Goal: Task Accomplishment & Management: Manage account settings

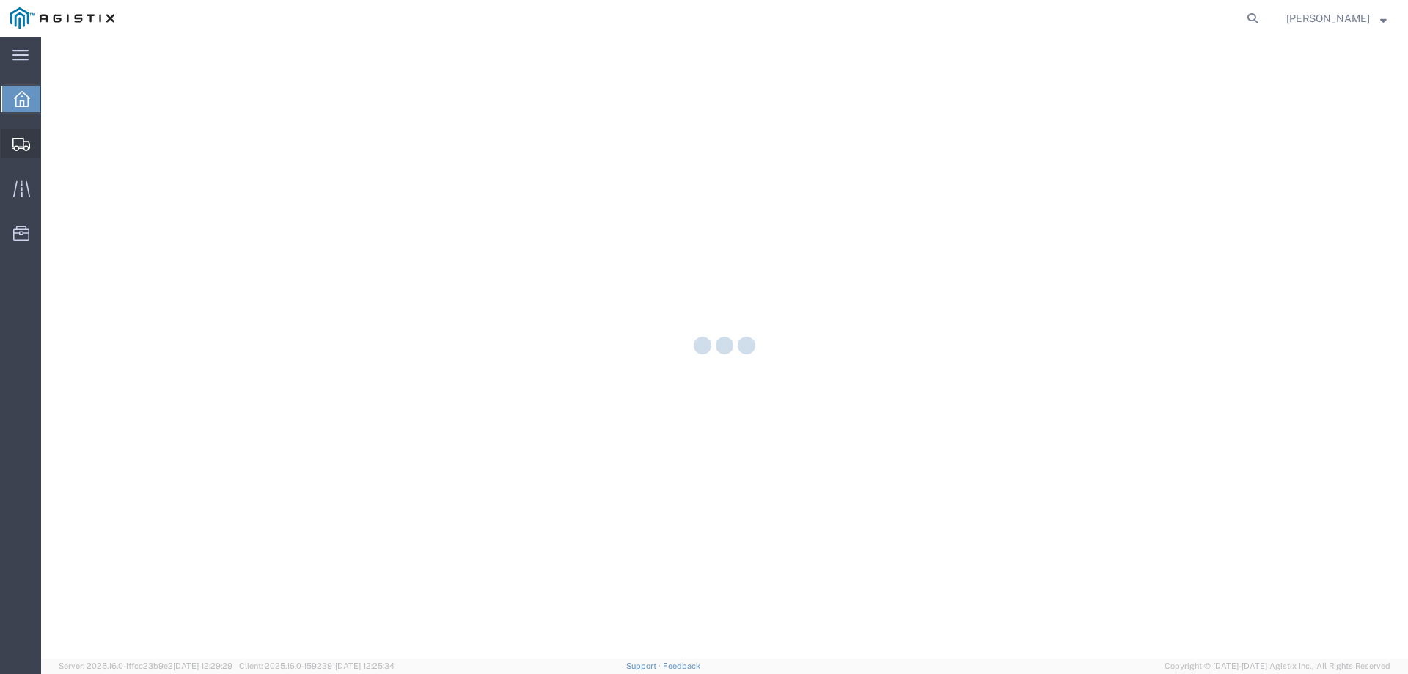
click at [14, 148] on icon at bounding box center [21, 144] width 18 height 13
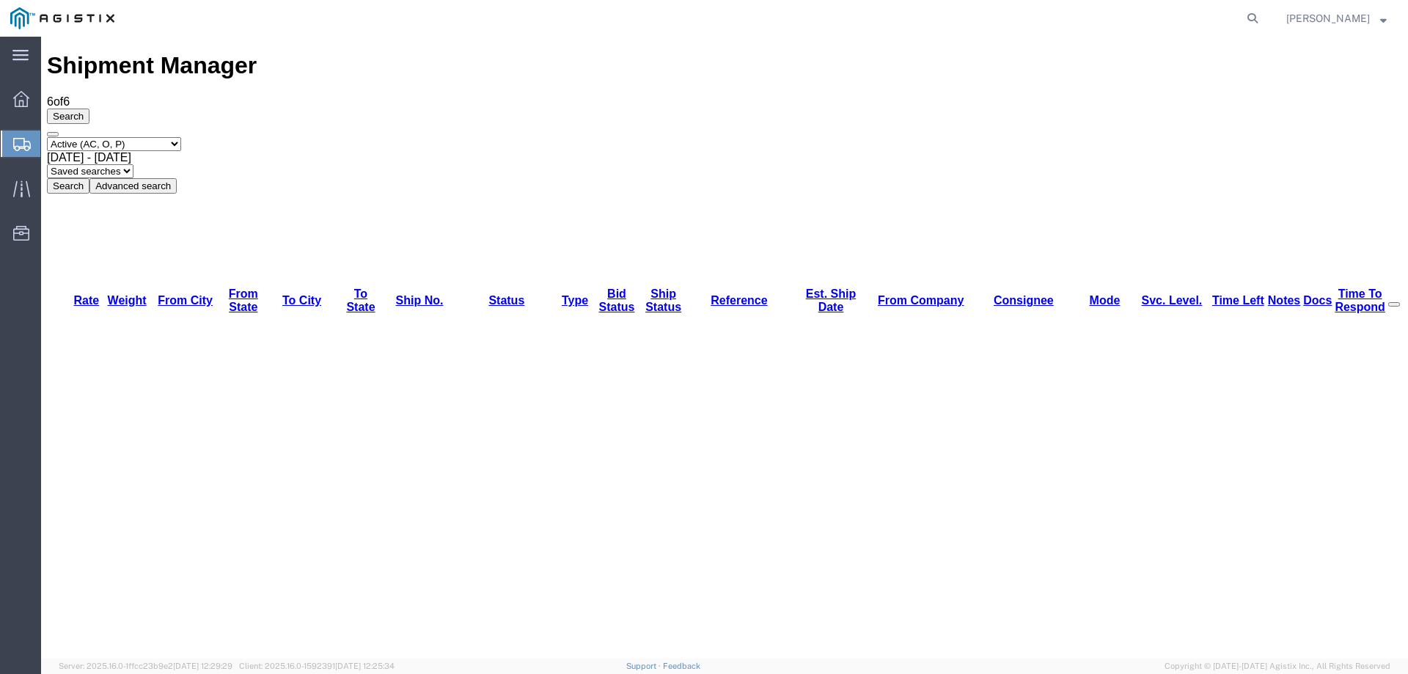
click at [11, 139] on div at bounding box center [21, 144] width 41 height 26
click at [9, 128] on ul "Dashboard Shipments Traffic Resources Address Book Saved Searches" at bounding box center [20, 173] width 41 height 179
click at [7, 137] on div at bounding box center [21, 144] width 41 height 26
click at [21, 136] on div at bounding box center [21, 144] width 41 height 26
click at [11, 146] on div at bounding box center [21, 144] width 41 height 26
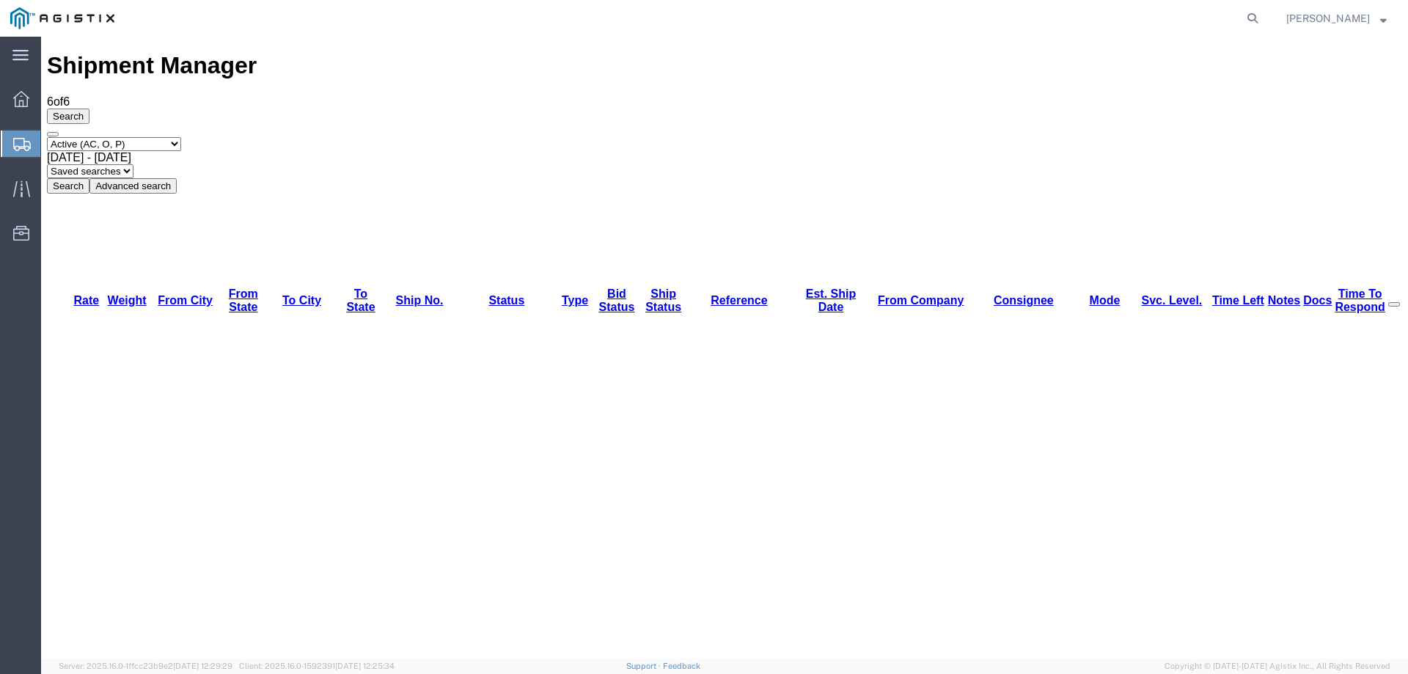
click at [10, 139] on div at bounding box center [21, 144] width 41 height 26
click at [22, 138] on icon at bounding box center [22, 144] width 18 height 13
click at [11, 139] on div at bounding box center [21, 144] width 41 height 26
click at [24, 134] on div at bounding box center [21, 144] width 41 height 26
click at [20, 138] on icon at bounding box center [22, 144] width 18 height 13
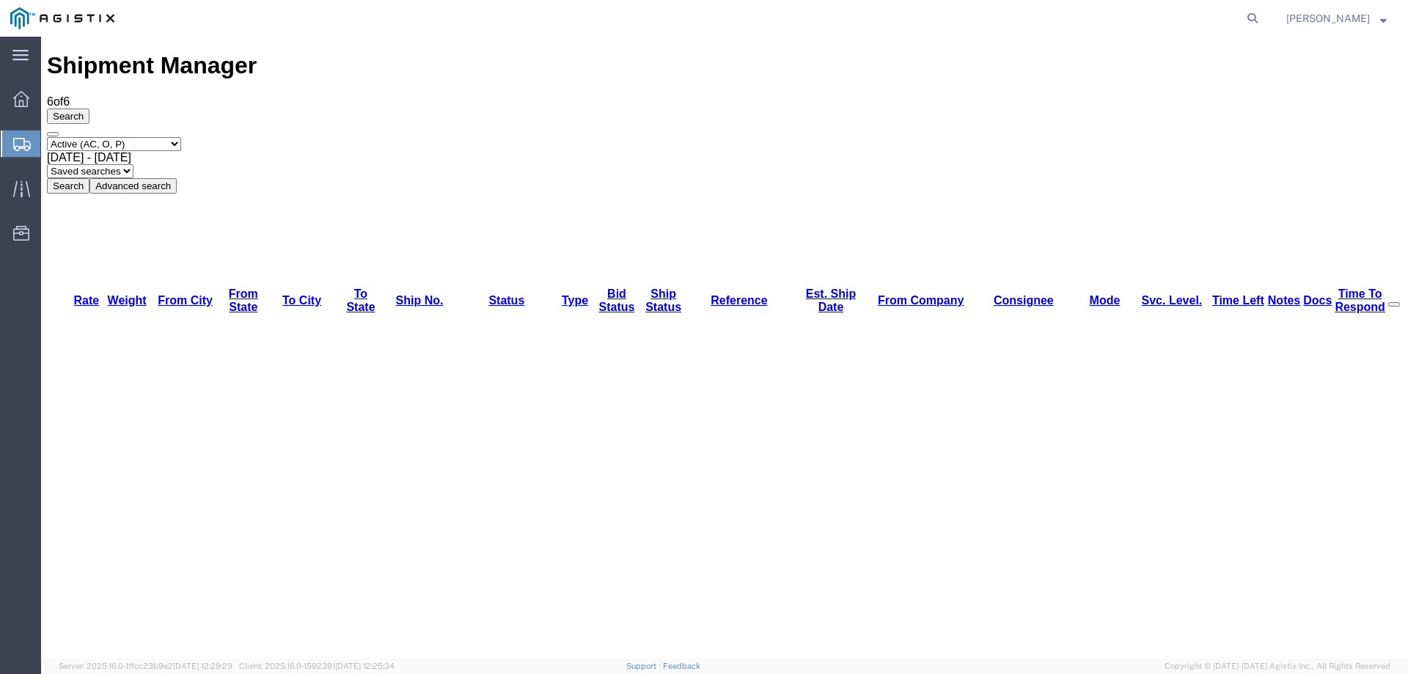
click at [18, 141] on icon at bounding box center [22, 144] width 18 height 13
click at [22, 145] on icon at bounding box center [22, 144] width 18 height 13
click at [1263, 18] on icon at bounding box center [1252, 18] width 21 height 21
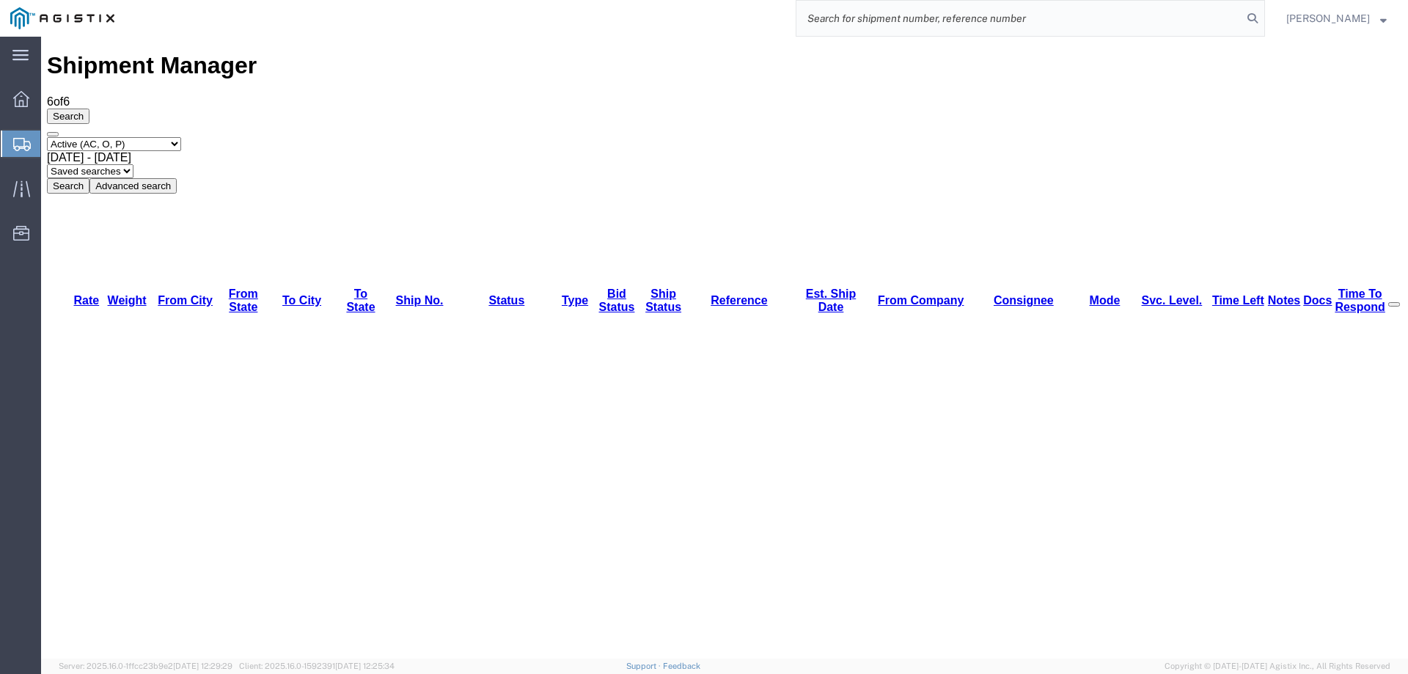
click at [1019, 24] on input "search" at bounding box center [1019, 18] width 446 height 35
paste input "56473447"
type input "56473447"
click at [1263, 17] on icon at bounding box center [1252, 18] width 21 height 21
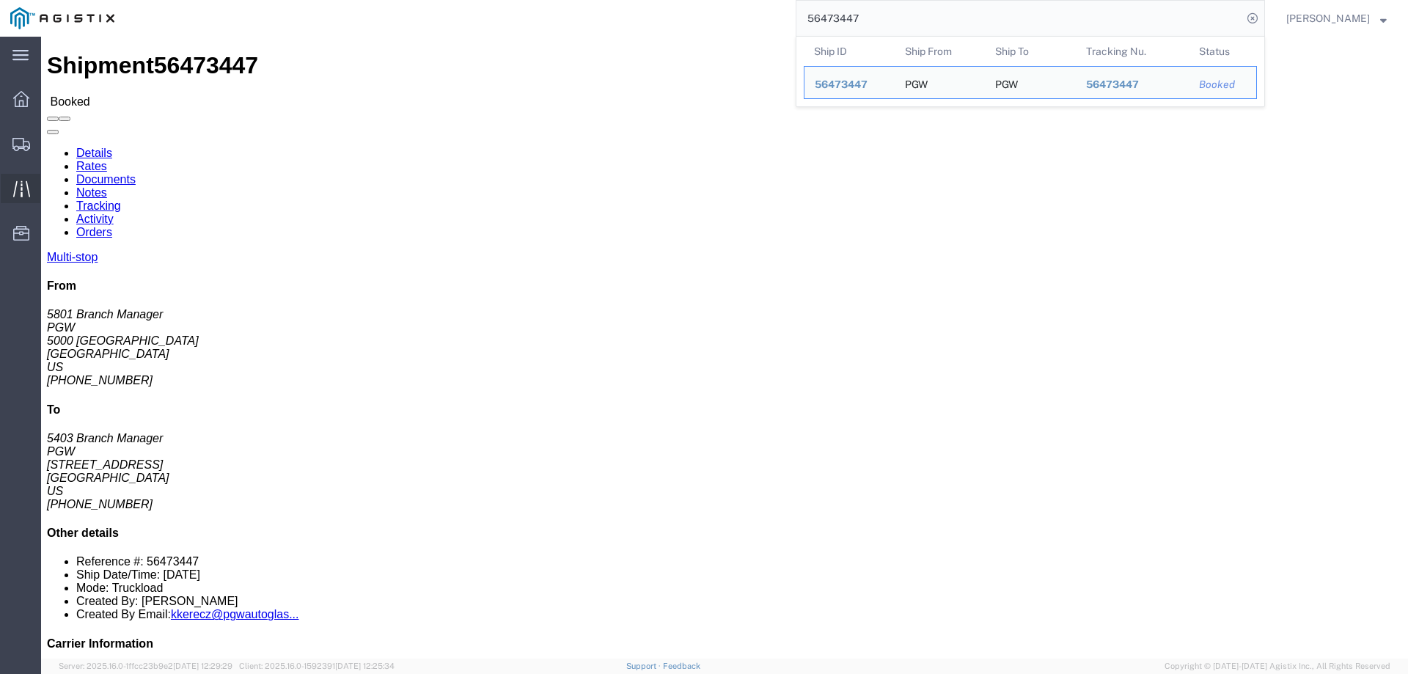
click at [21, 188] on icon at bounding box center [20, 188] width 17 height 16
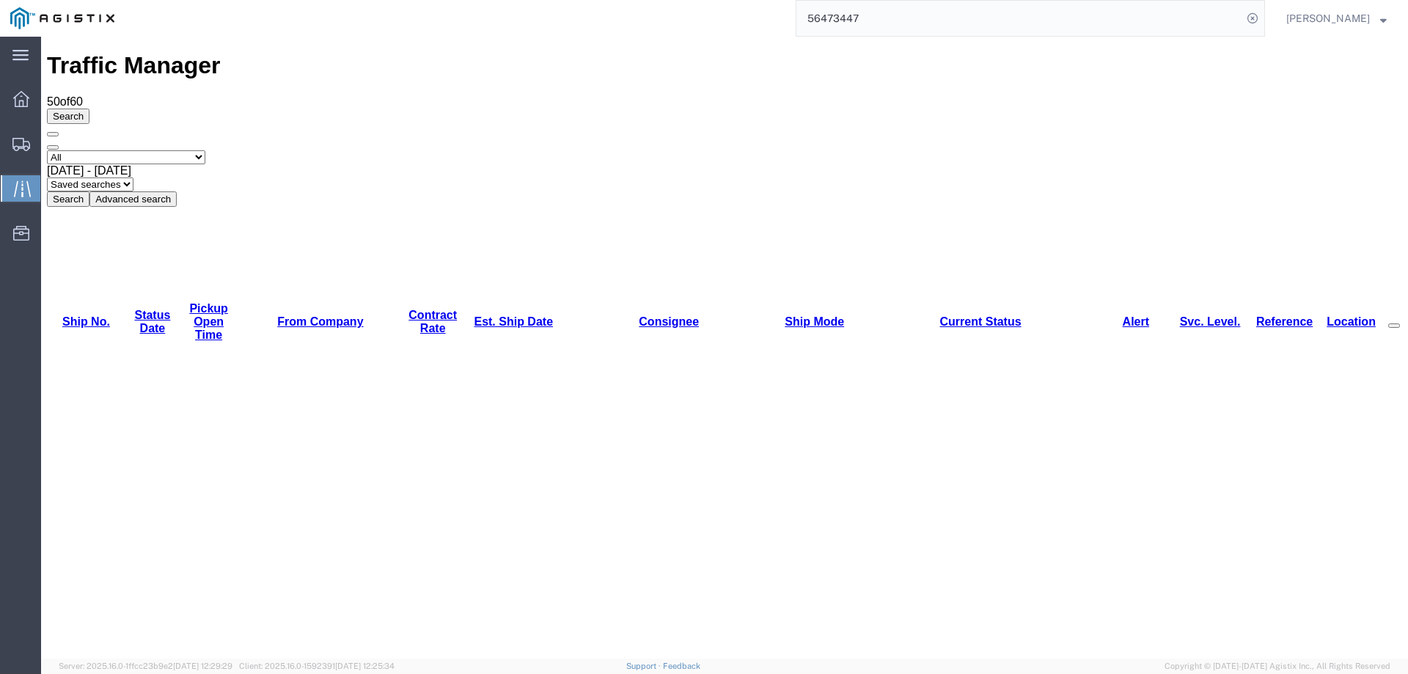
click at [485, 315] on link "Est. Ship Date" at bounding box center [513, 321] width 79 height 12
copy li "56291573"
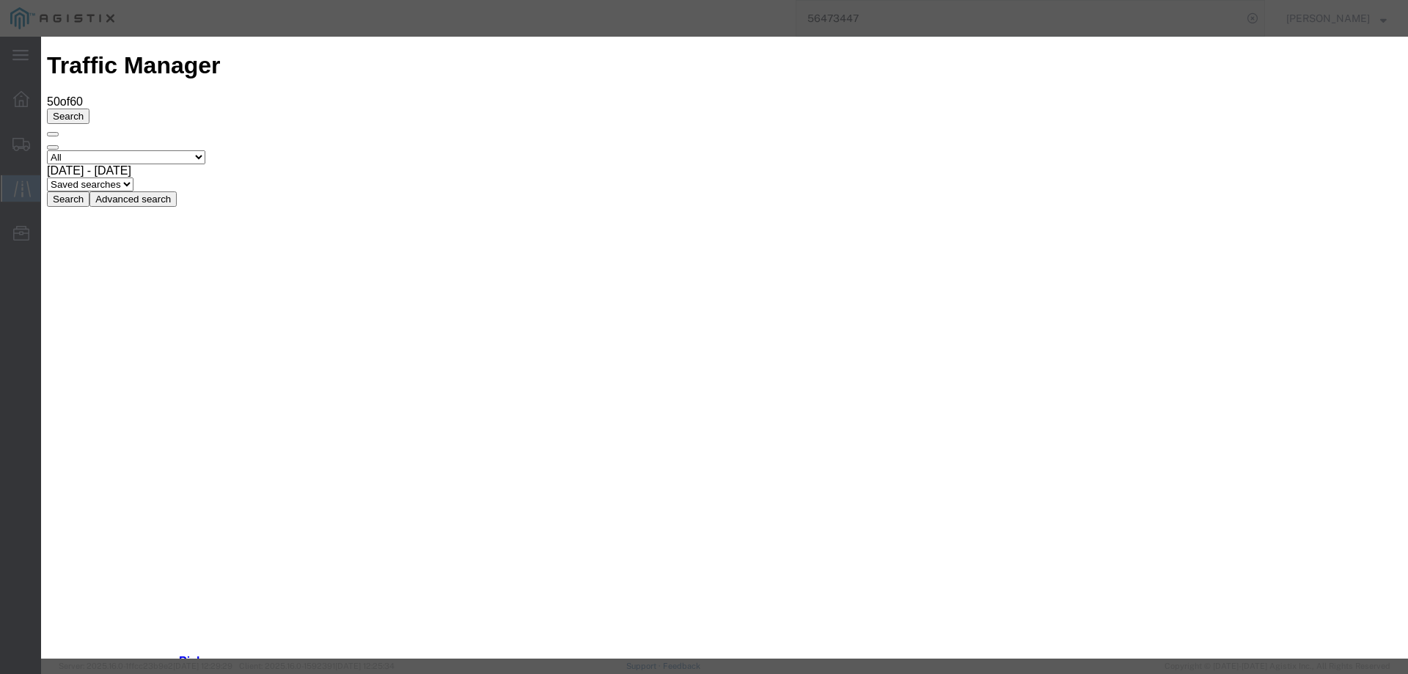
type input "[DATE]"
type input "10:00 AM"
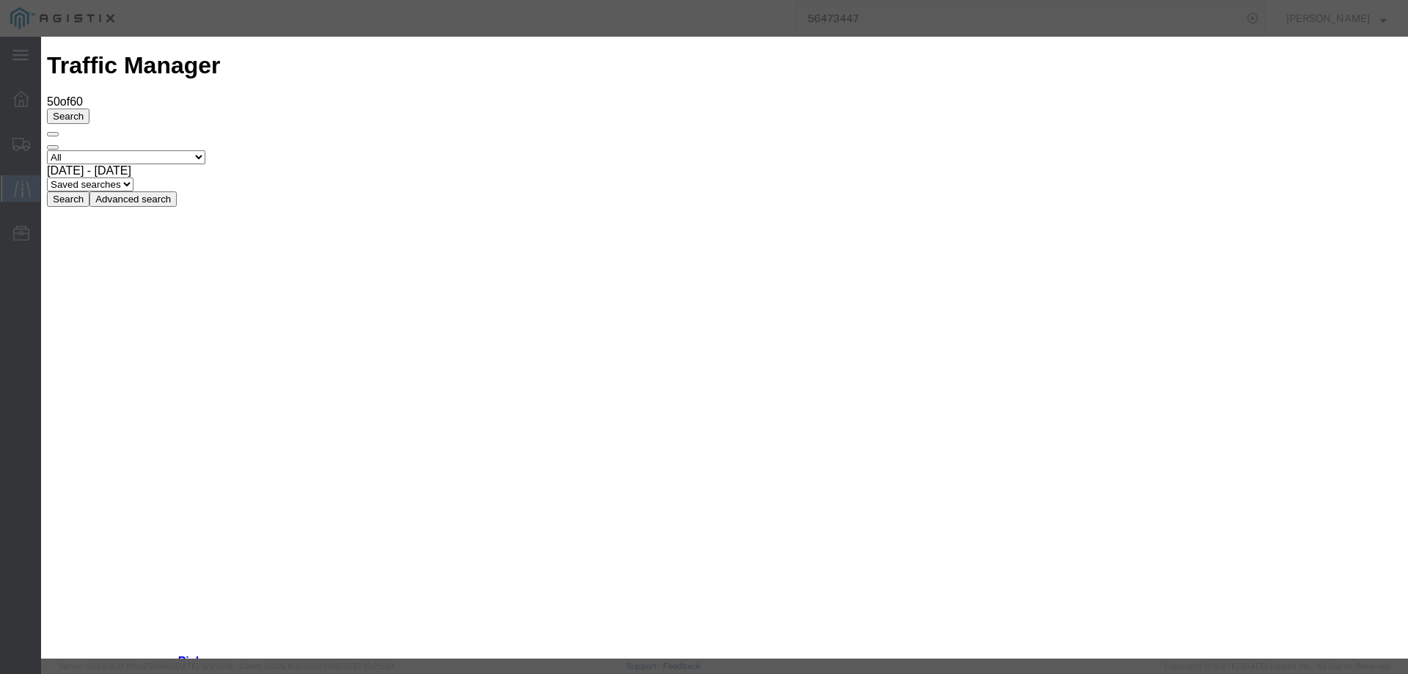
type input "[DATE]"
select select "DELIVRED"
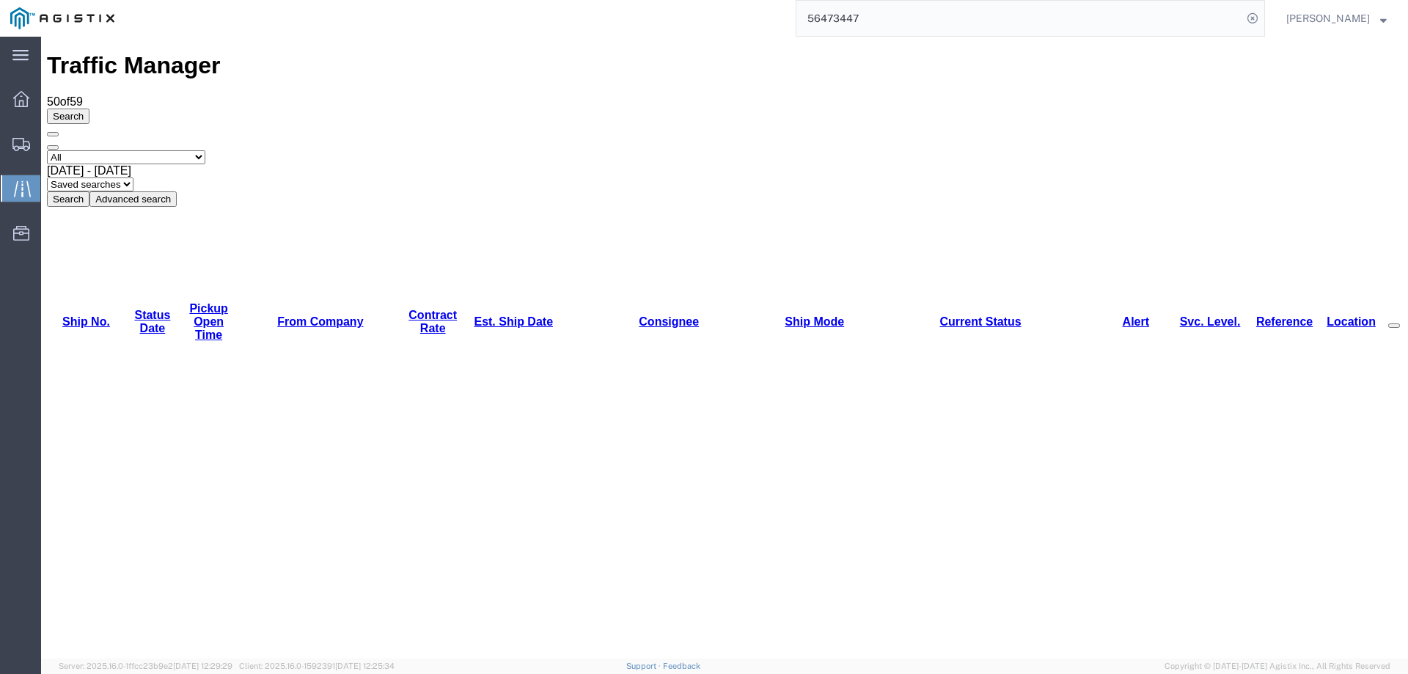
copy li "56349095"
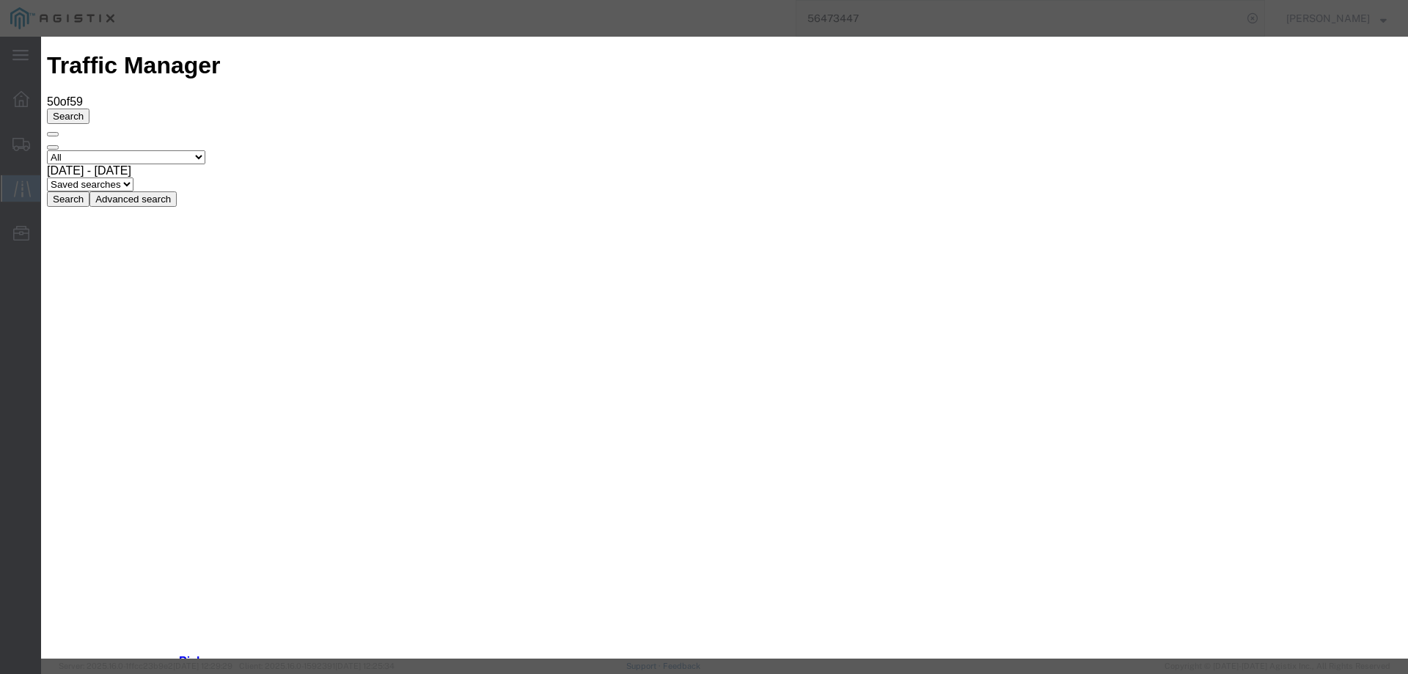
type input "[DATE]"
type input "10:00 AM"
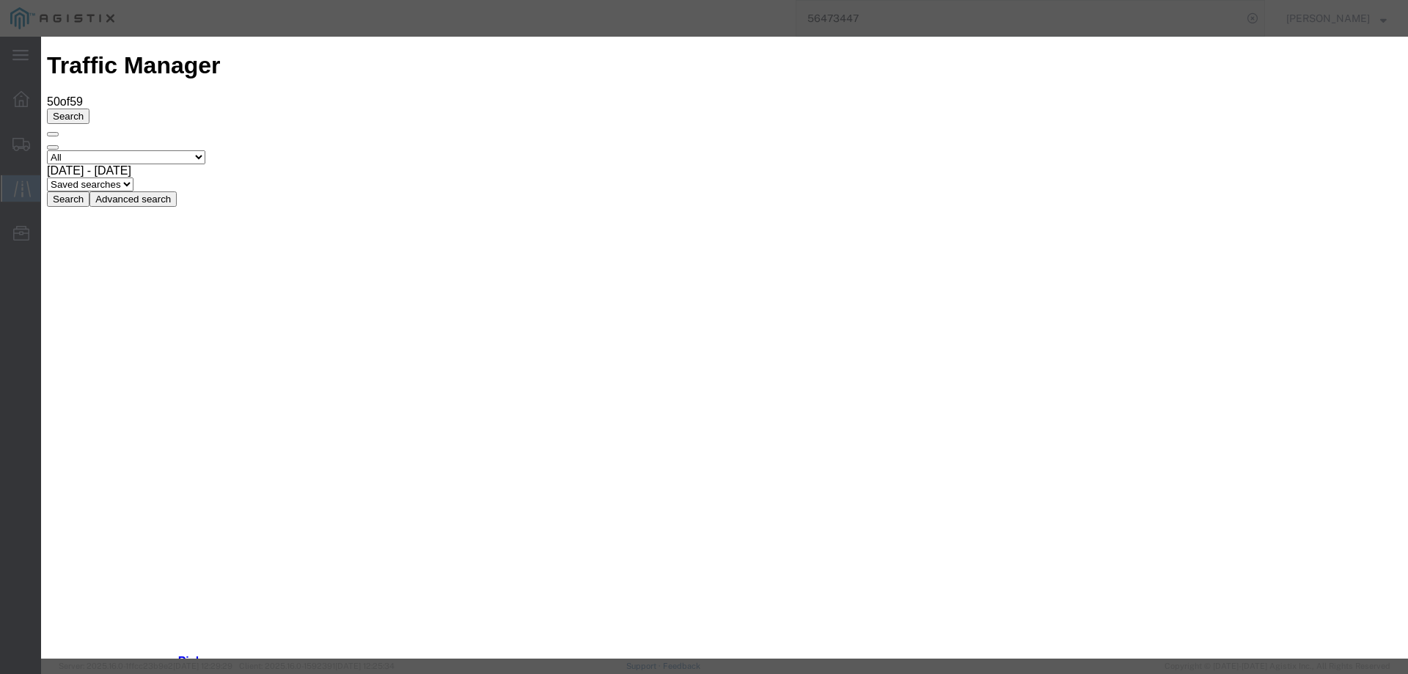
type input "[DATE]"
select select "DELIVRED"
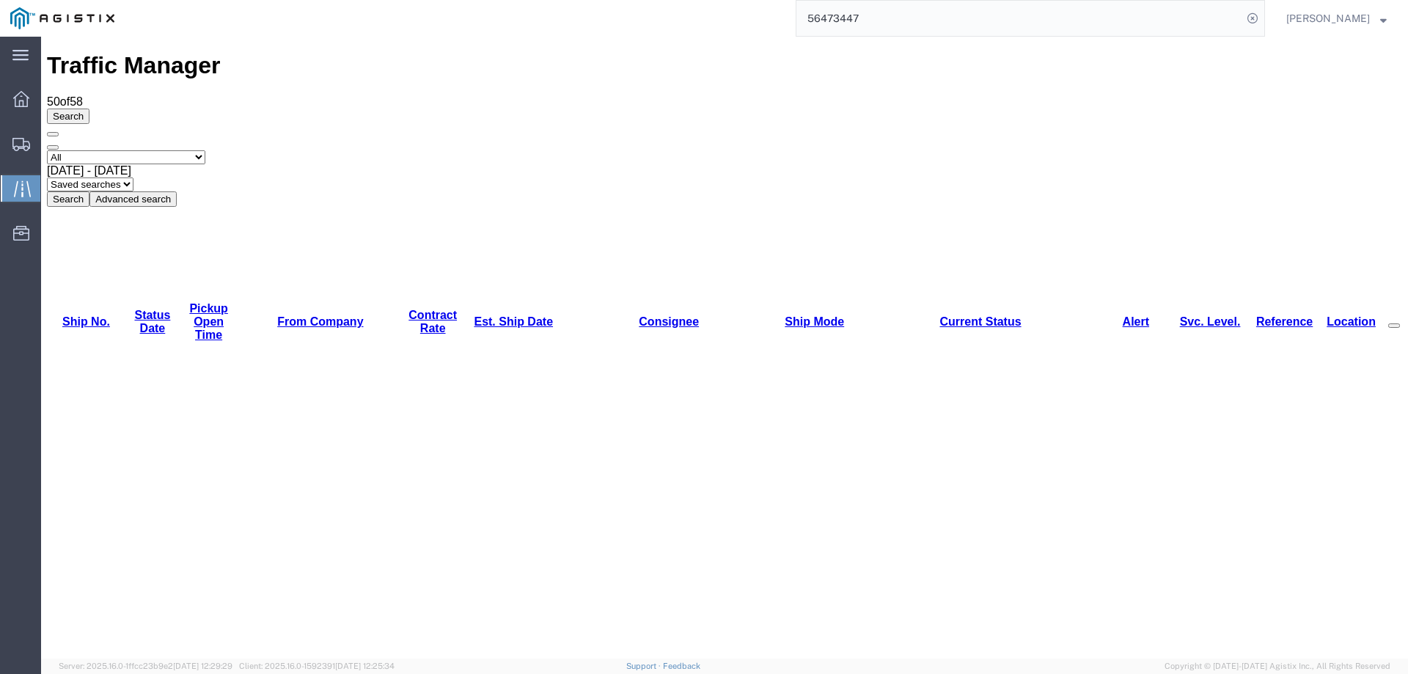
copy li "56359468"
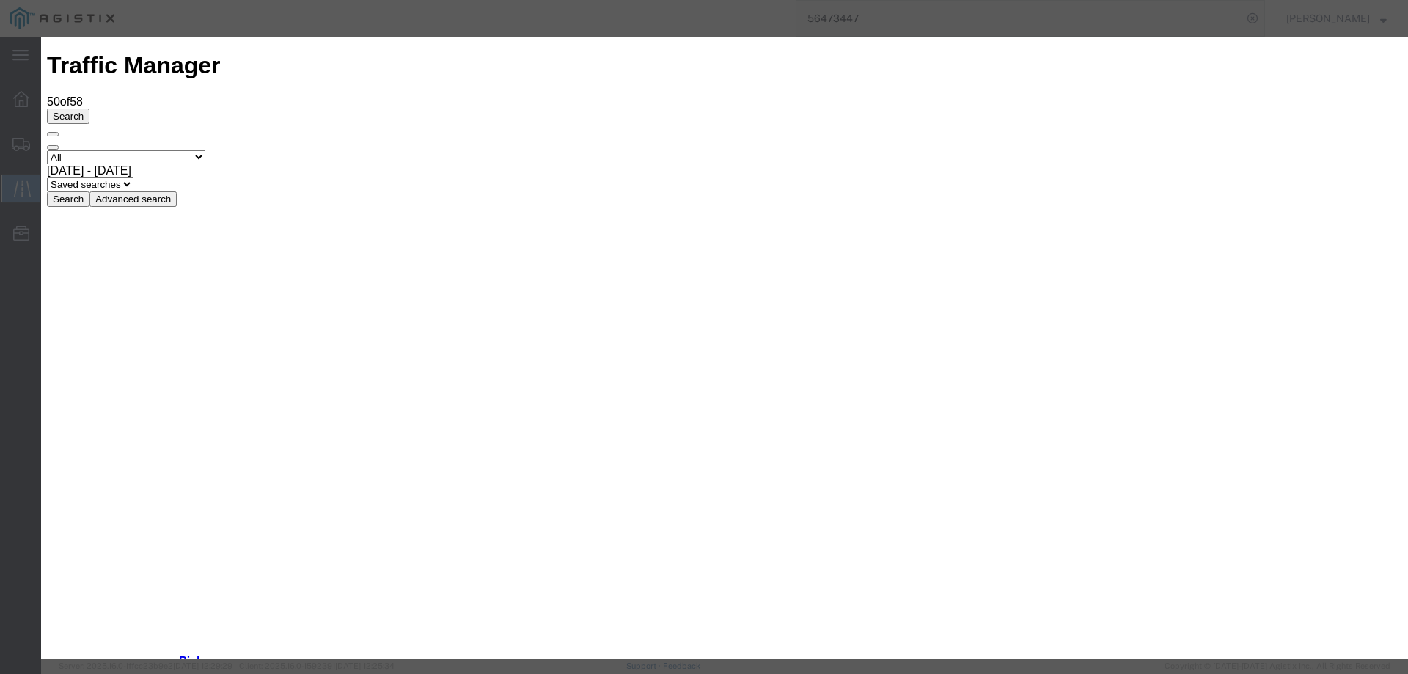
type input "[DATE]"
type input "10:00 AM"
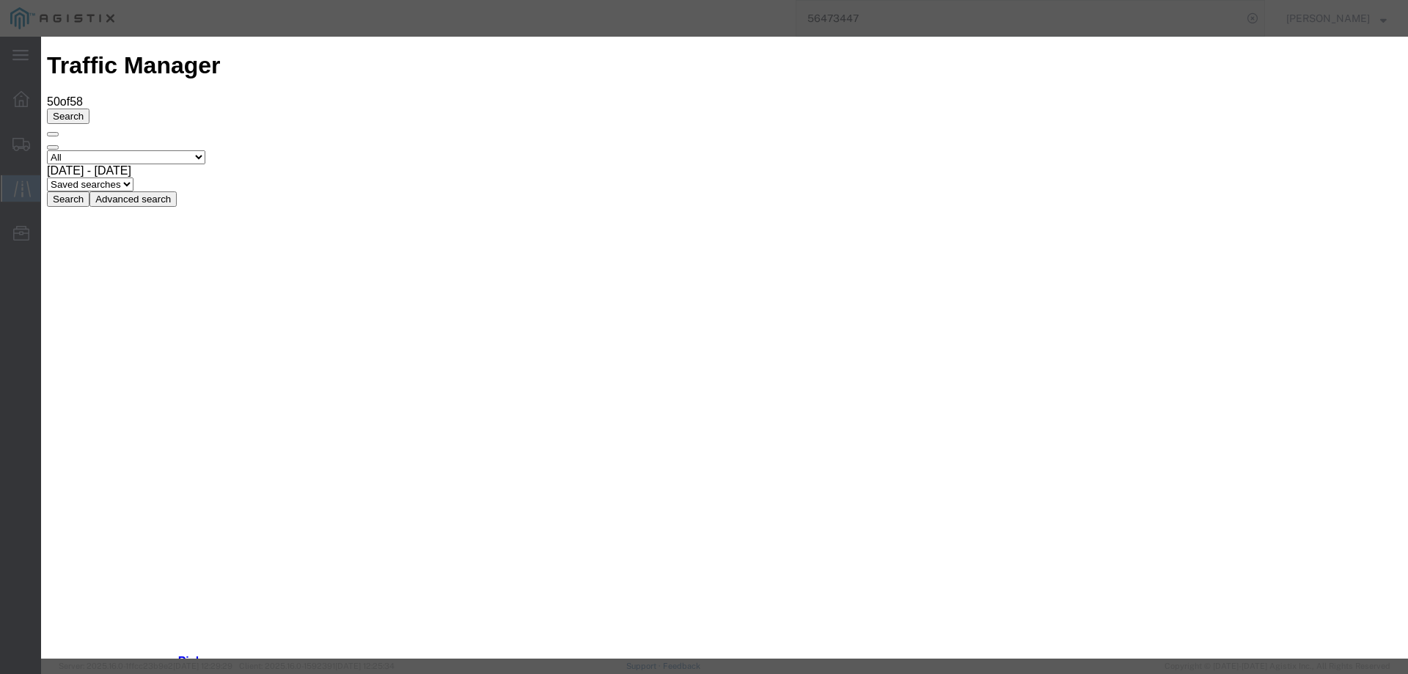
type input "[DATE]"
select select "DELIVRED"
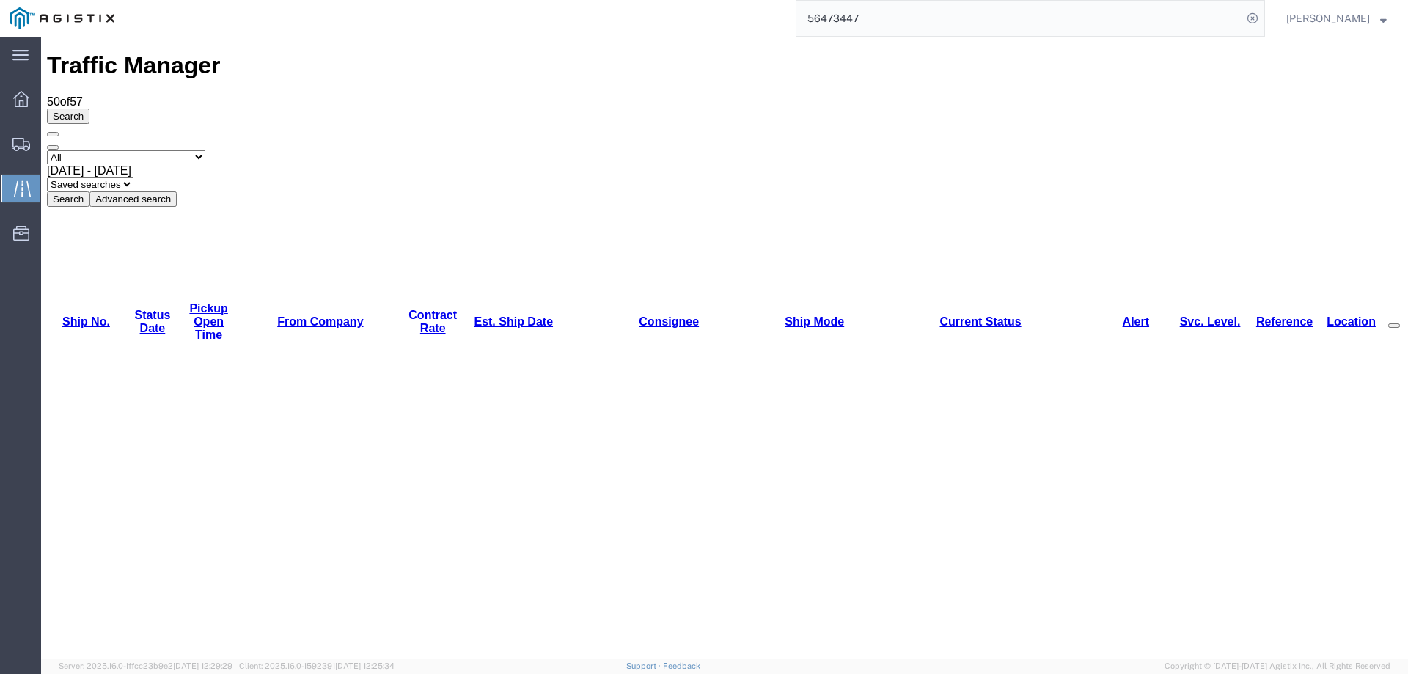
copy li "56413790"
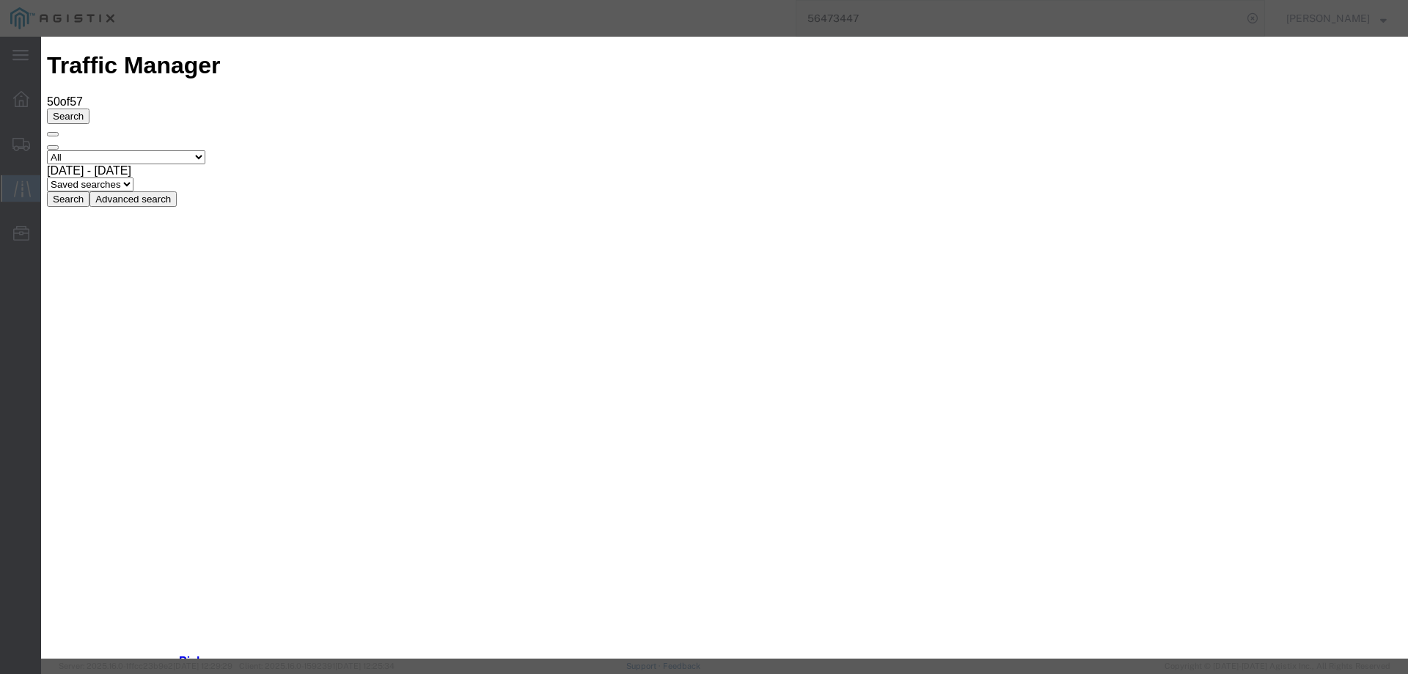
type input "[DATE]"
type input "10:00 AM"
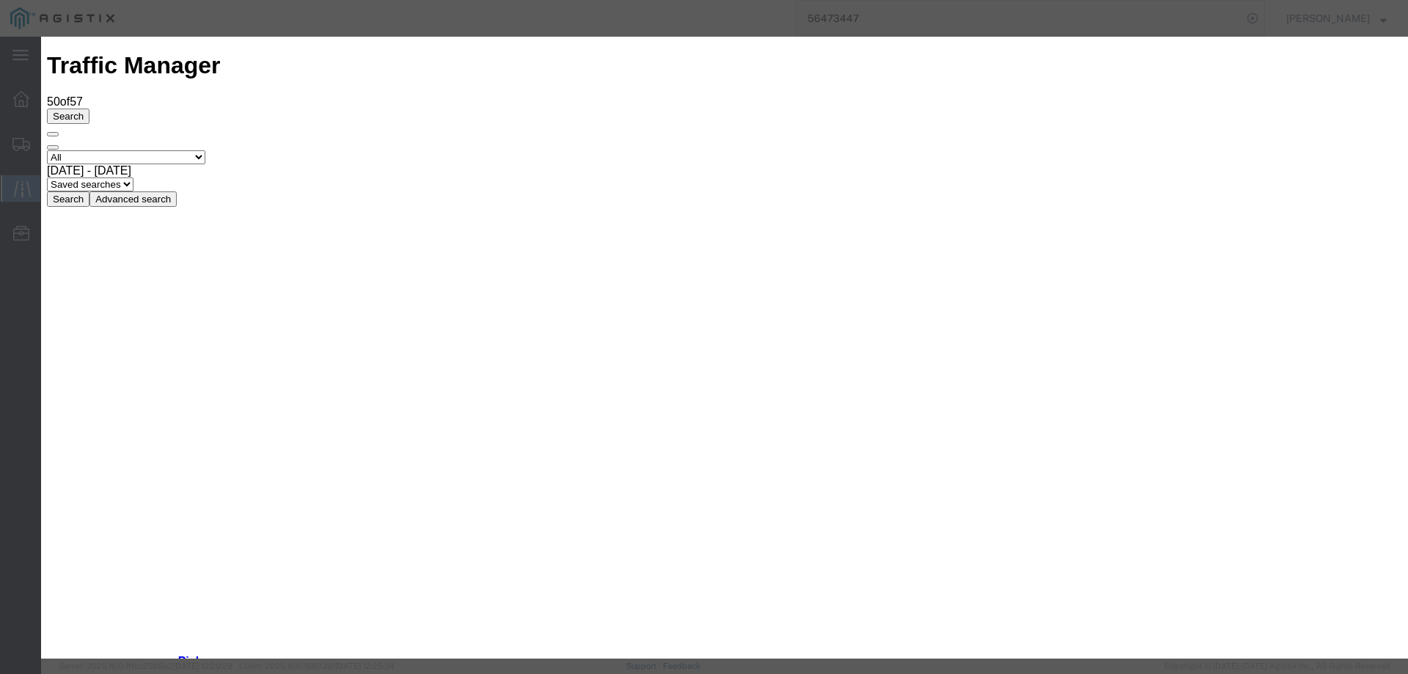
type input "[DATE]"
select select "DELIVRED"
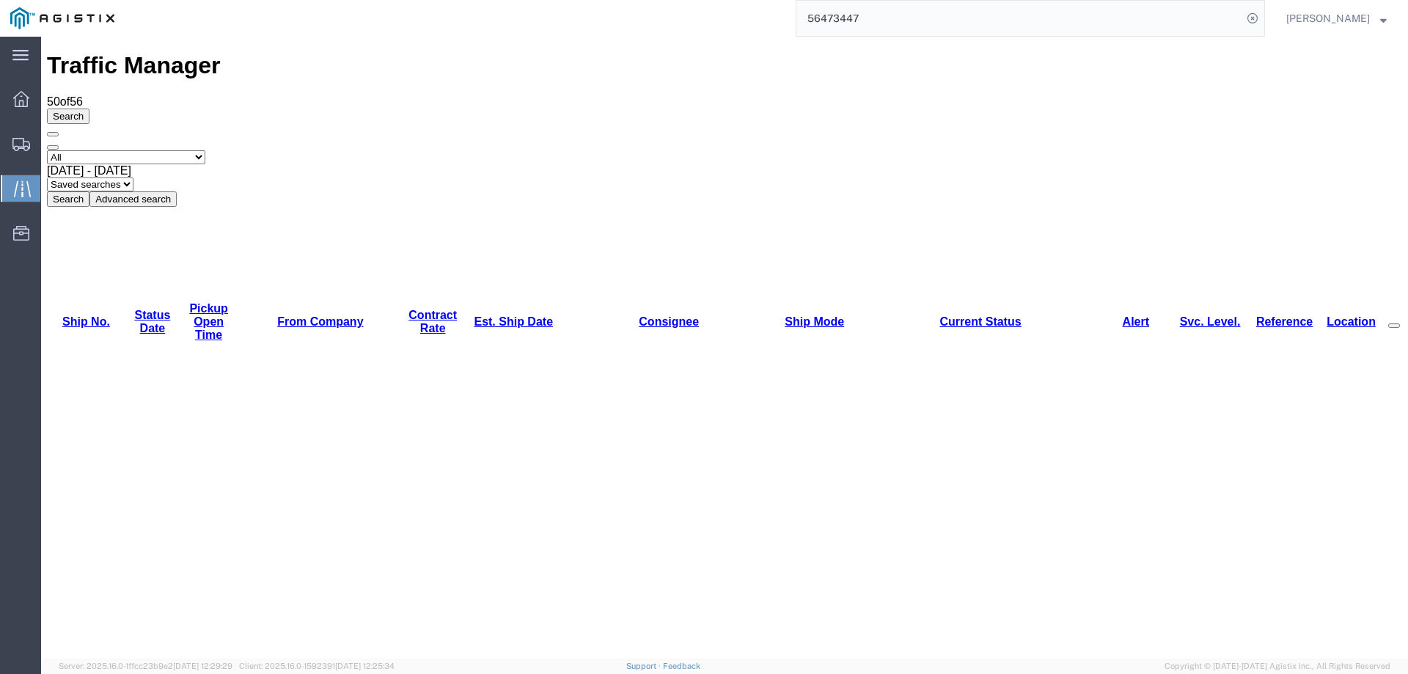
copy li "56413560"
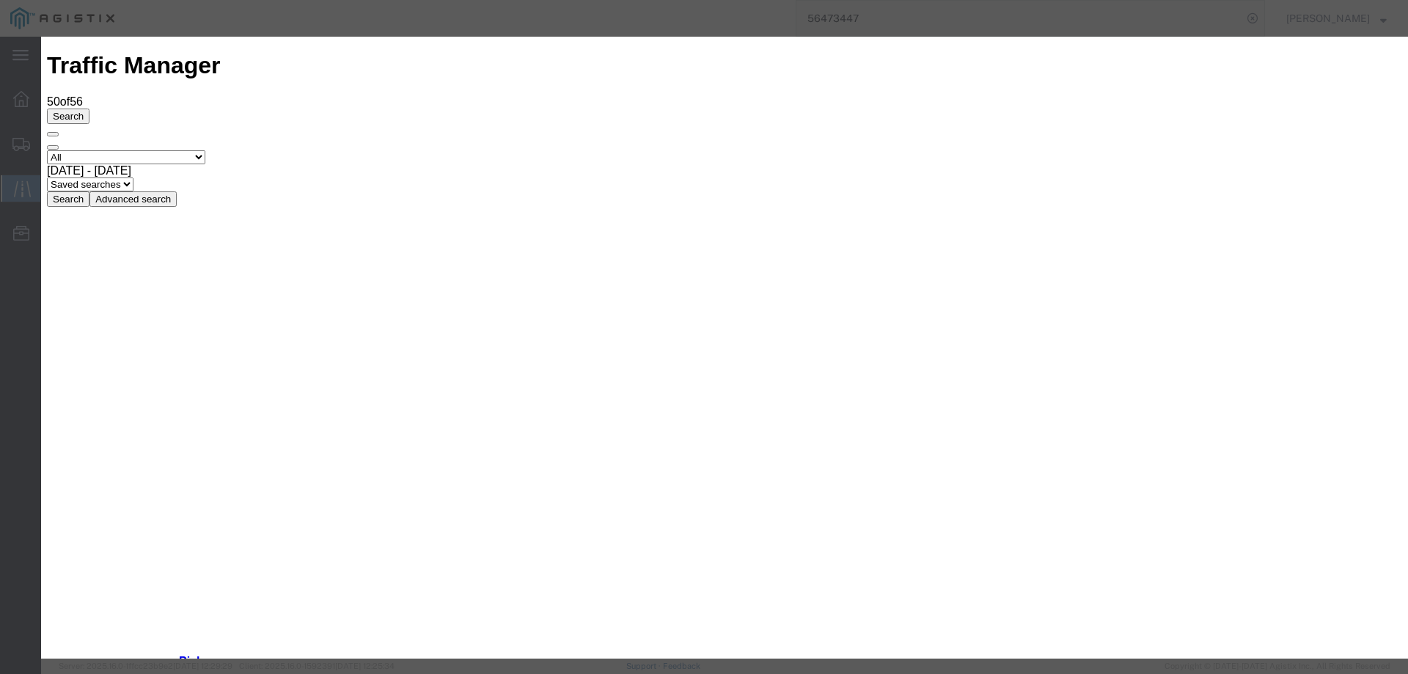
type input "[DATE]"
type input "10:00 AM"
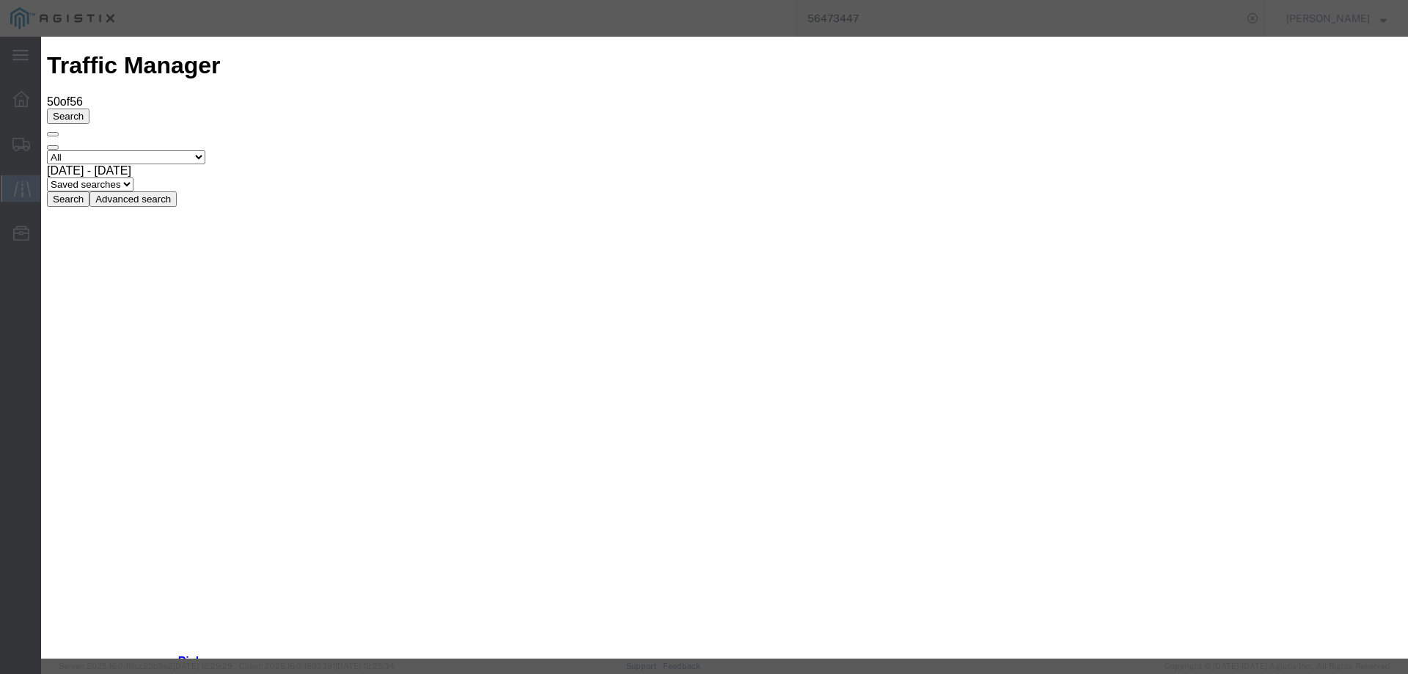
type input "[DATE]"
drag, startPoint x: 487, startPoint y: 213, endPoint x: 479, endPoint y: 221, distance: 11.9
select select "DELIVRED"
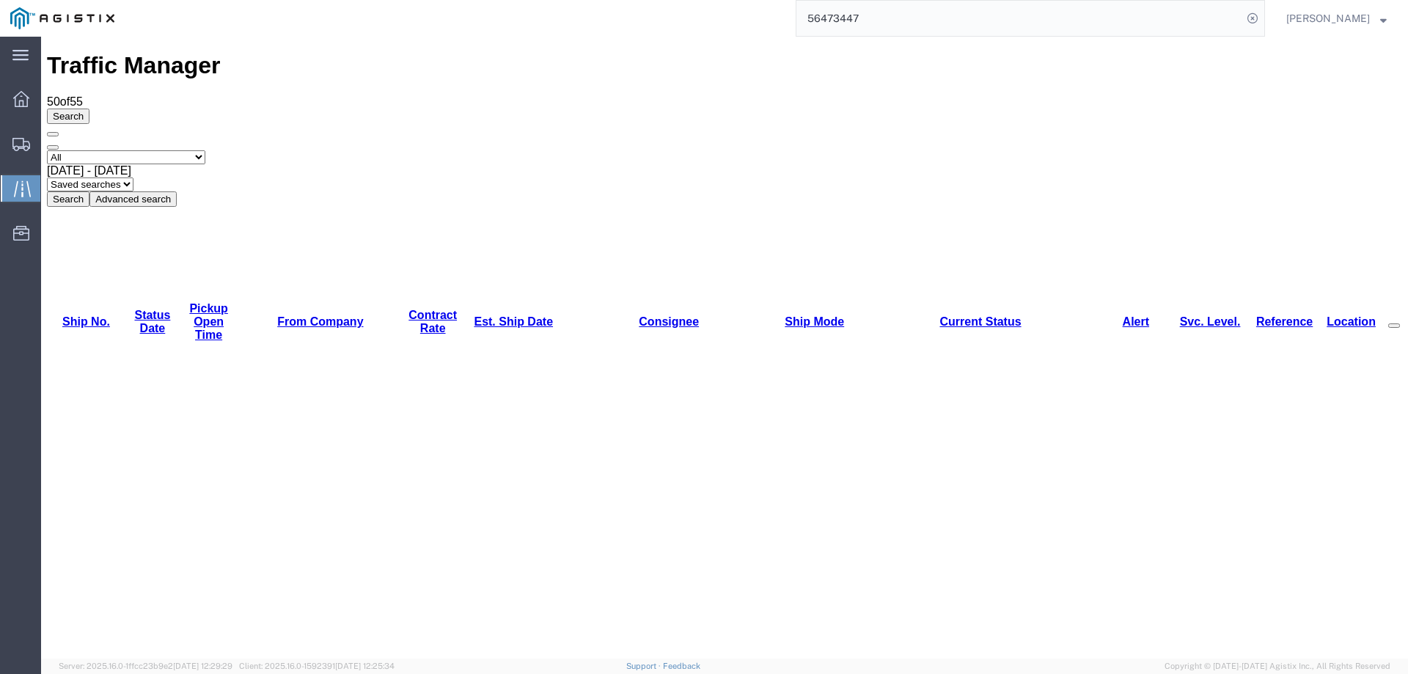
copy li "56402897"
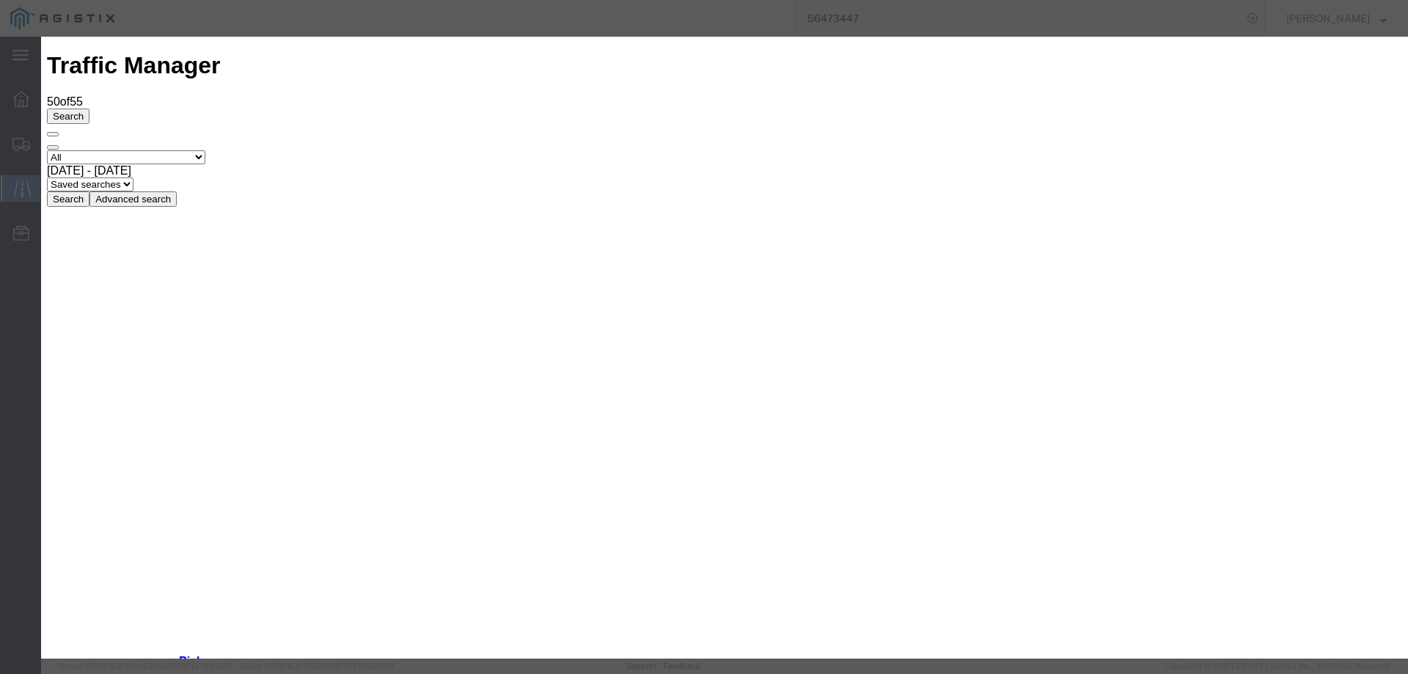
type input "[DATE]"
type input "10:00 AM"
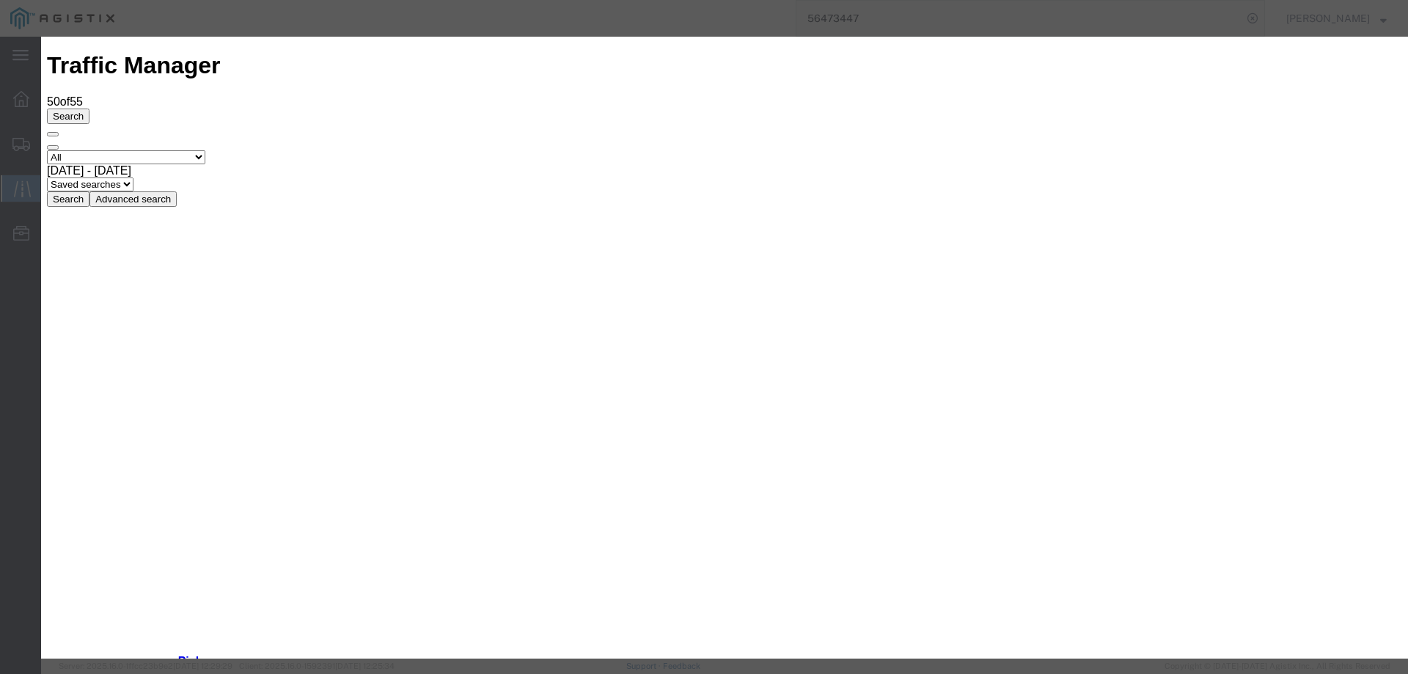
type input "[DATE]"
select select "DELIVRED"
drag, startPoint x: 1053, startPoint y: 508, endPoint x: 1096, endPoint y: 544, distance: 56.2
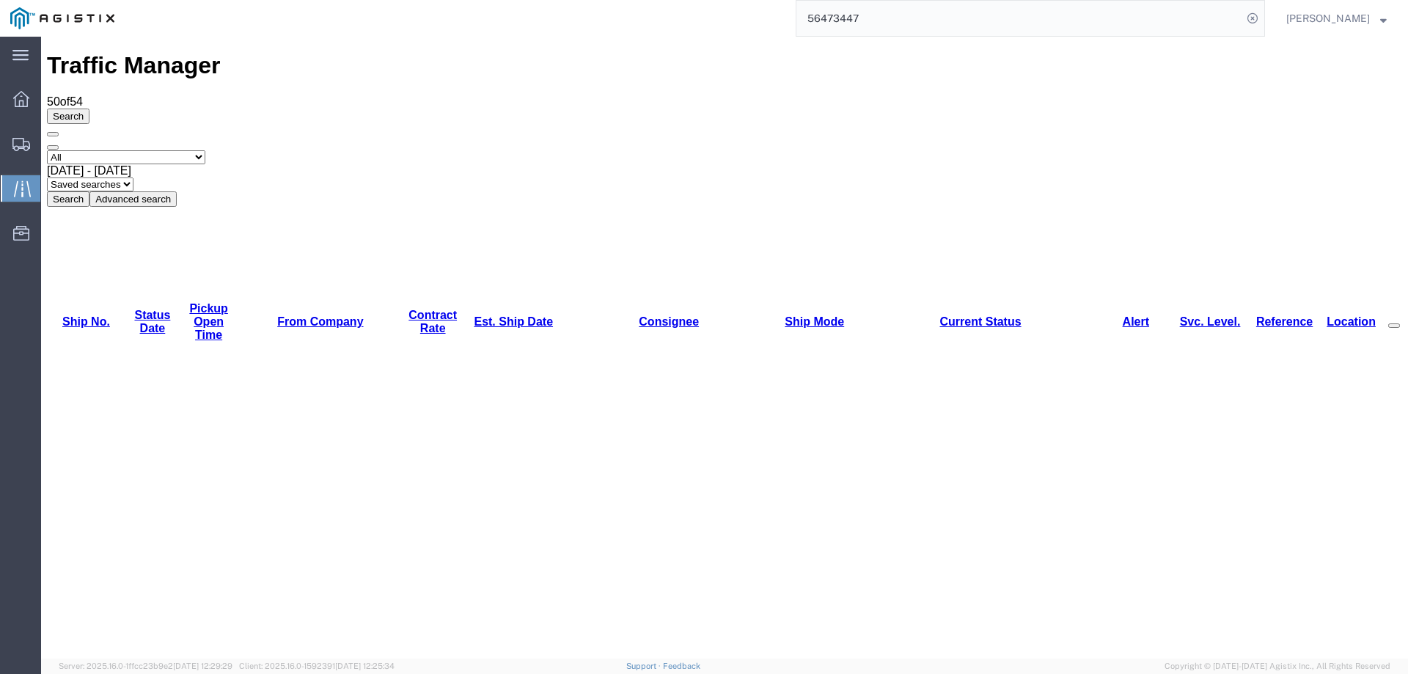
copy li "56439871"
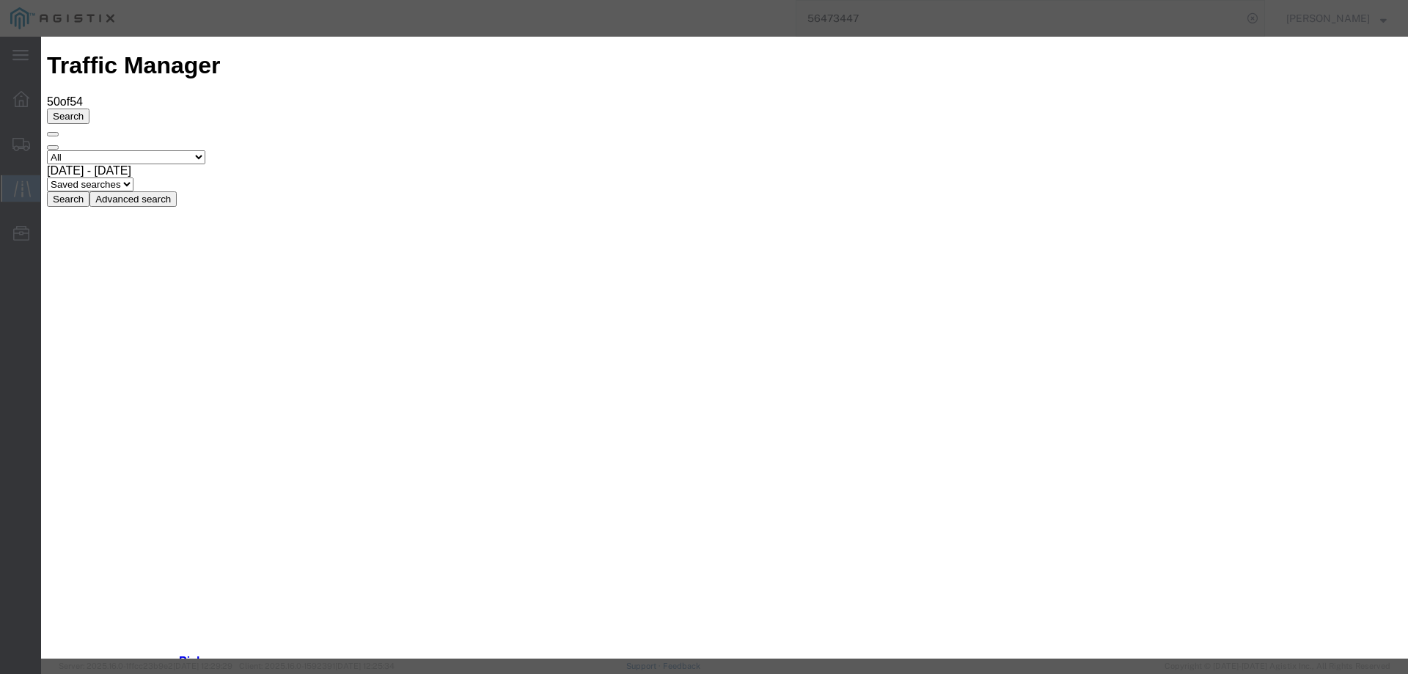
type input "[DATE]"
type input "10:00 AM"
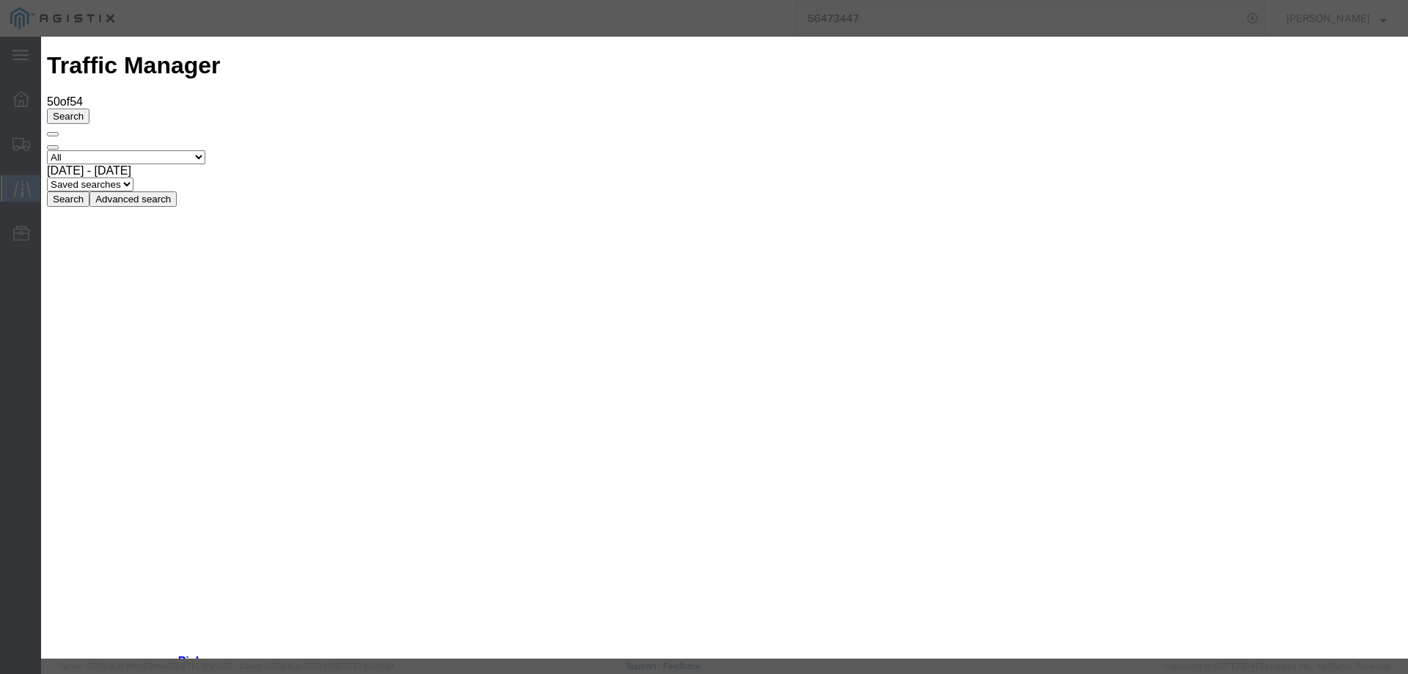
type input "[DATE]"
select select "DELIVRED"
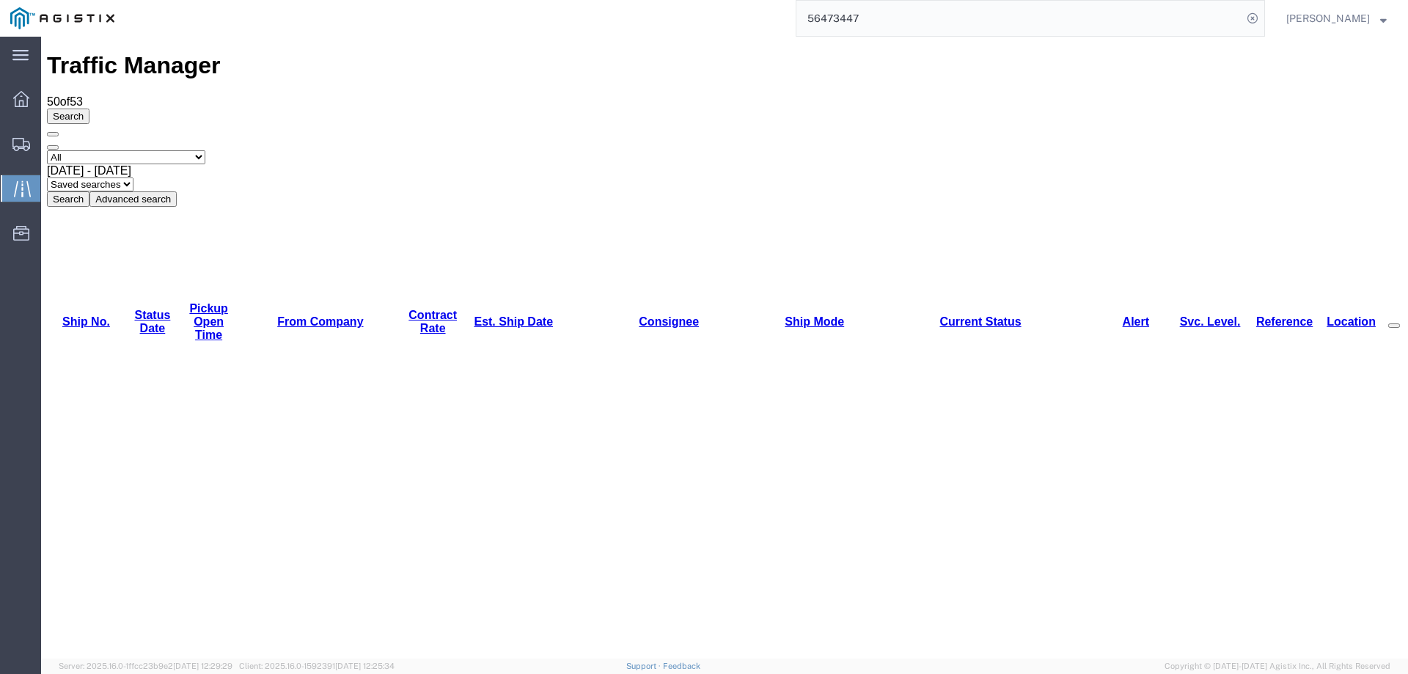
copy li "56414591"
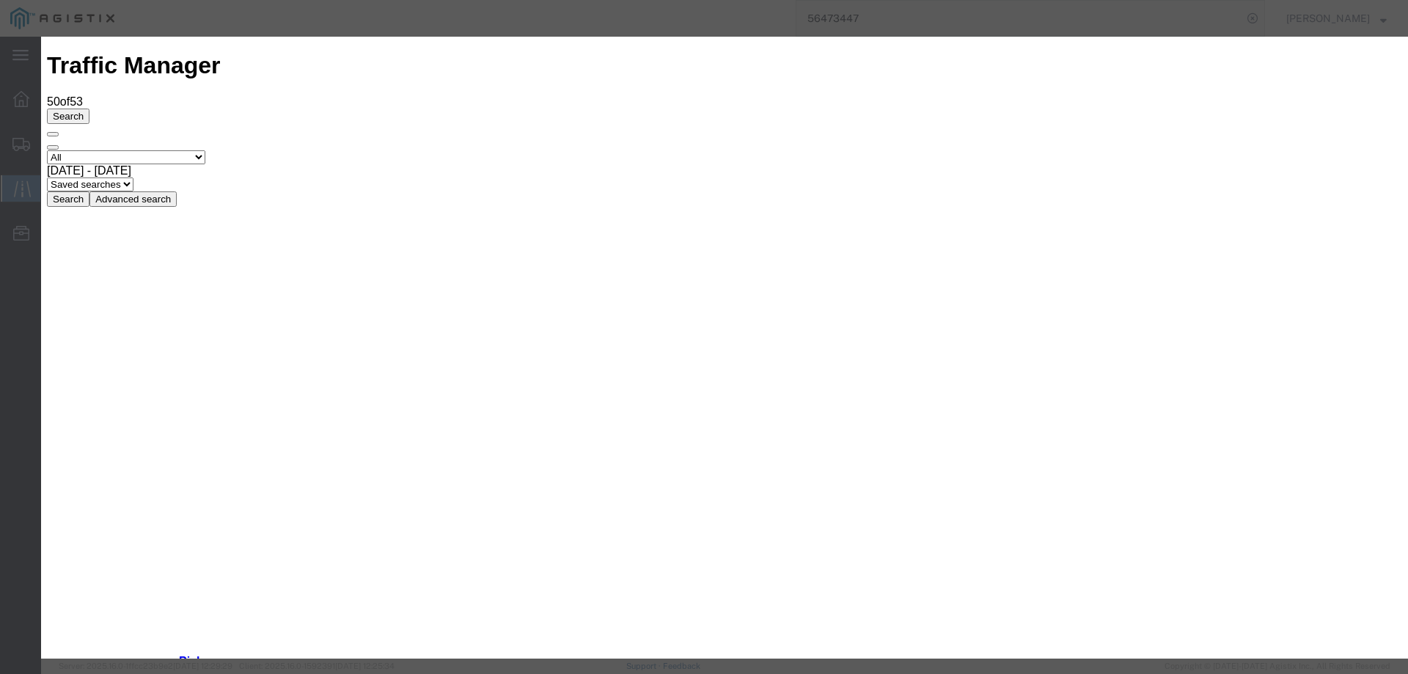
type input "[DATE]"
type input "10:00 AM"
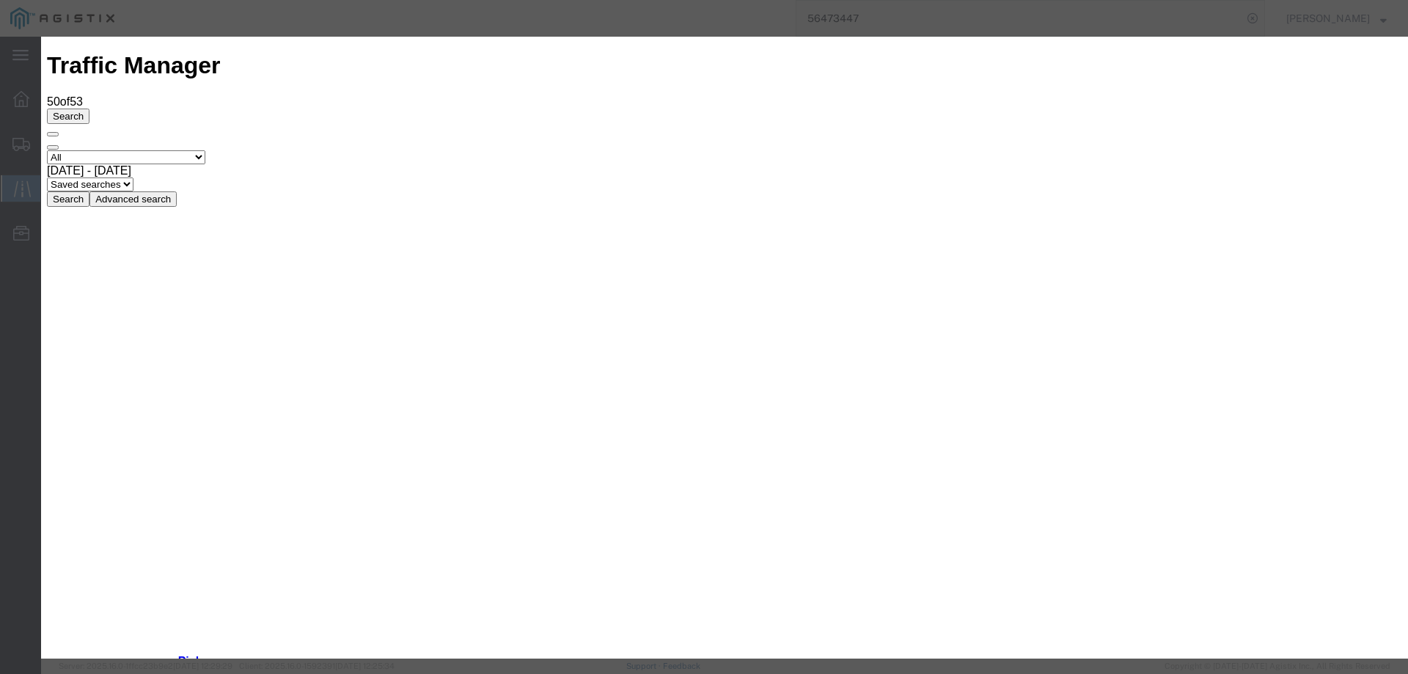
type input "[DATE]"
select select "DELIVRED"
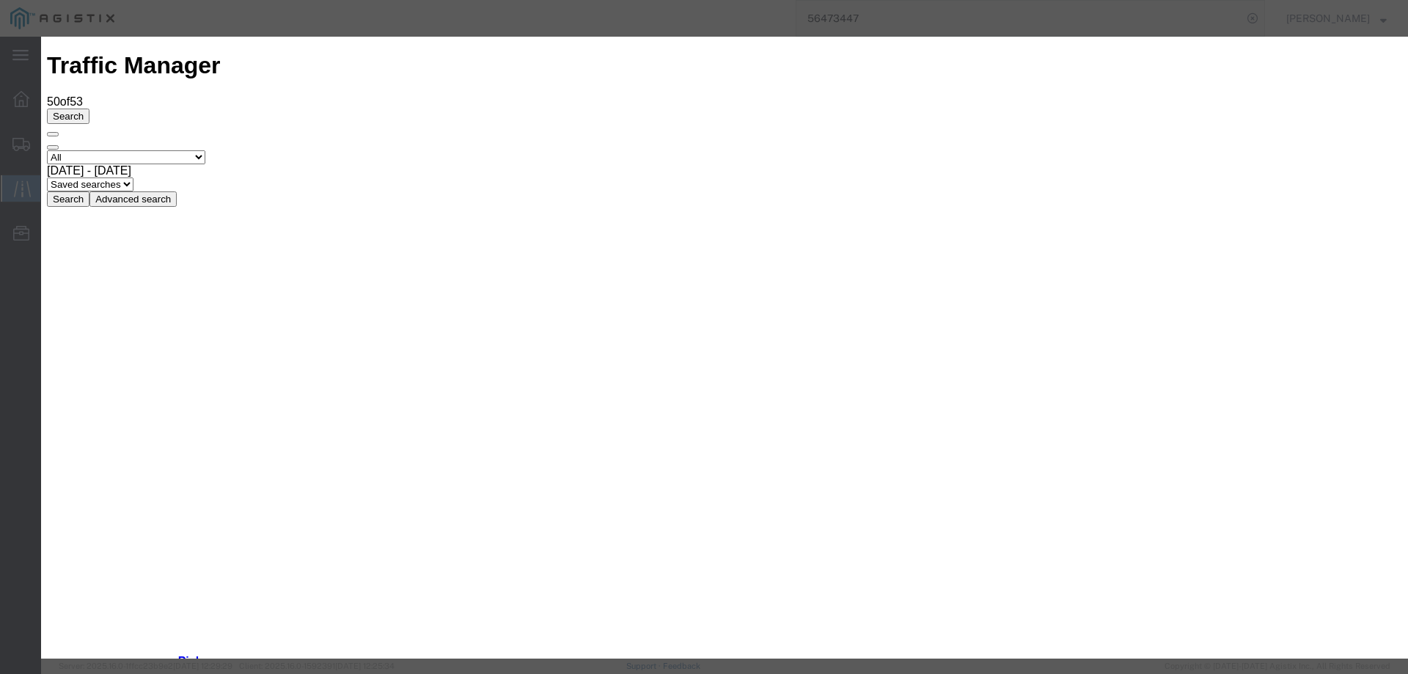
type input "[DATE]"
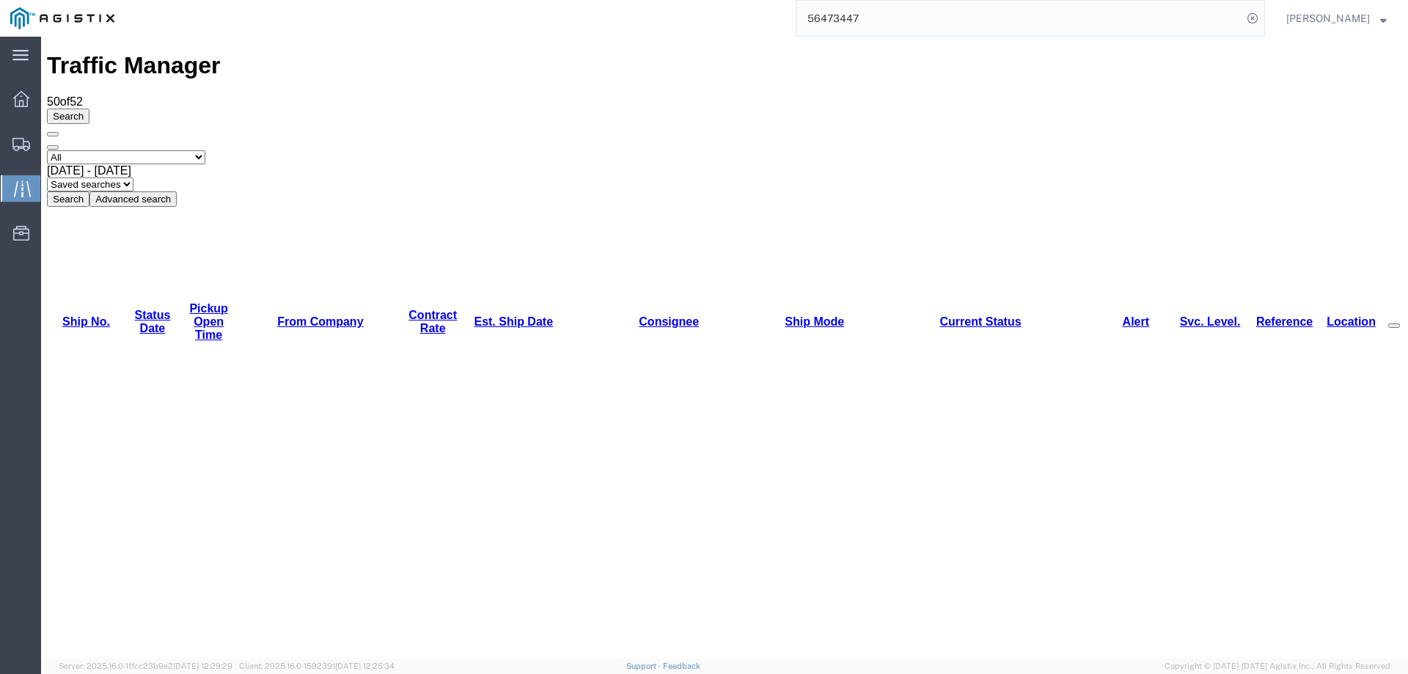
copy li "56379194"
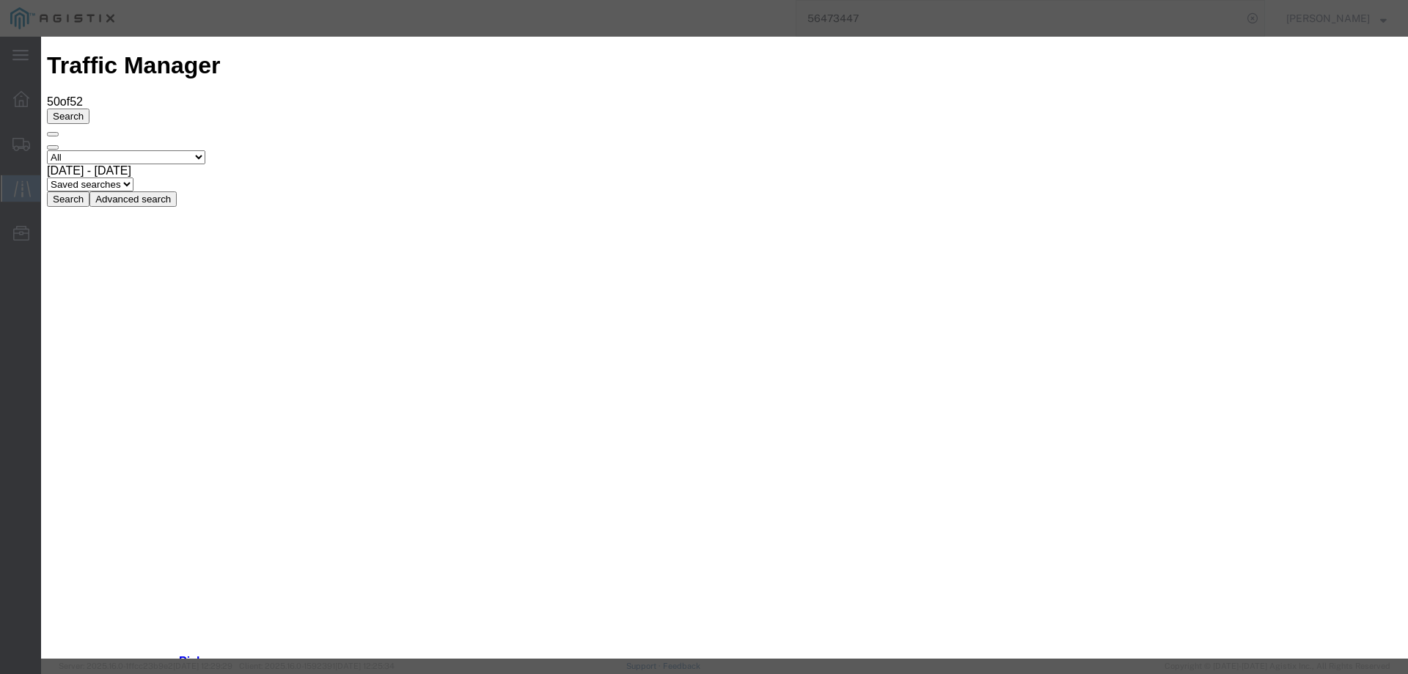
type input "[DATE]"
type input "10:00 AM"
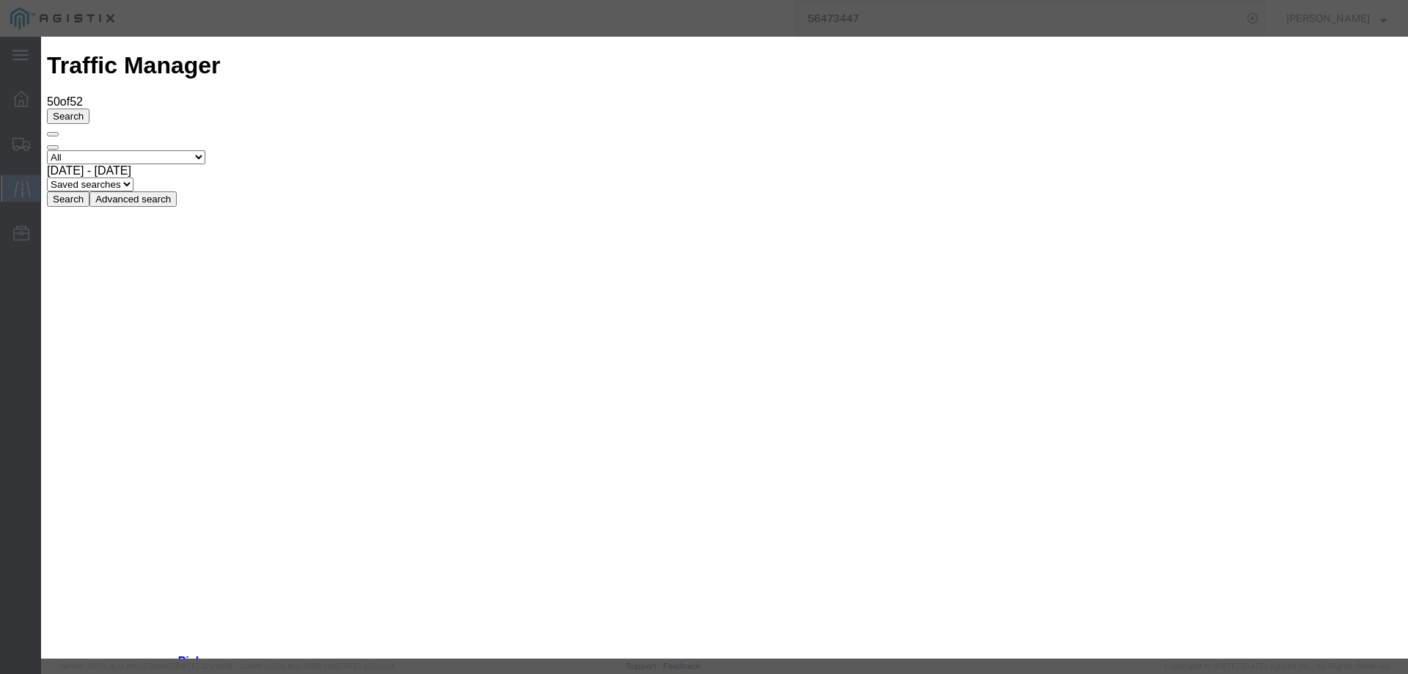
type input "[DATE]"
select select "DELIVRED"
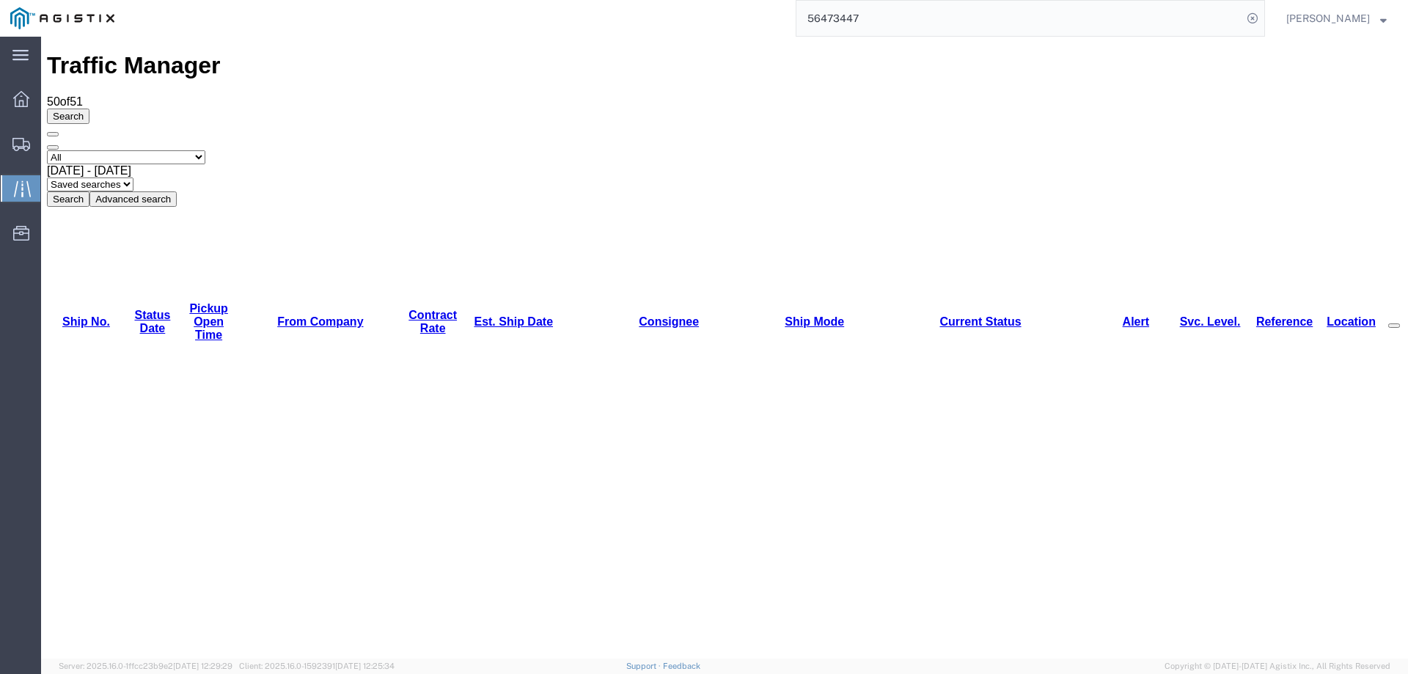
copy li "56378052"
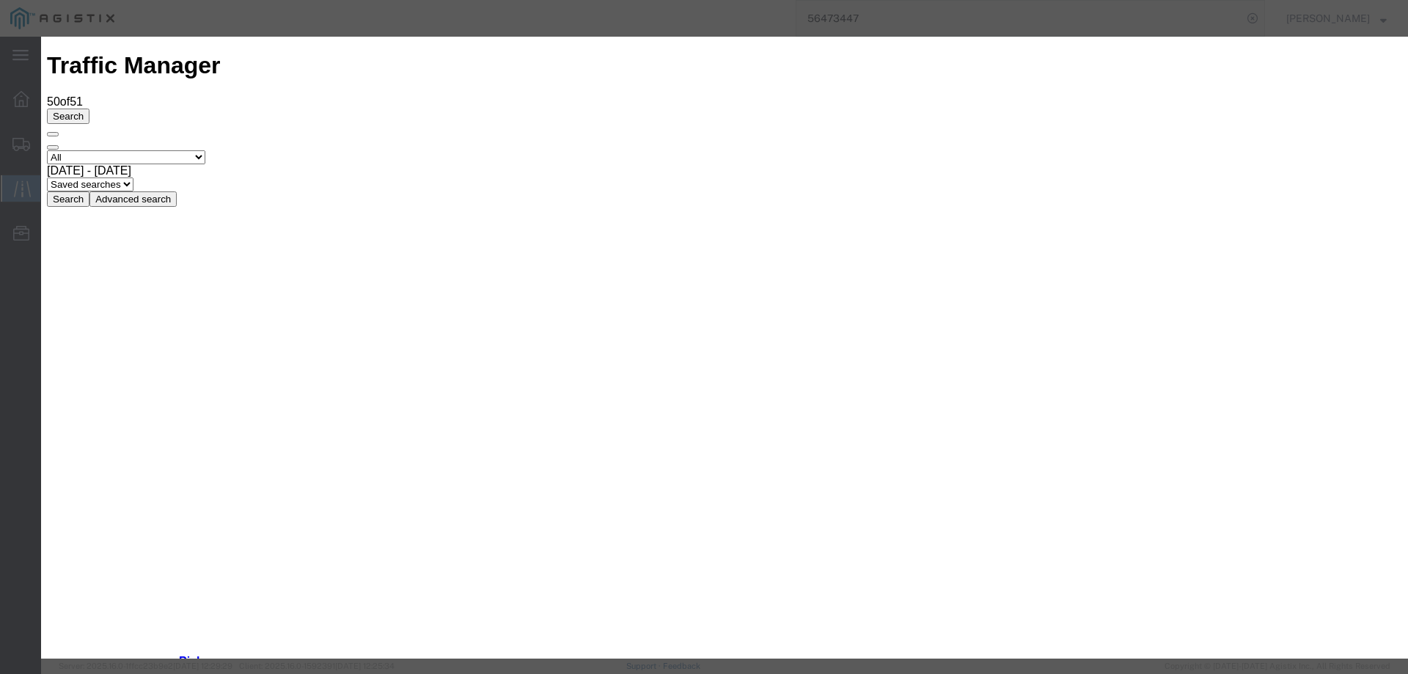
type input "[DATE]"
type input "10:00 AM"
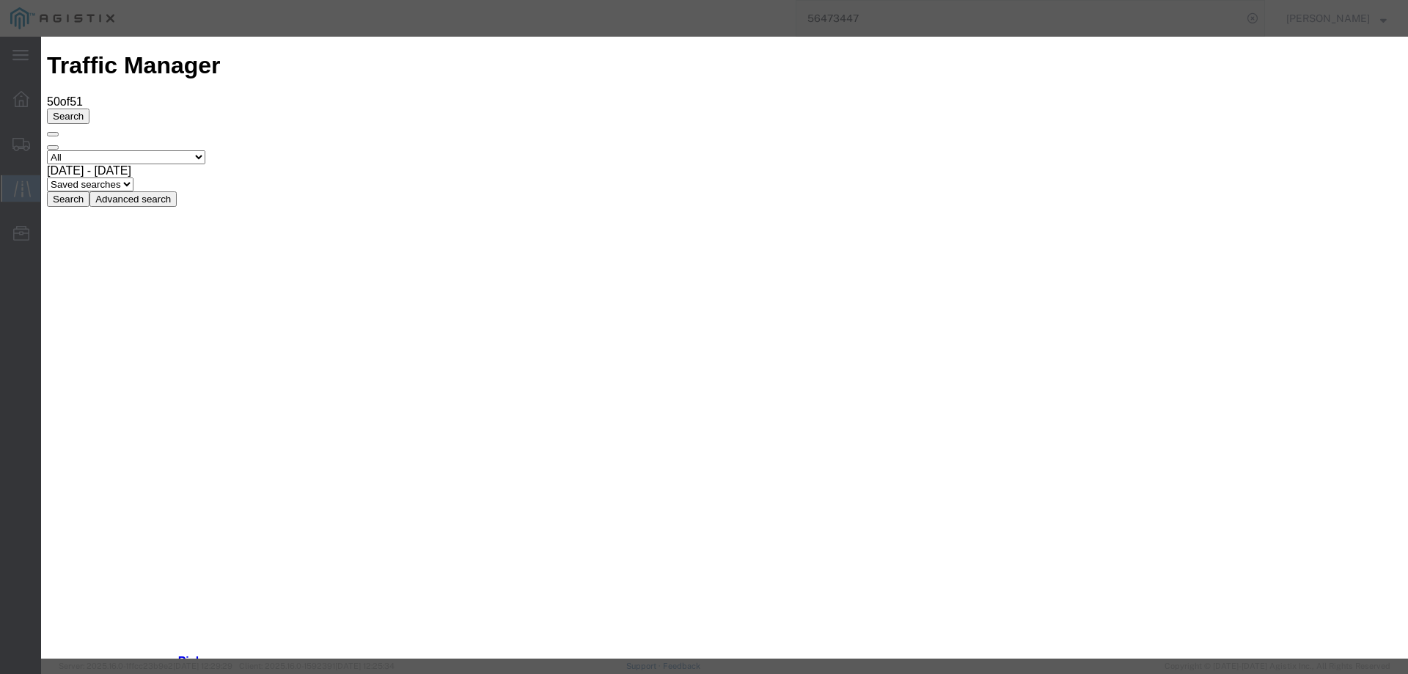
type input "[DATE]"
select select "DELIVRED"
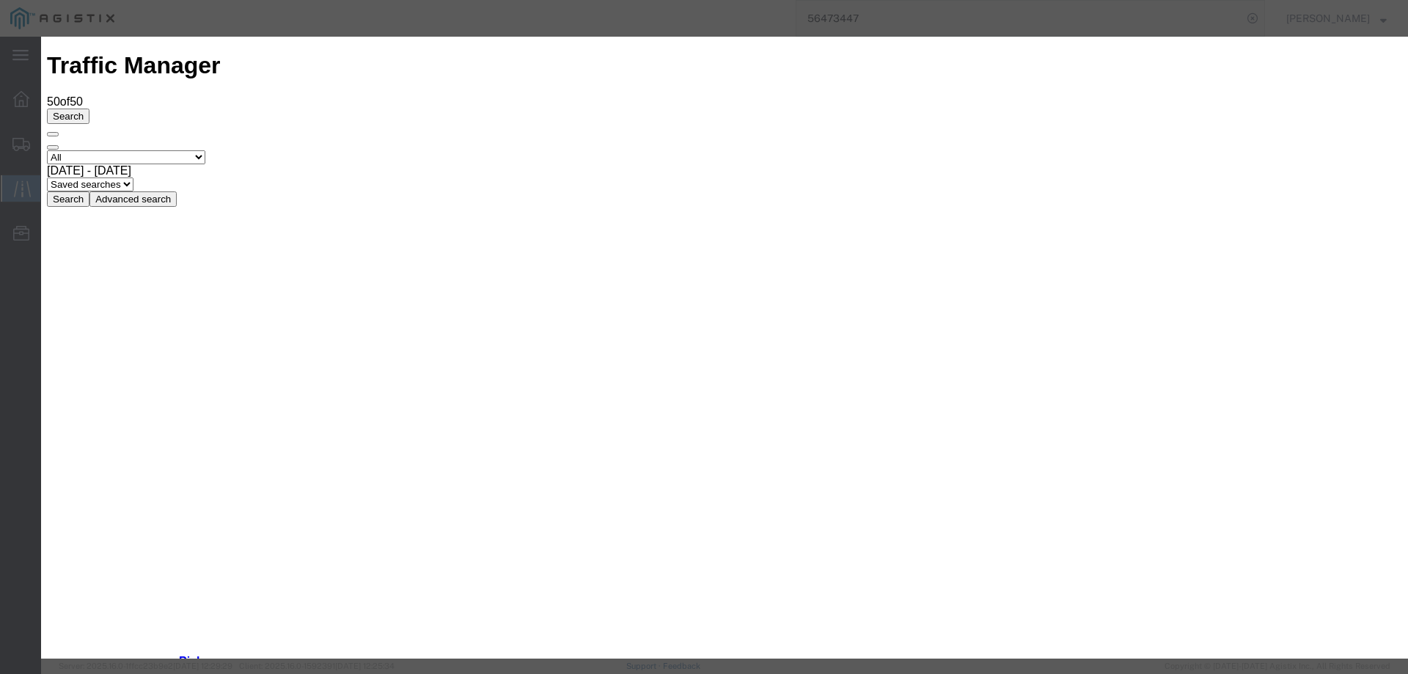
type input "[DATE]"
type input "10:00 AM"
select select "INTRANST"
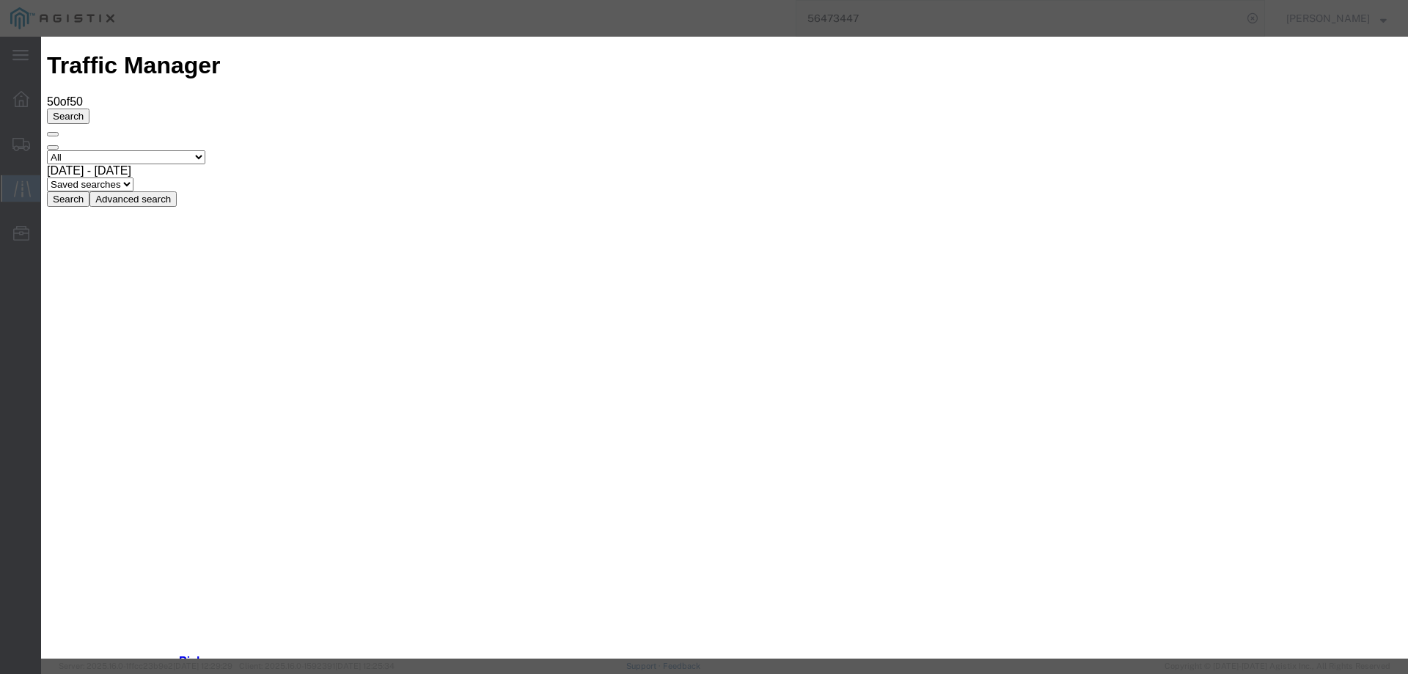
type input "[DATE]"
type input "10:00 AM"
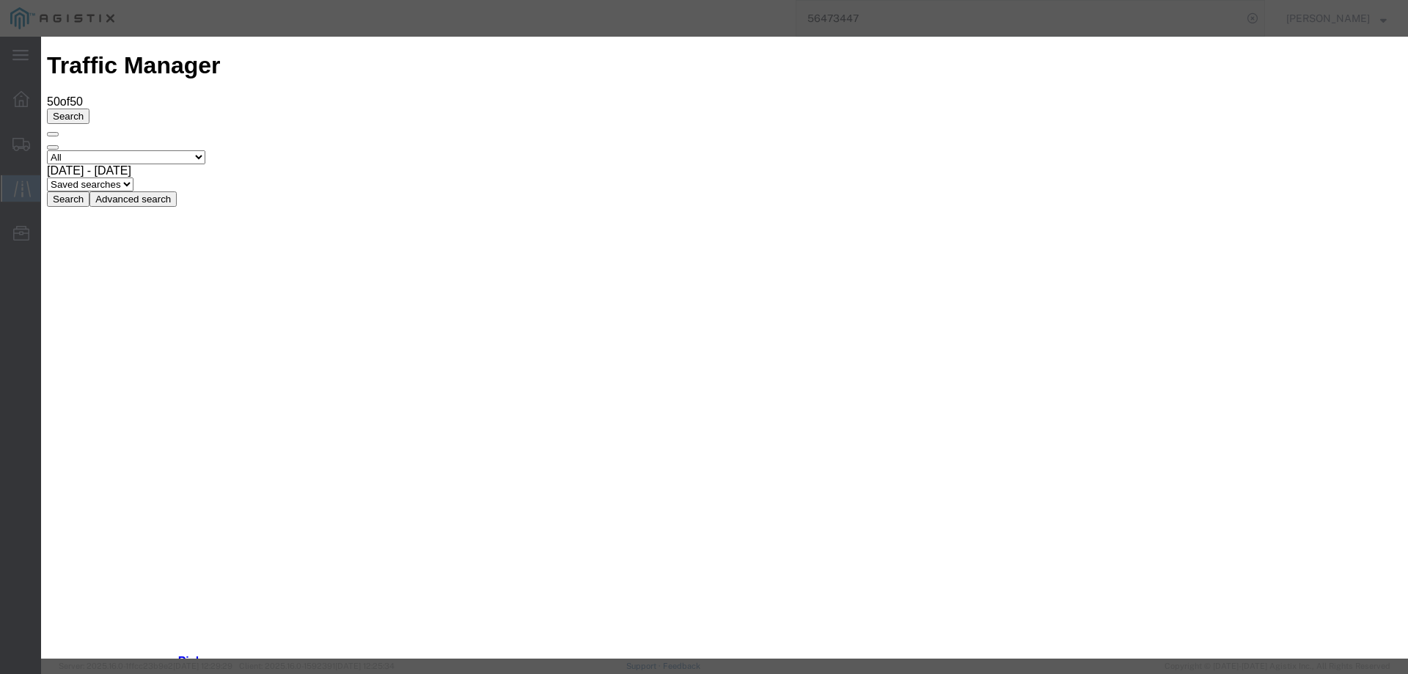
type input "[DATE]"
select select "DELIVRED"
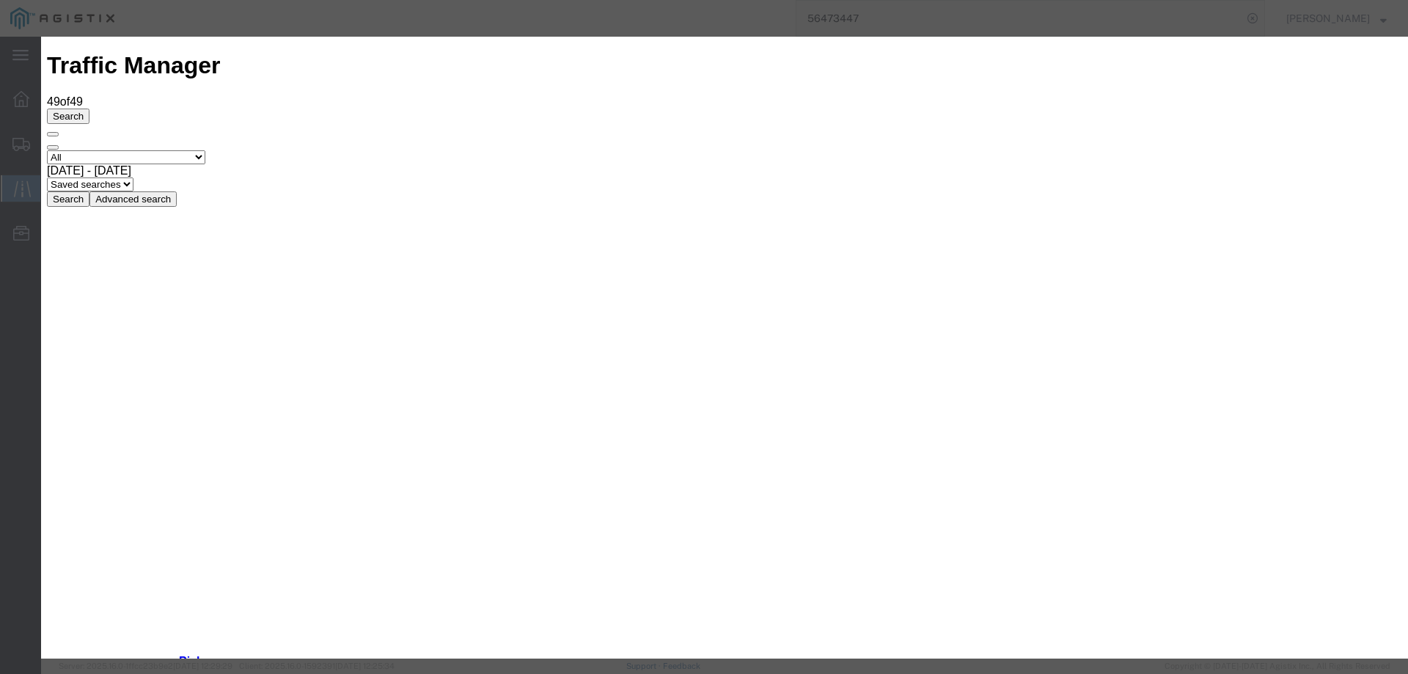
type input "[DATE]"
type input "10:00 AM"
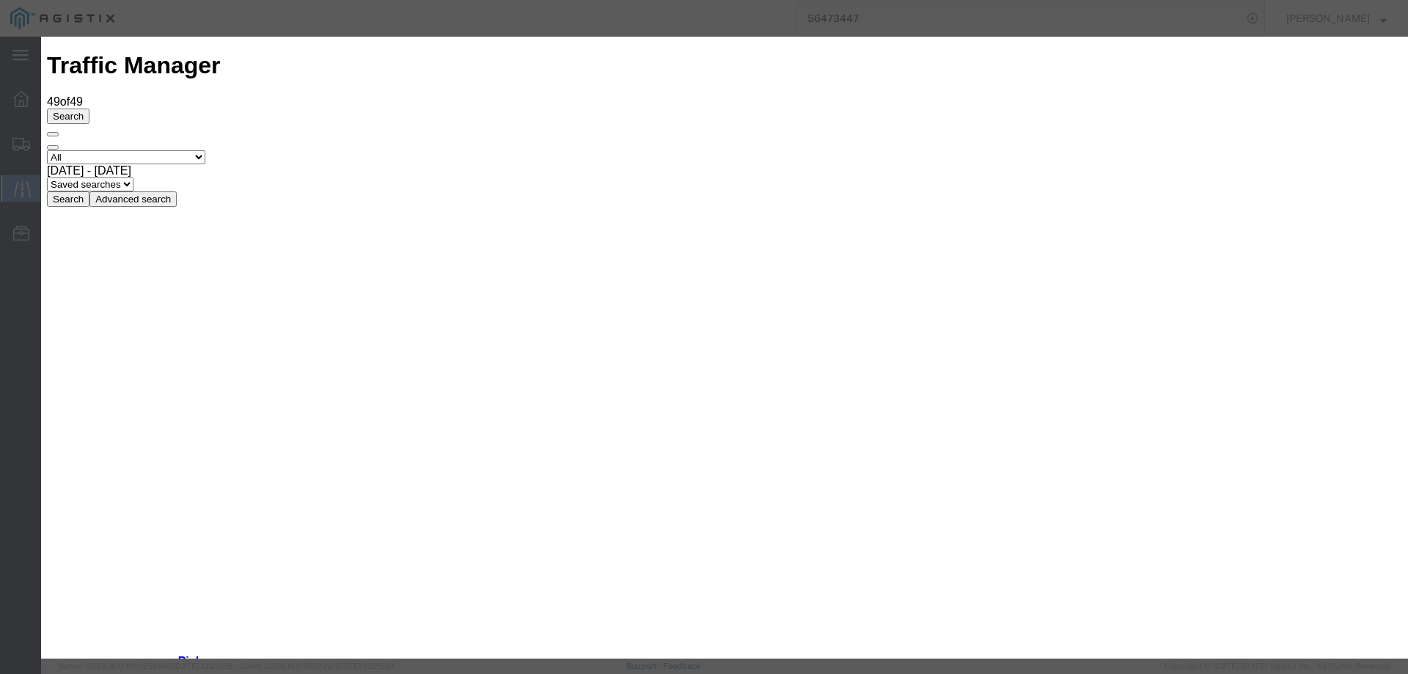
type input "[DATE]"
select select "DELIVRED"
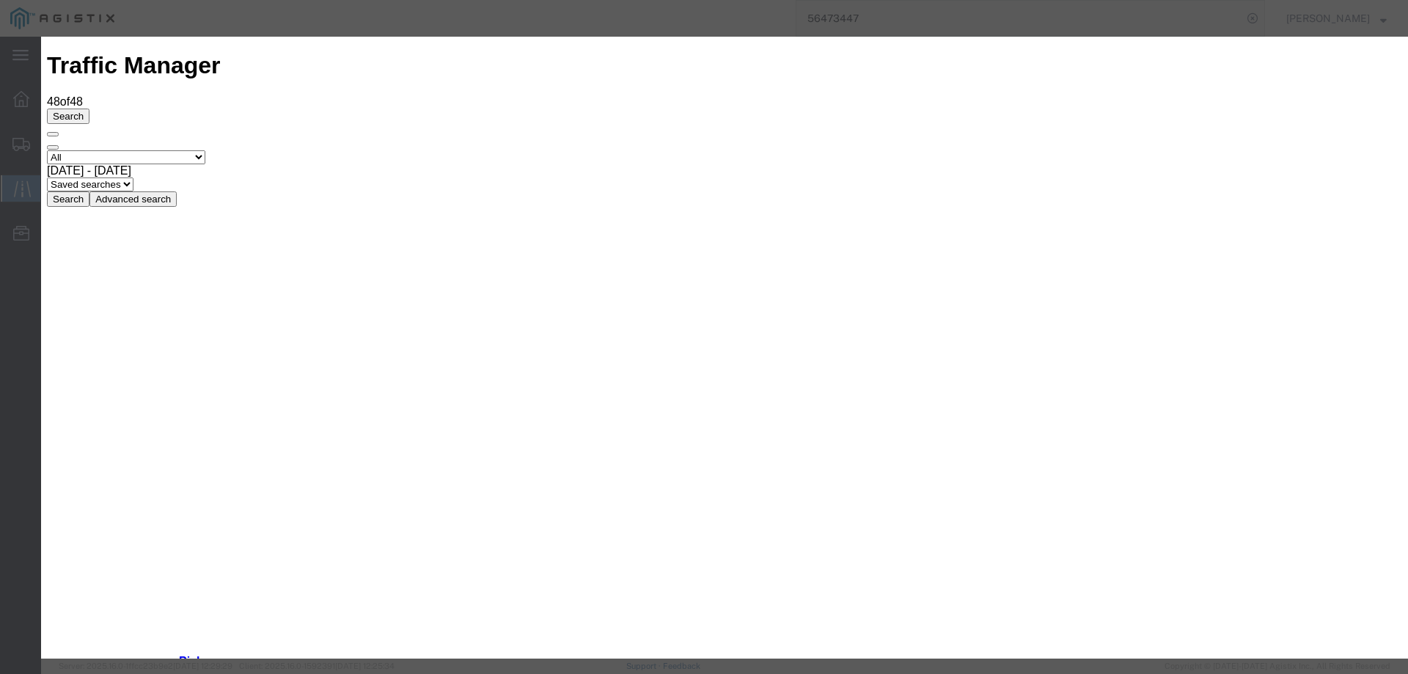
type input "[DATE]"
type input "10:00 AM"
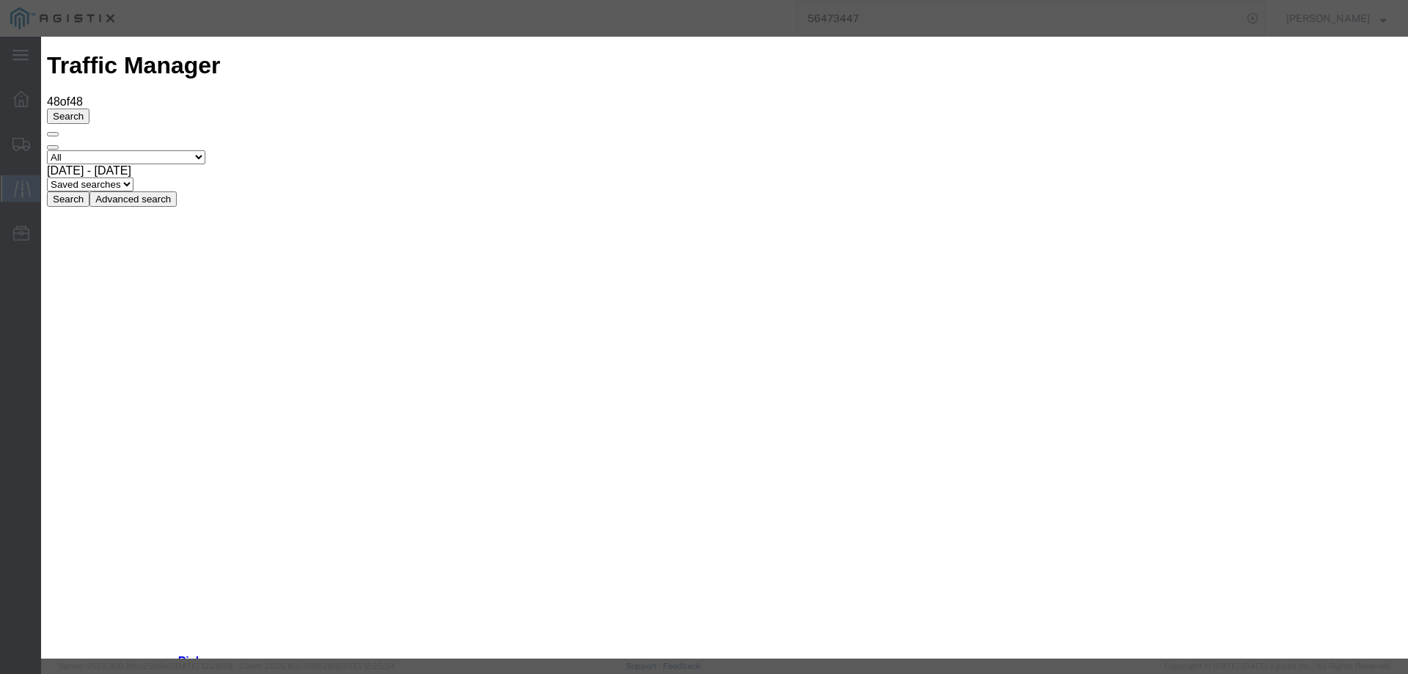
type input "[DATE]"
select select "DELIVRED"
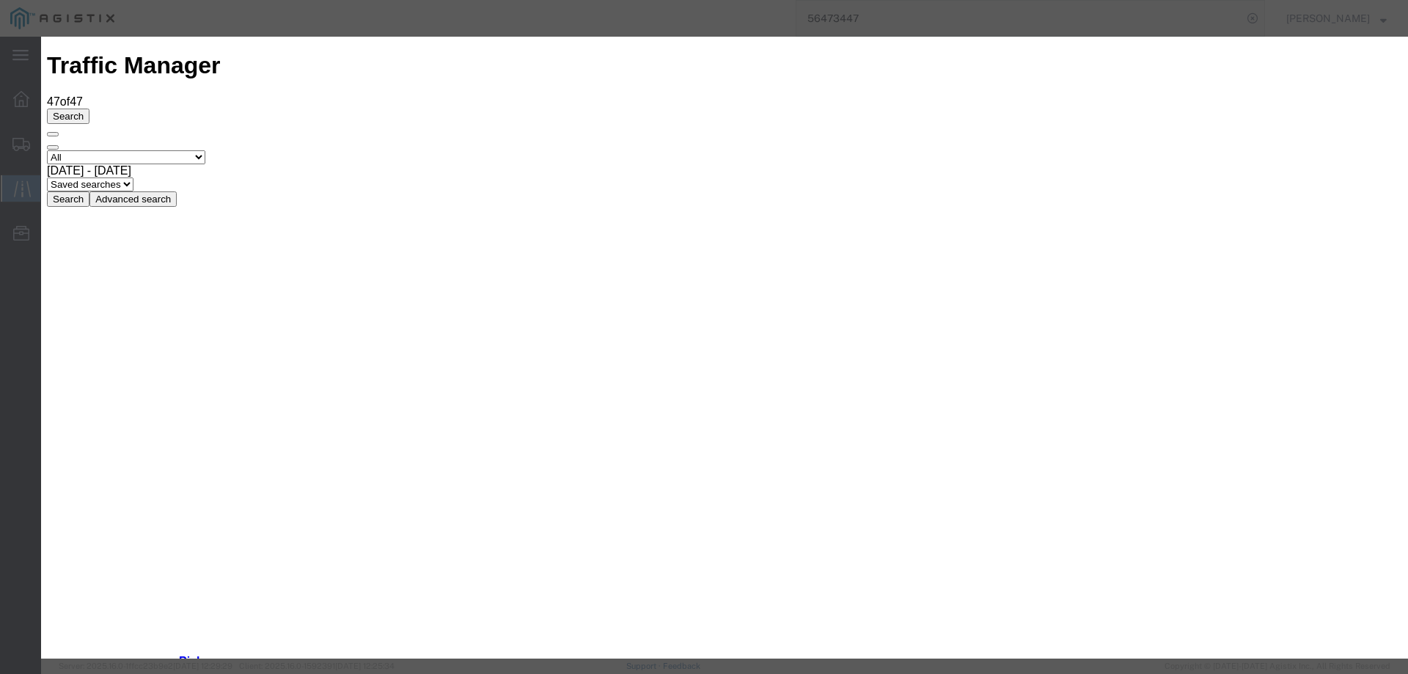
type input "[DATE]"
type input "10:00 AM"
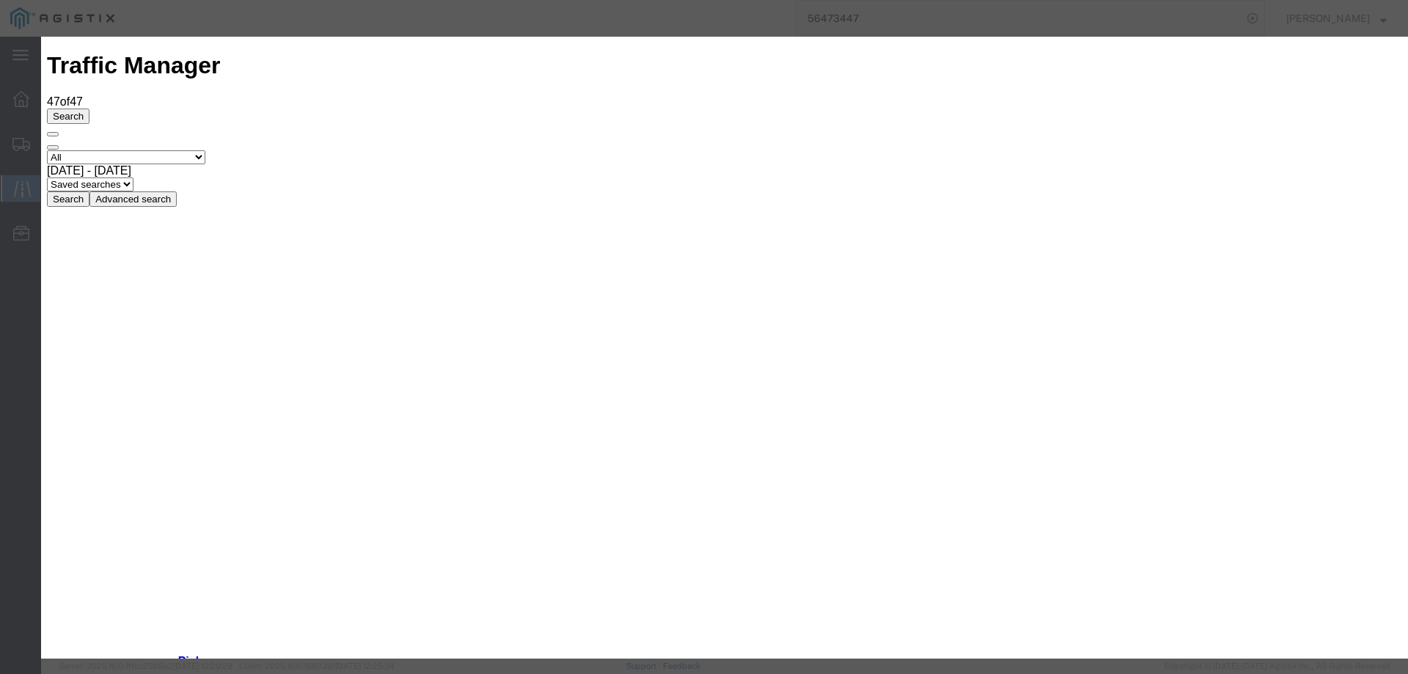
type input "[DATE]"
select select "DELIVRED"
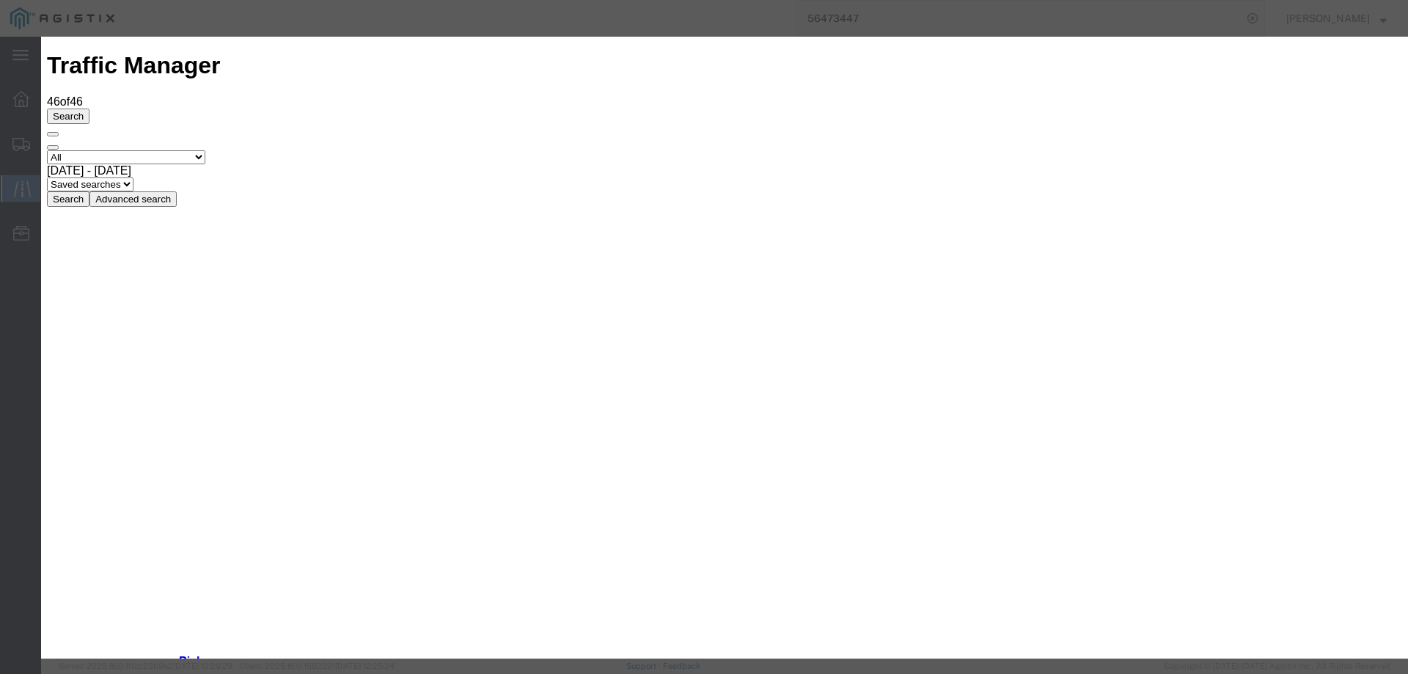
type input "[DATE]"
type input "10:00 AM"
select select "DELIVRED"
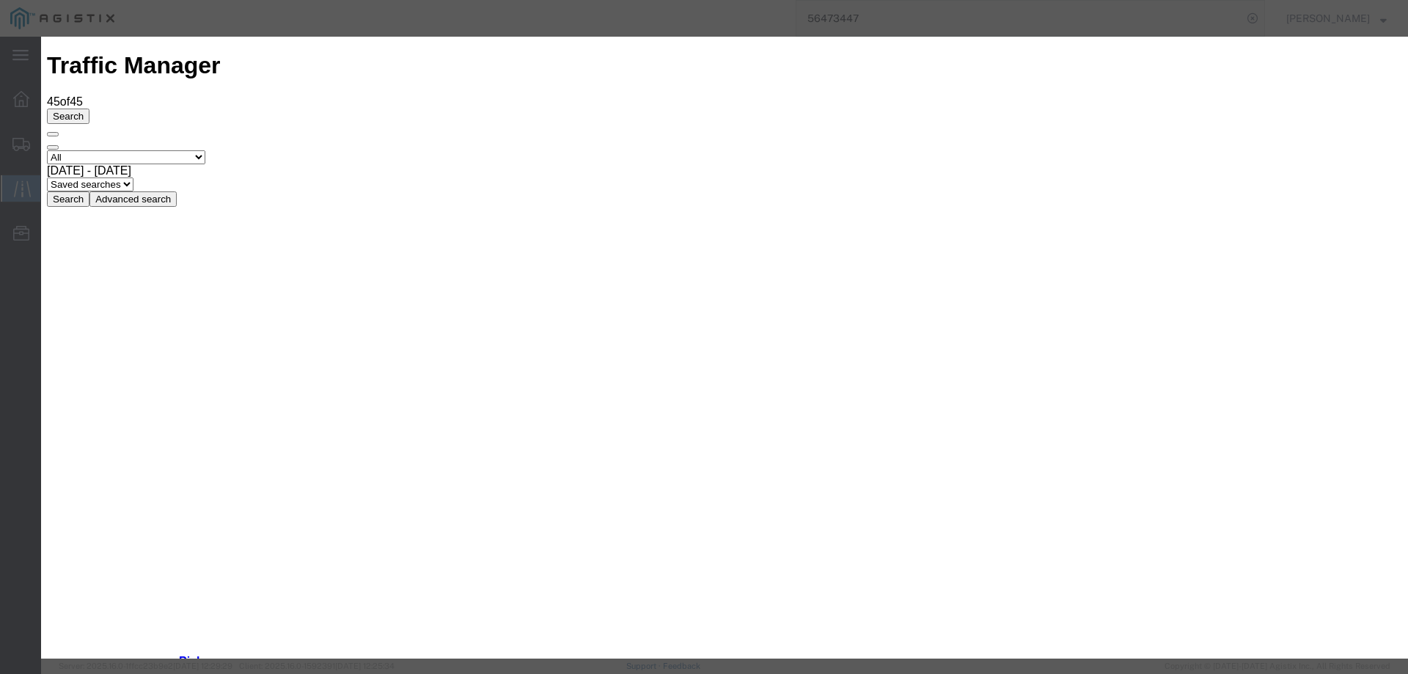
type input "[DATE]"
type input "10:00 AM"
select select "DELIVRED"
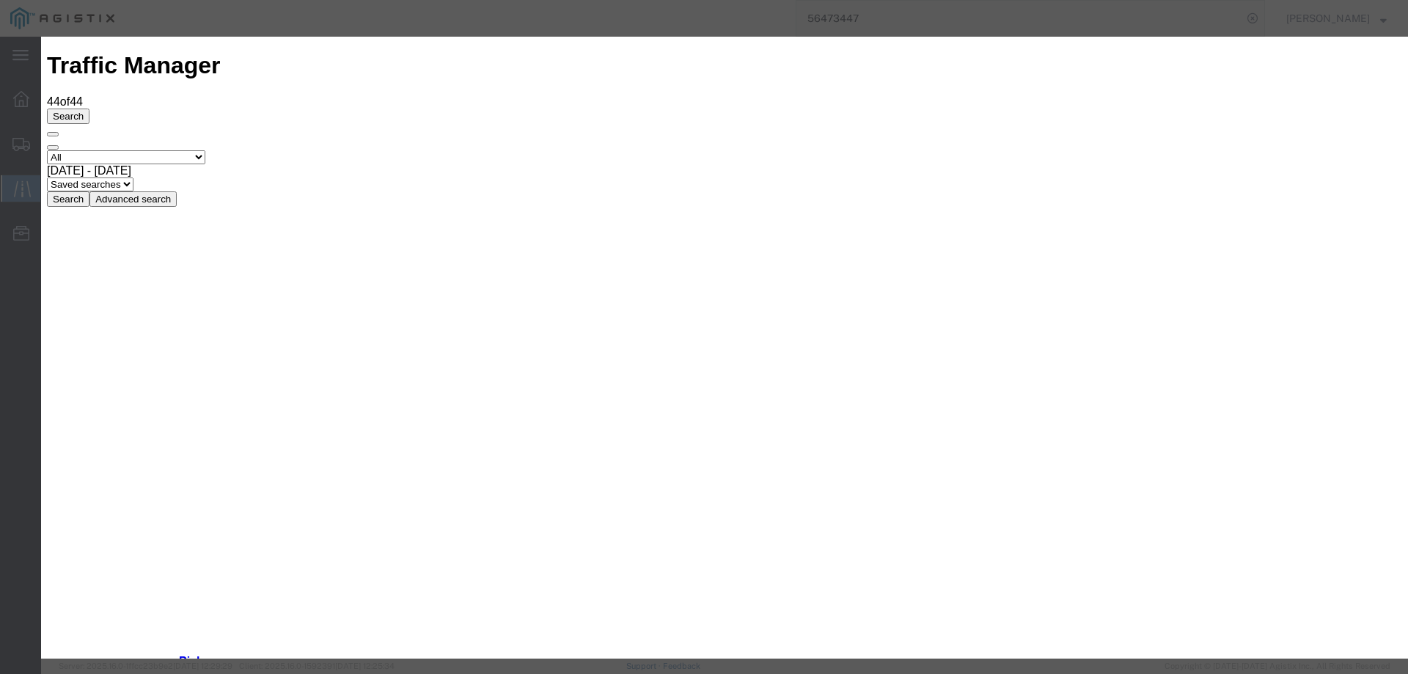
type input "[DATE]"
type input "10:00 AM"
select select "DELIVRED"
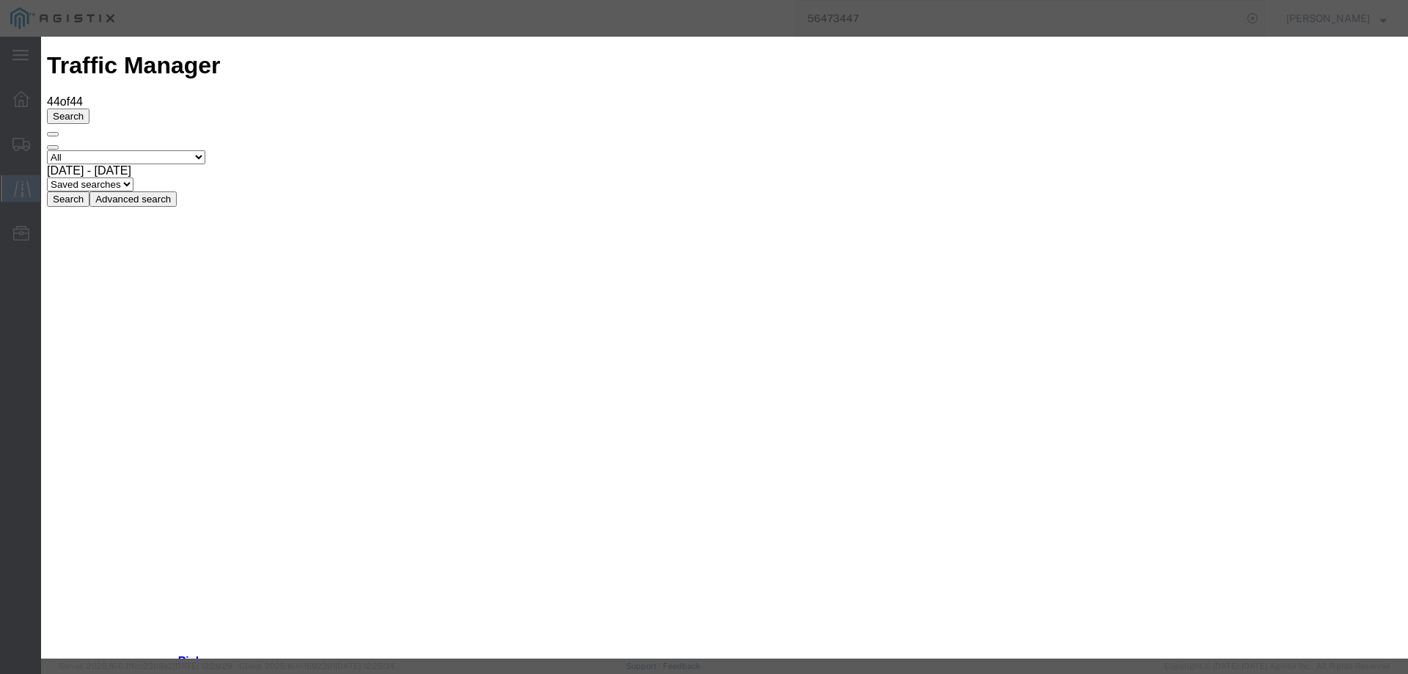
type input "[DATE]"
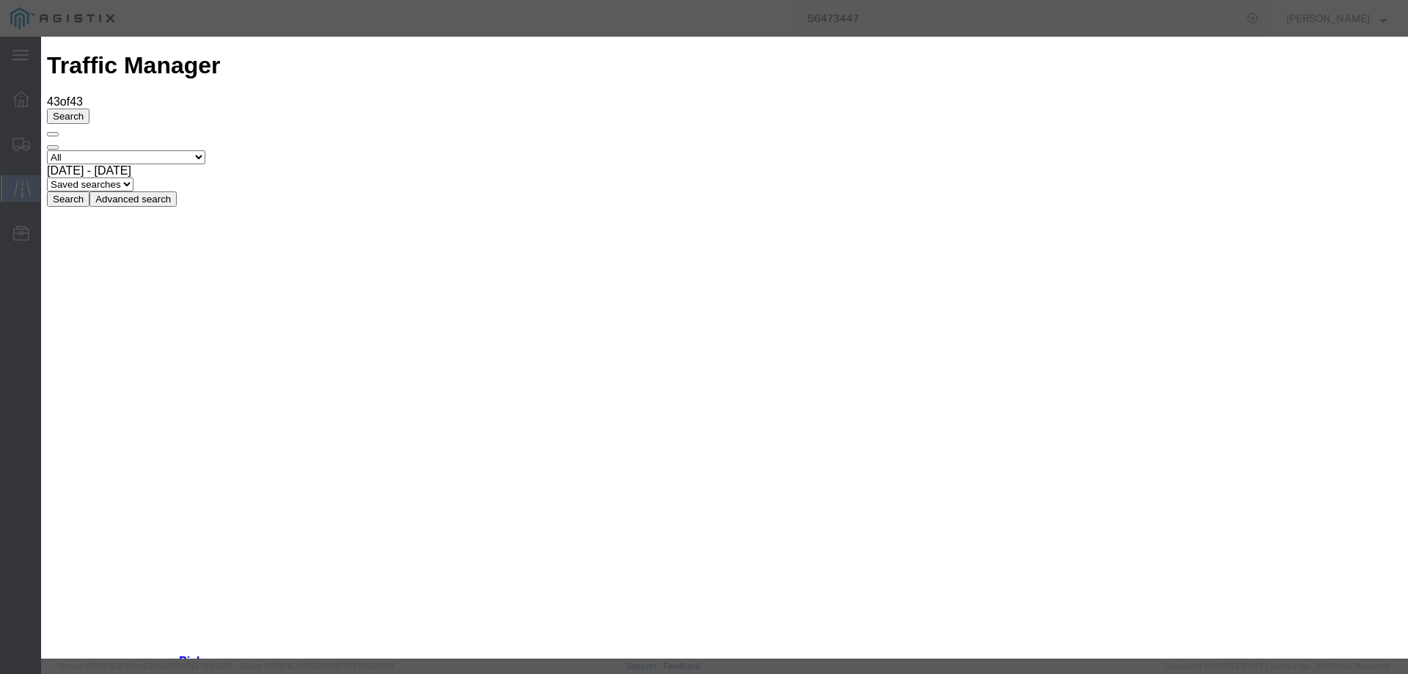
type input "[DATE]"
type input "10:00 AM"
select select "ARVDLVLOC"
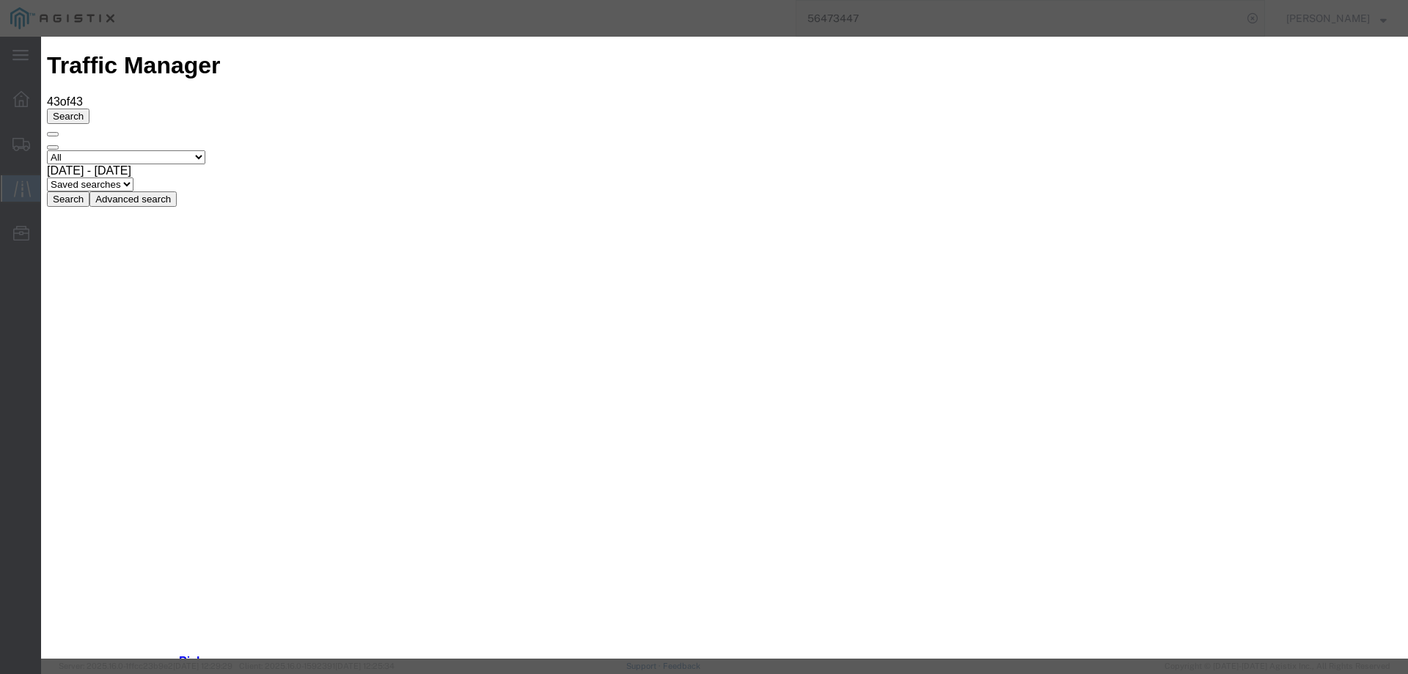
type input "[DATE]"
type input "10:00 AM"
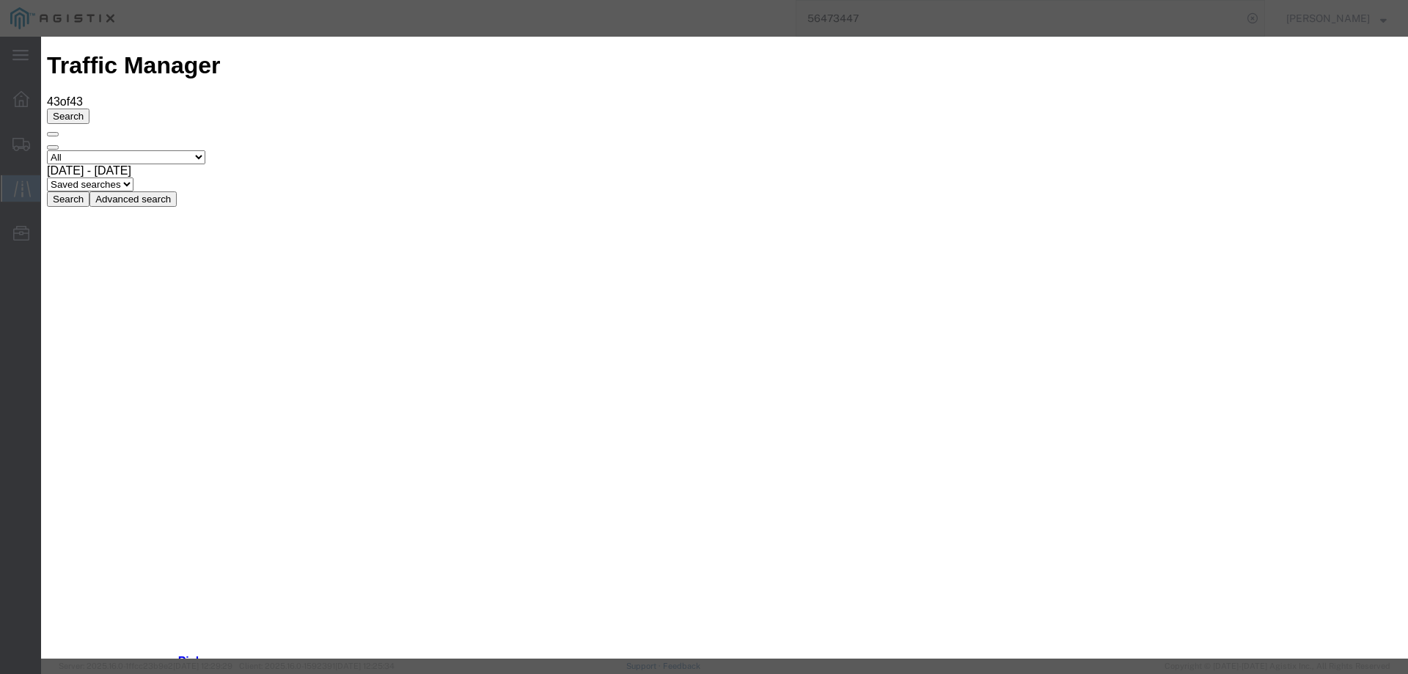
type input "[DATE]"
drag, startPoint x: 491, startPoint y: 213, endPoint x: 492, endPoint y: 221, distance: 8.8
select select "DELIVRED"
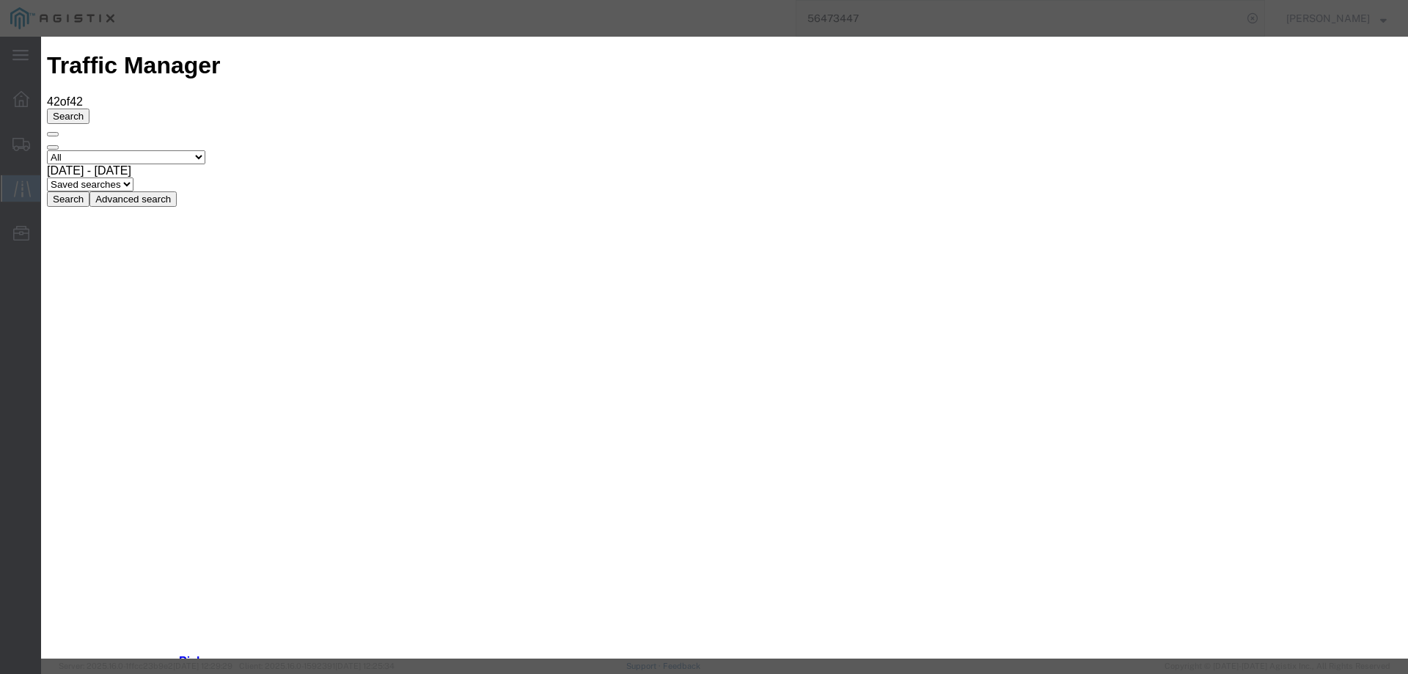
type input "[DATE]"
type input "10:00 AM"
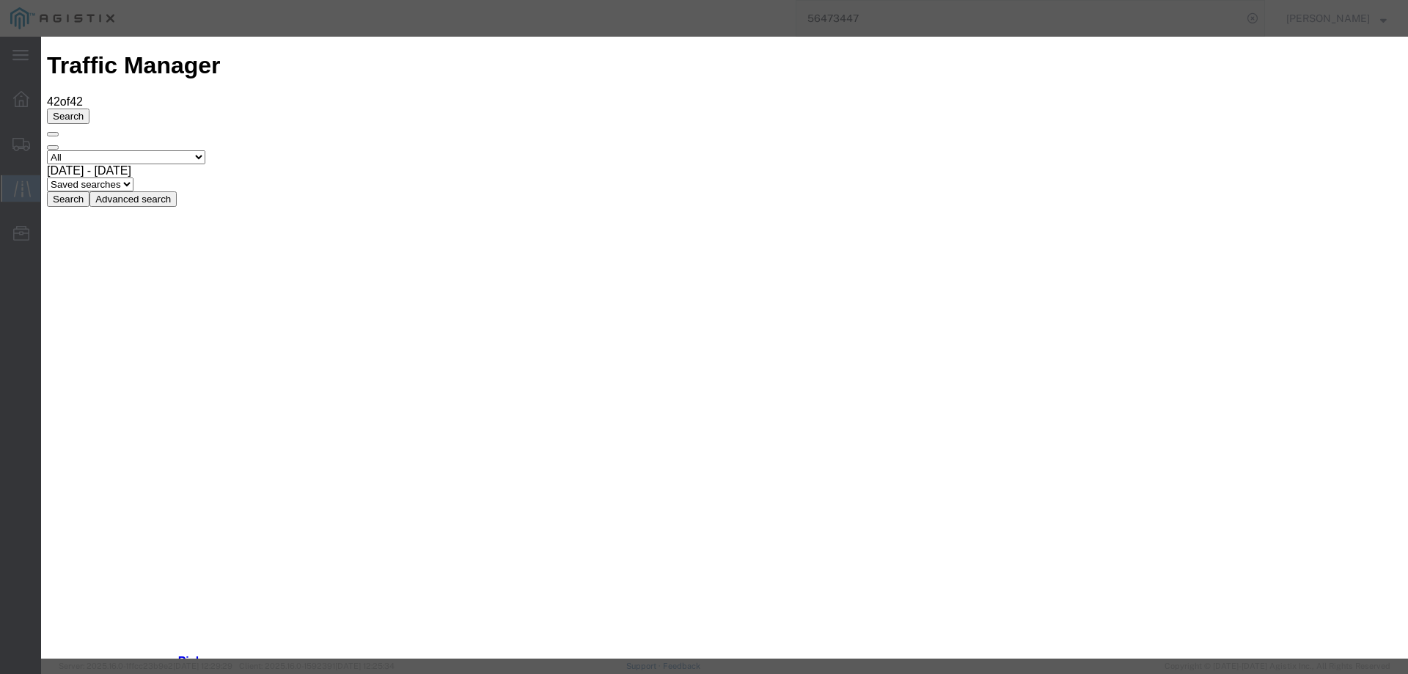
type input "[DATE]"
select select "DELIVRED"
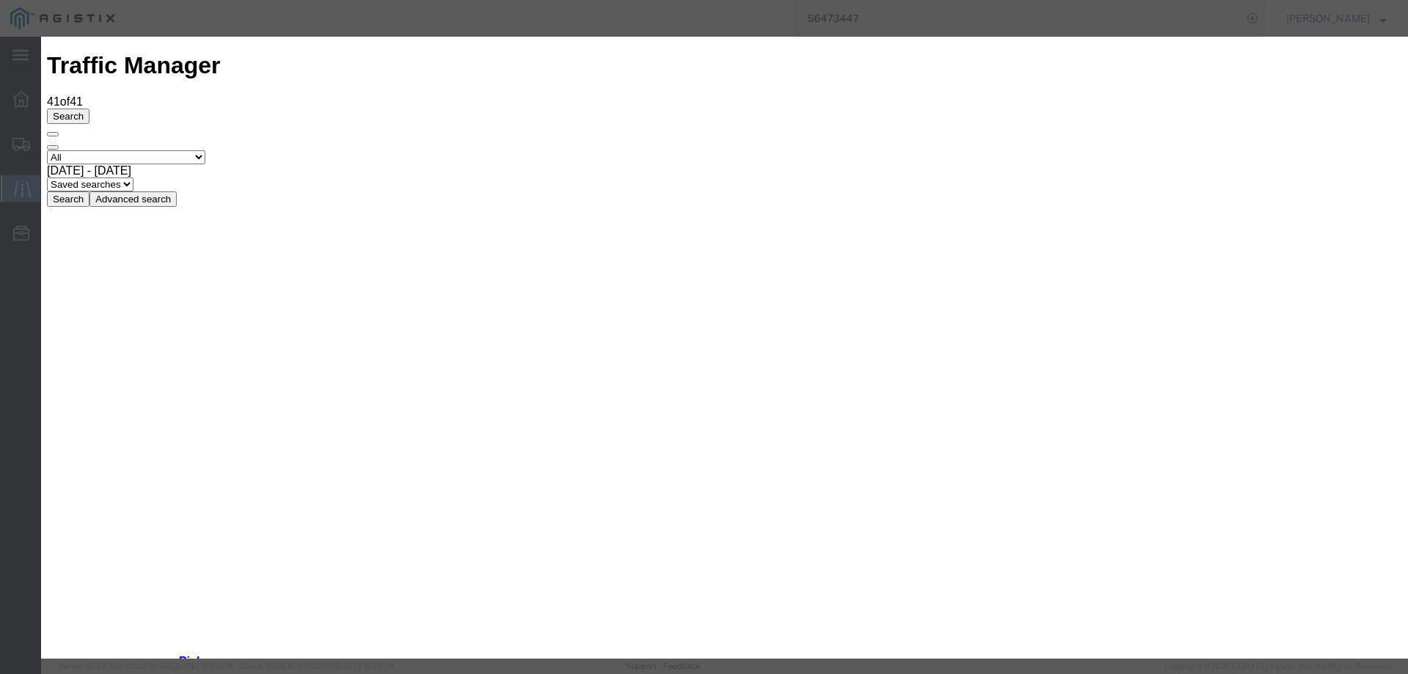
type input "[DATE]"
type input "10:00 AM"
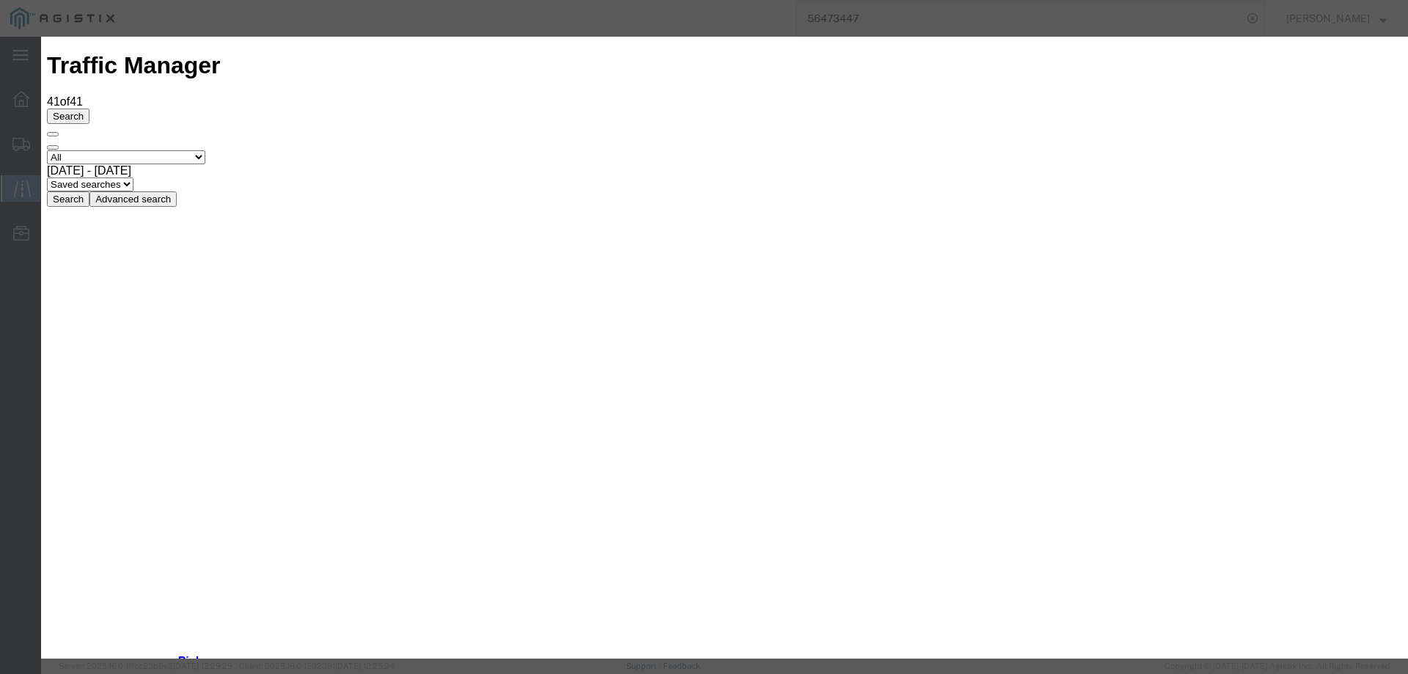
type input "[DATE]"
select select "DELIVRED"
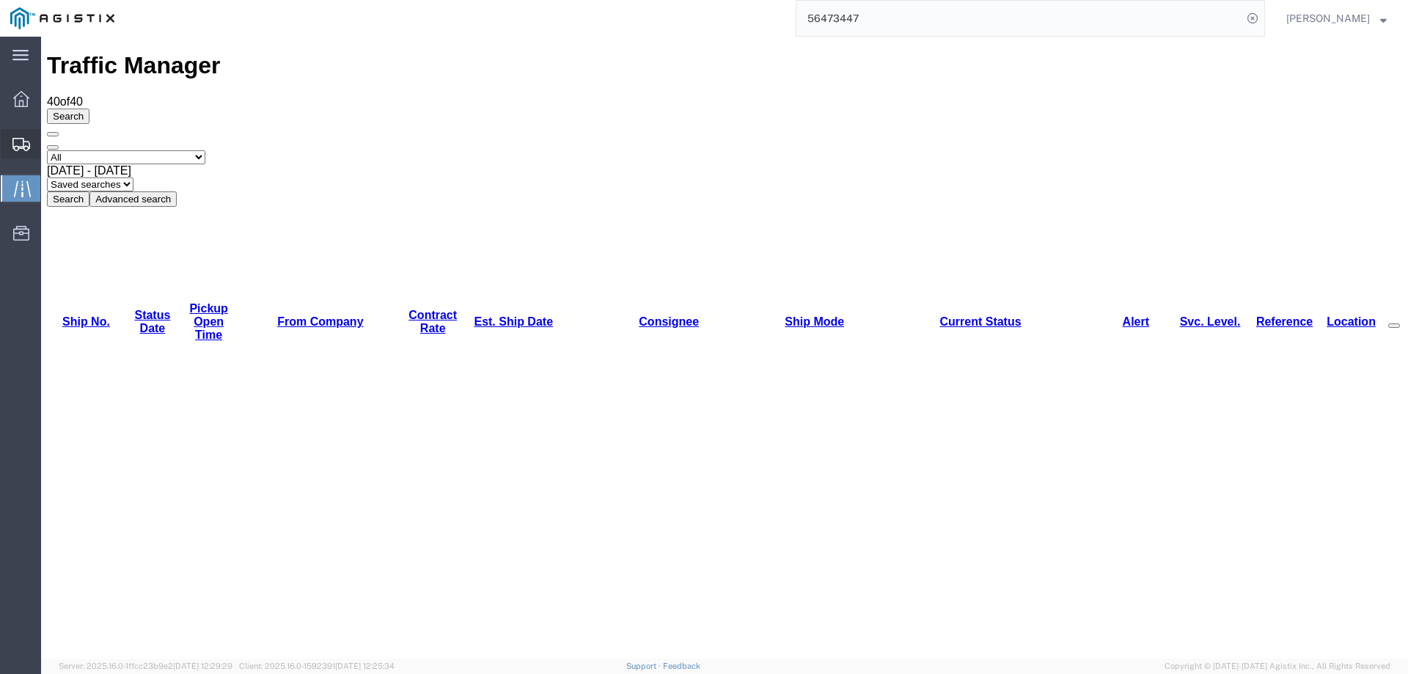
click at [24, 142] on icon at bounding box center [21, 144] width 18 height 13
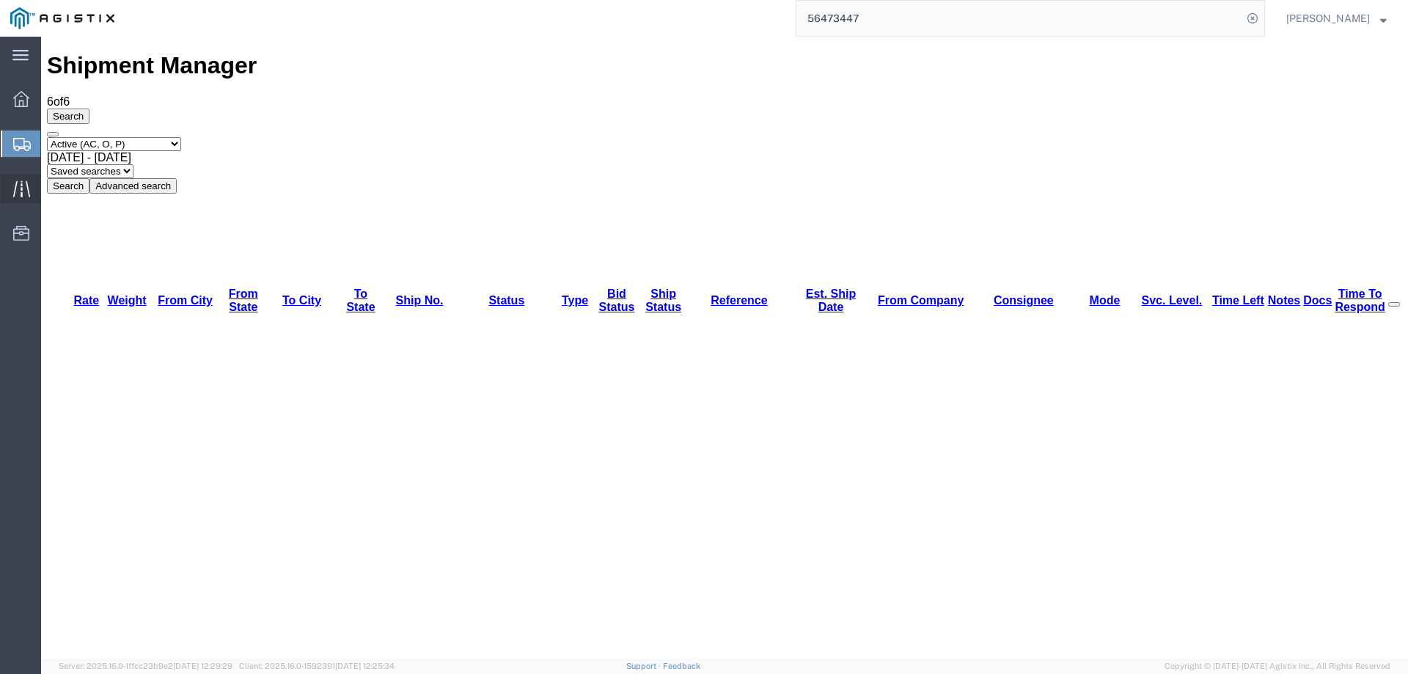
click at [24, 184] on icon at bounding box center [21, 188] width 17 height 17
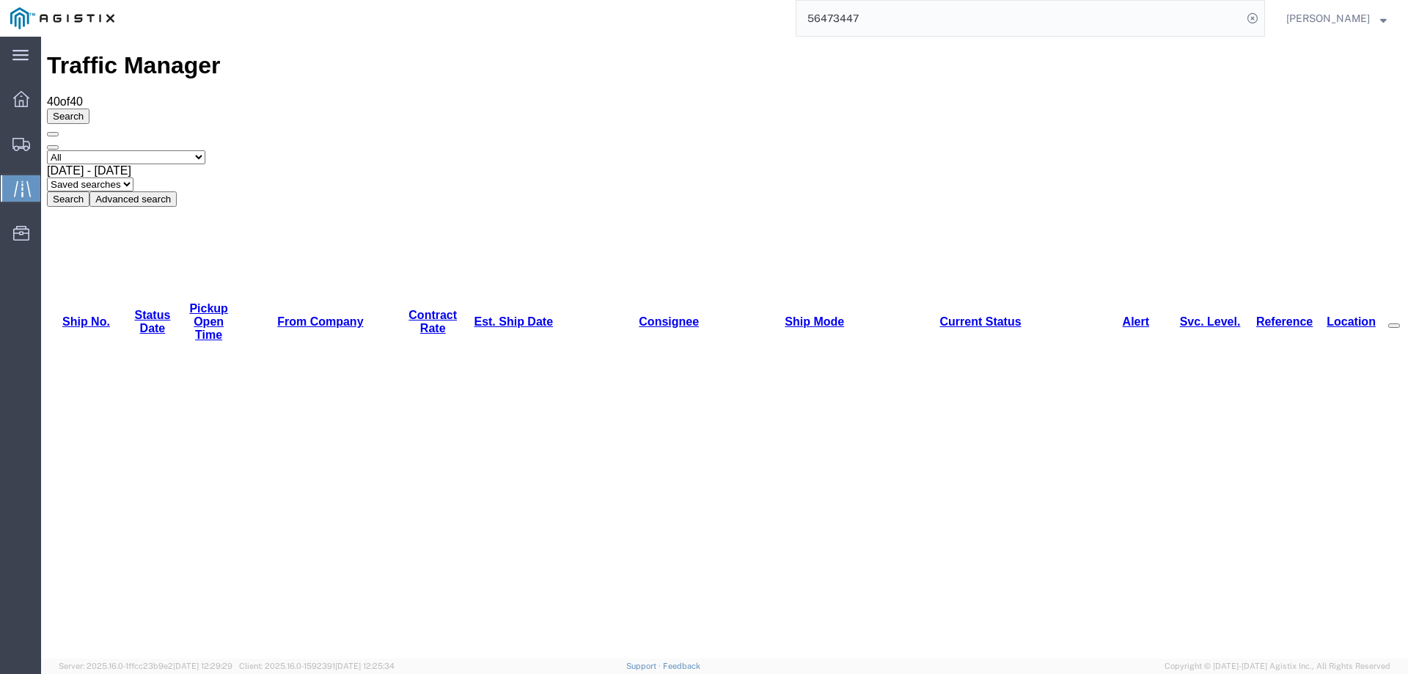
click at [494, 315] on link "Est. Ship Date" at bounding box center [513, 321] width 79 height 12
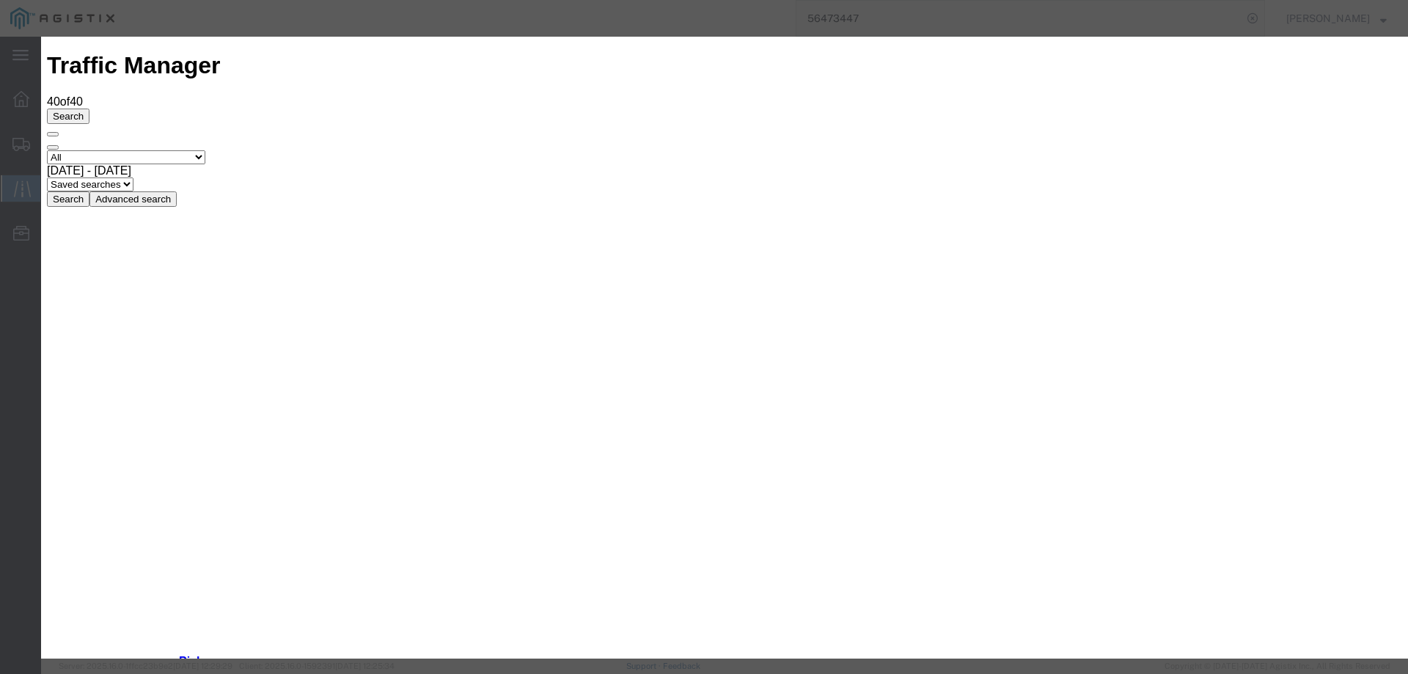
type input "[DATE]"
type input "10:00 AM"
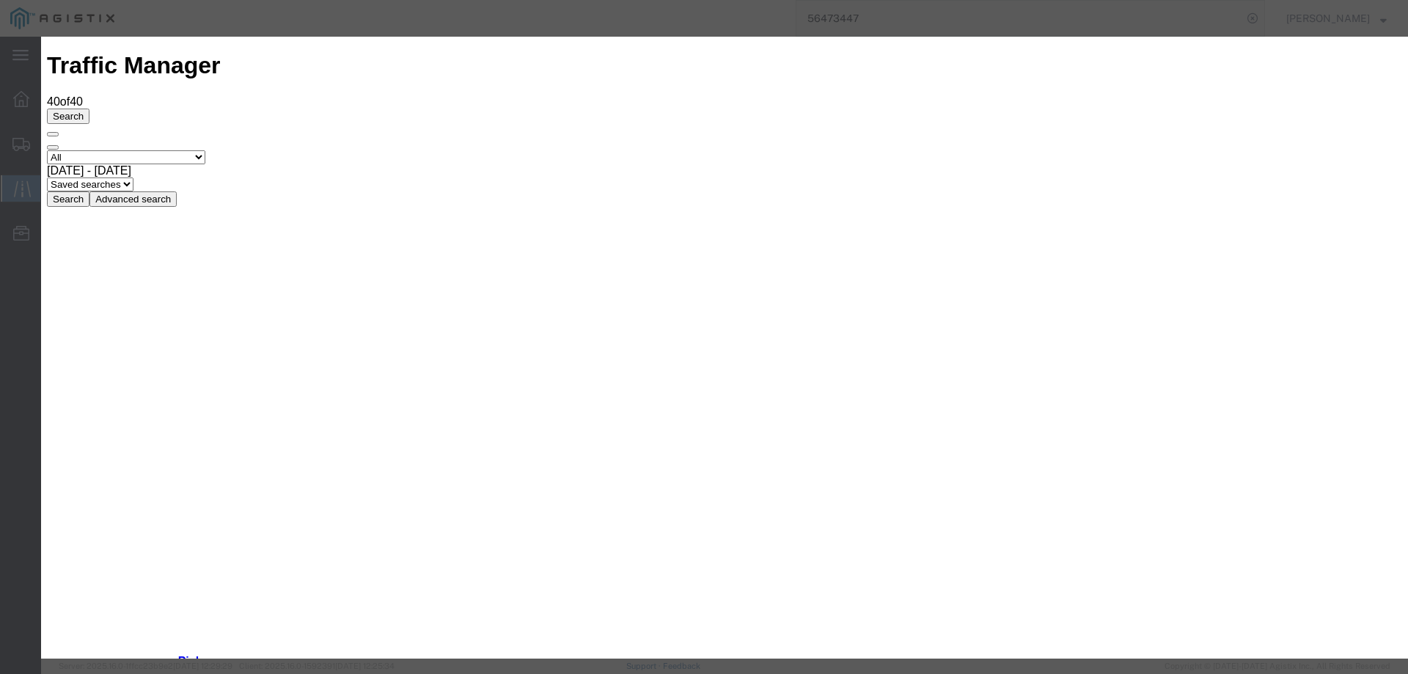
type input "[DATE]"
select select "ARVDLVLOC"
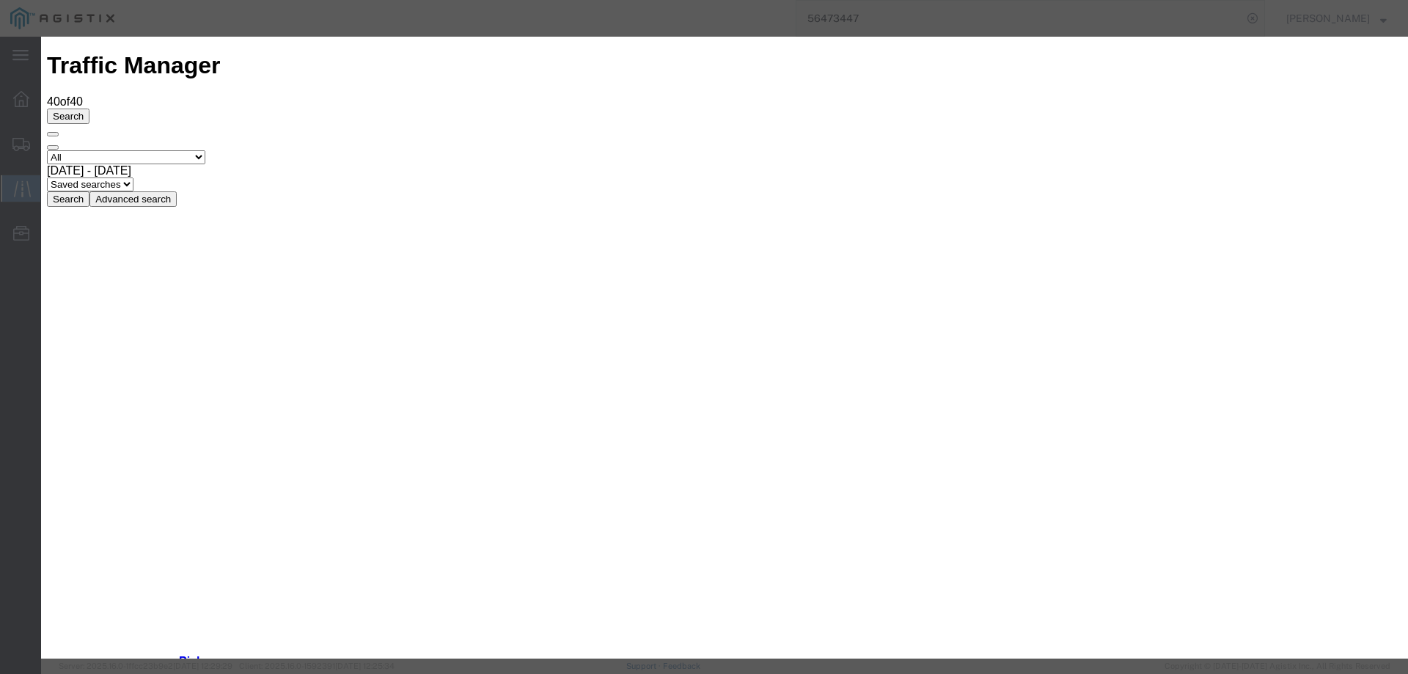
type input "[DATE]"
type input "10:00 AM"
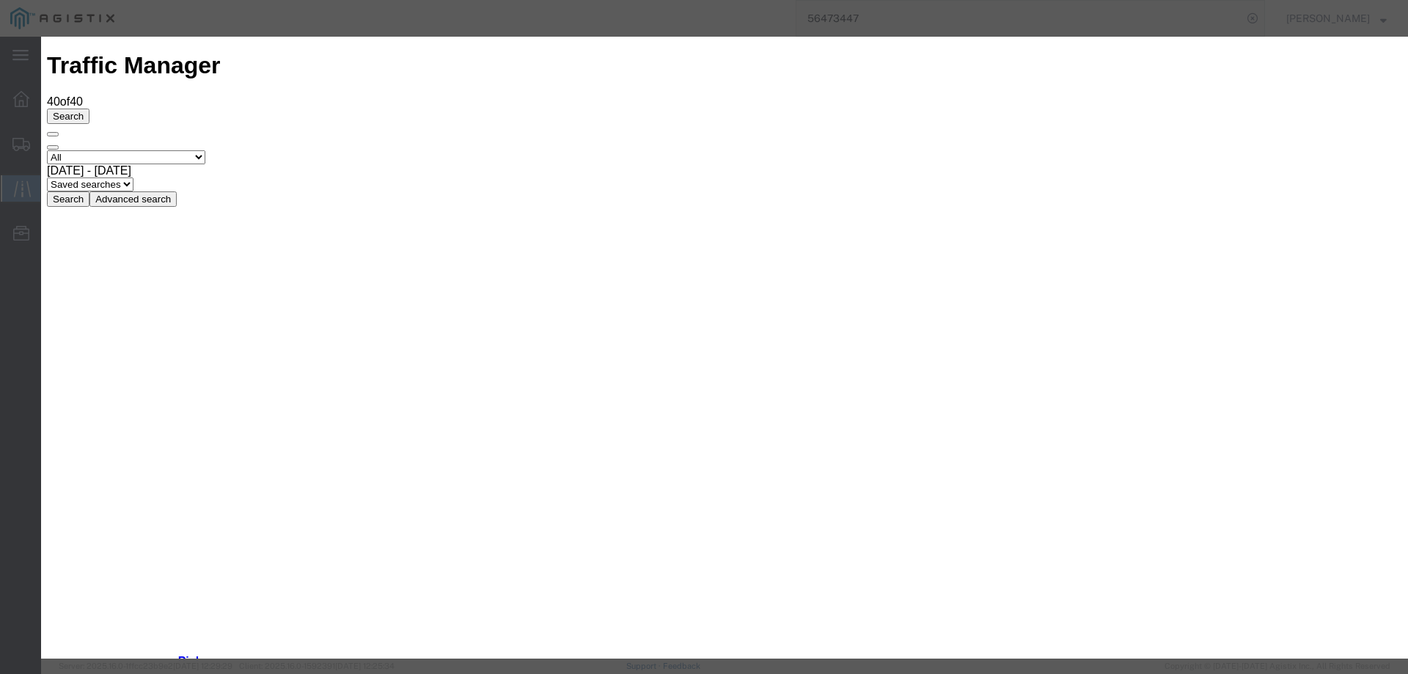
type input "[DATE]"
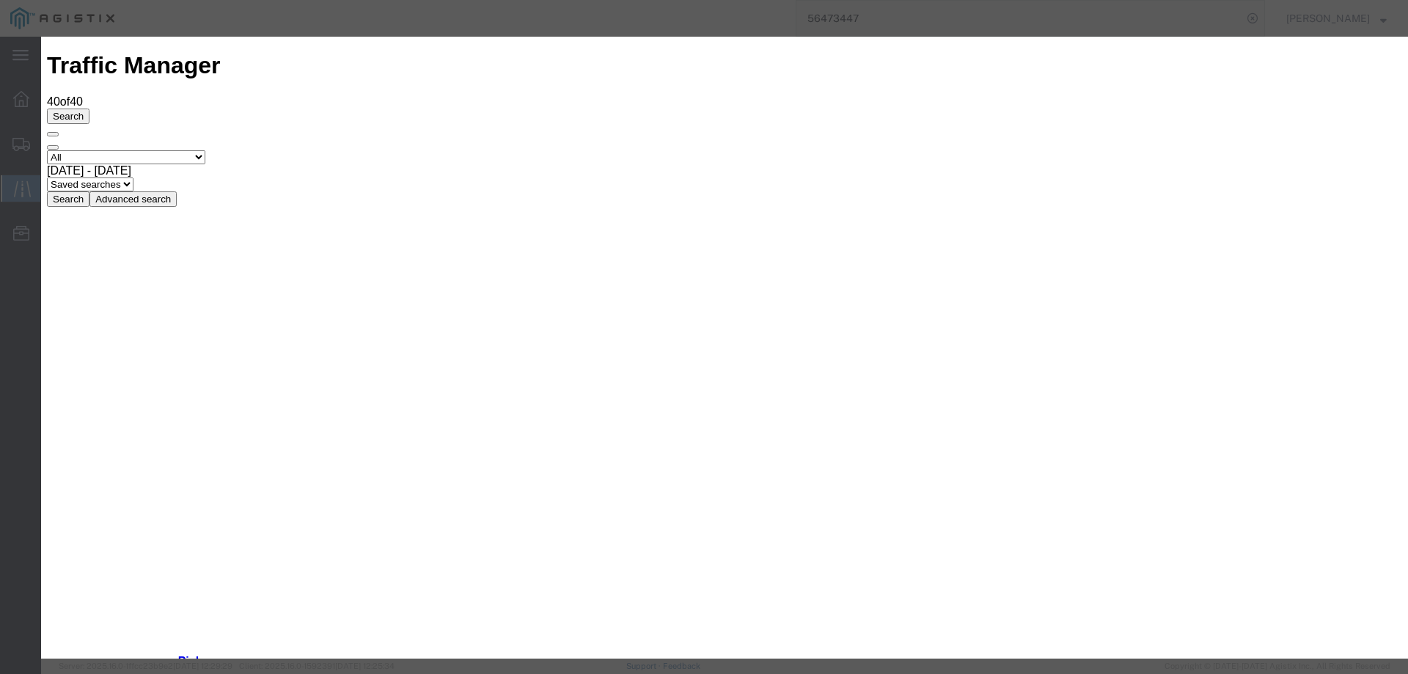
select select "ARVDLVLOC"
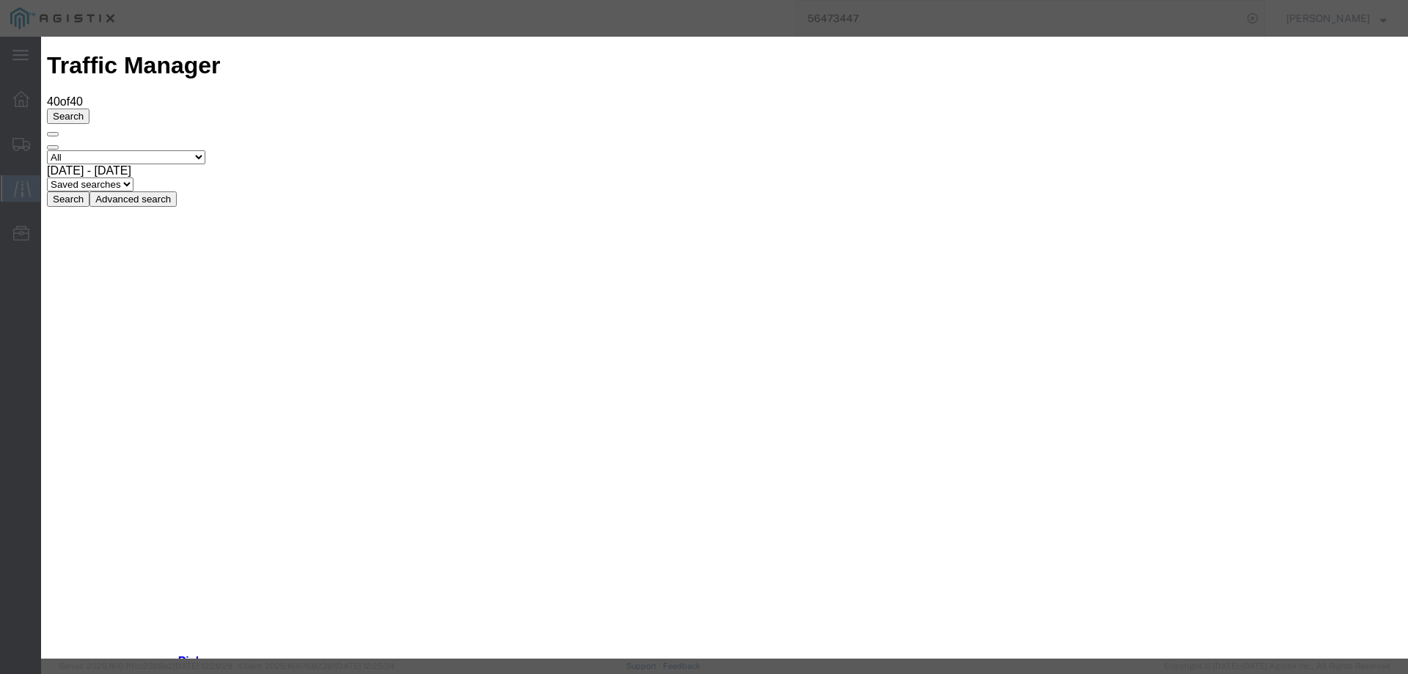
type input "[DATE]"
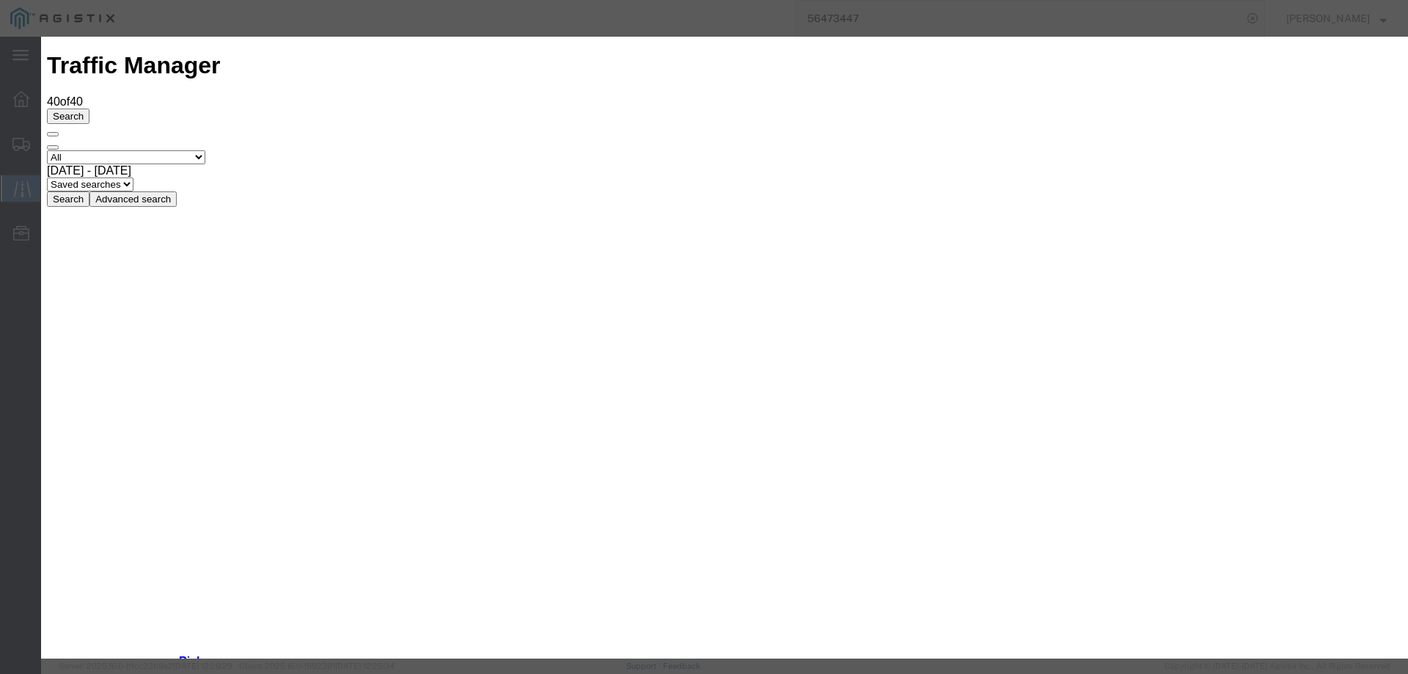
type input "[DATE]"
type input "10:00 AM"
select select "ARVDLVLOC"
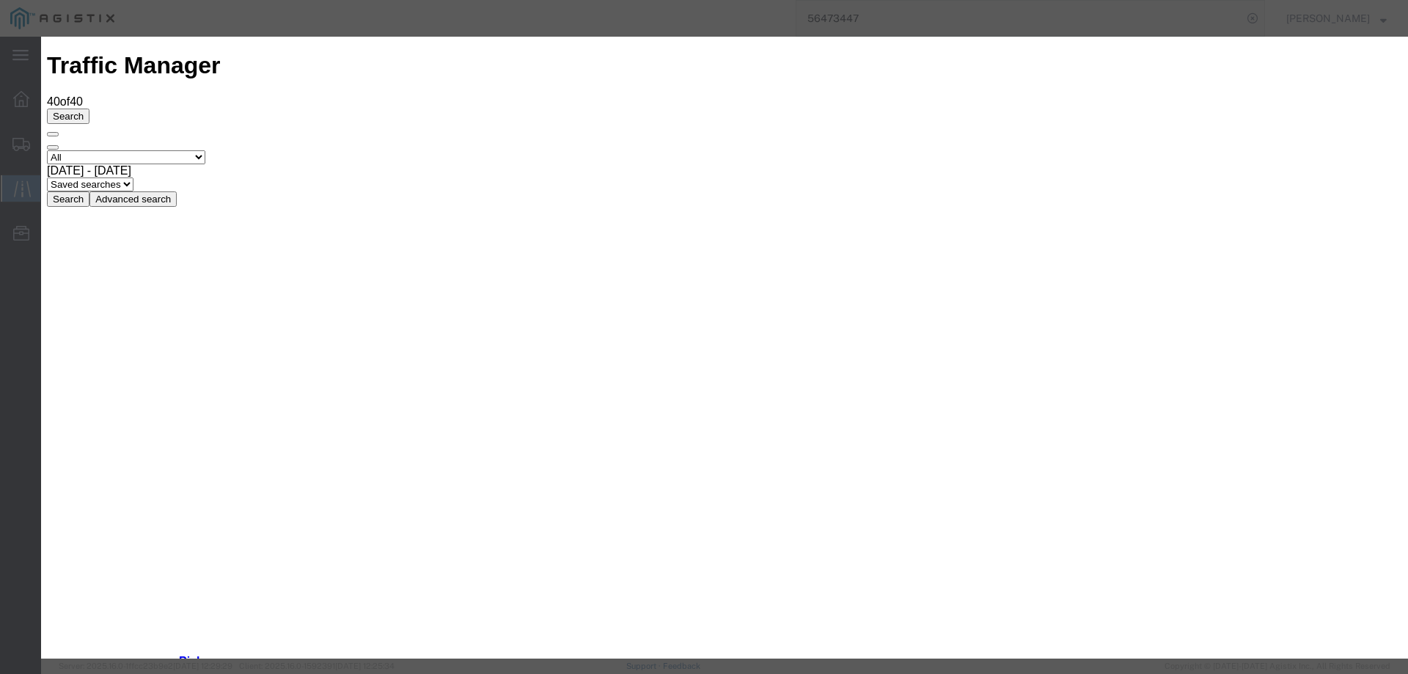
type input "[DATE]"
type input "10:00 AM"
select select "ARVDLVLOC"
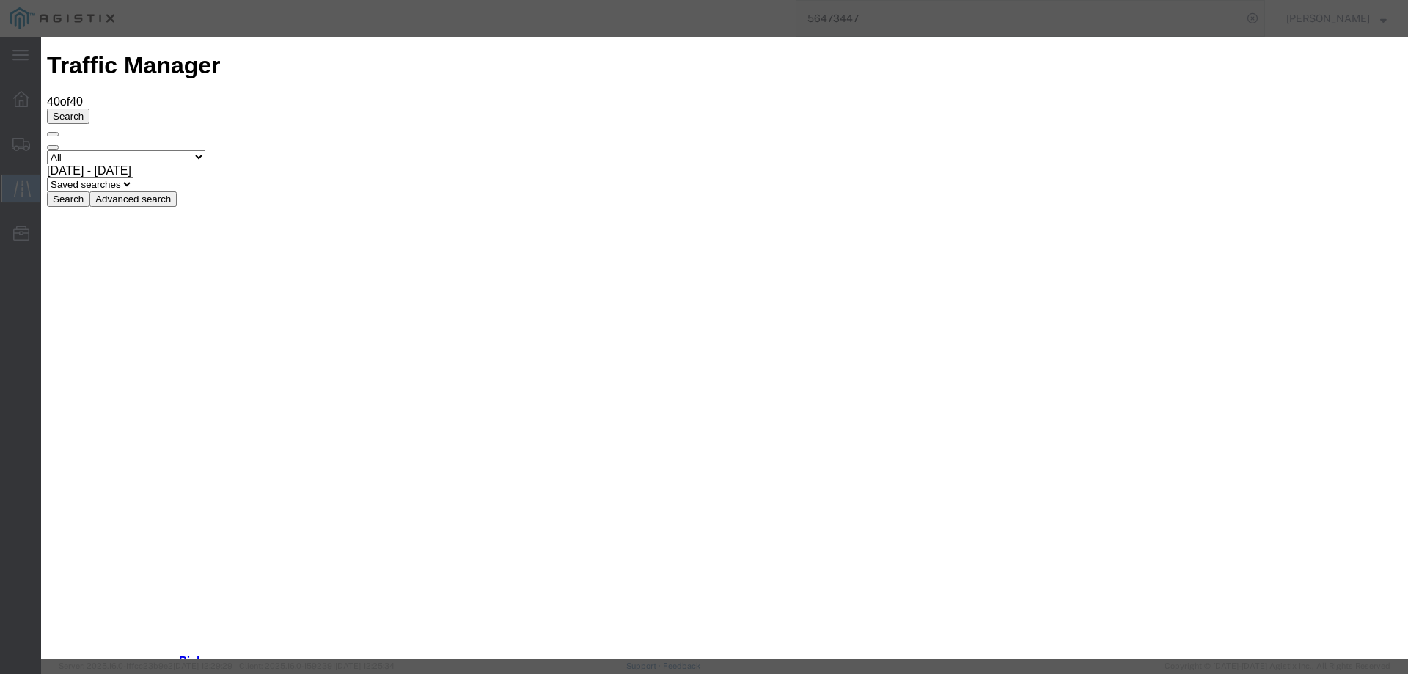
type input "[DATE]"
type input "10:00 AM"
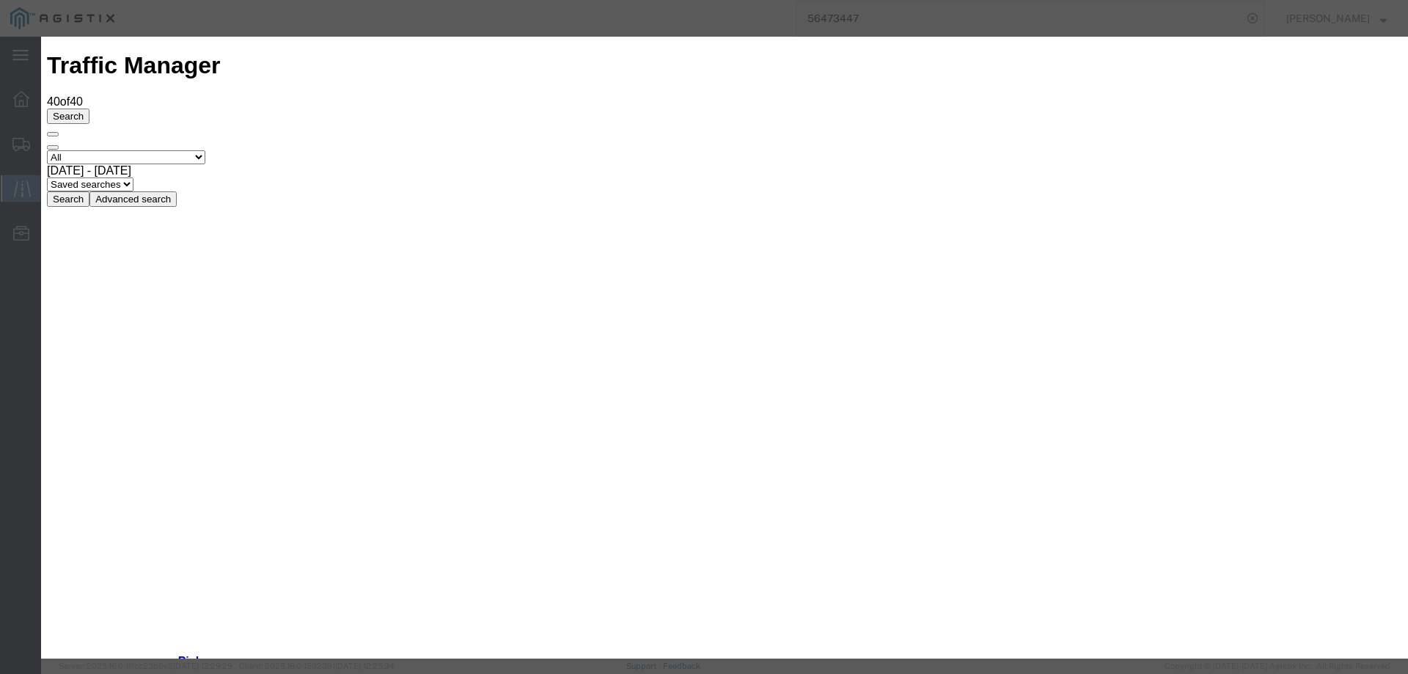
type input "[DATE]"
select select "DELIVRED"
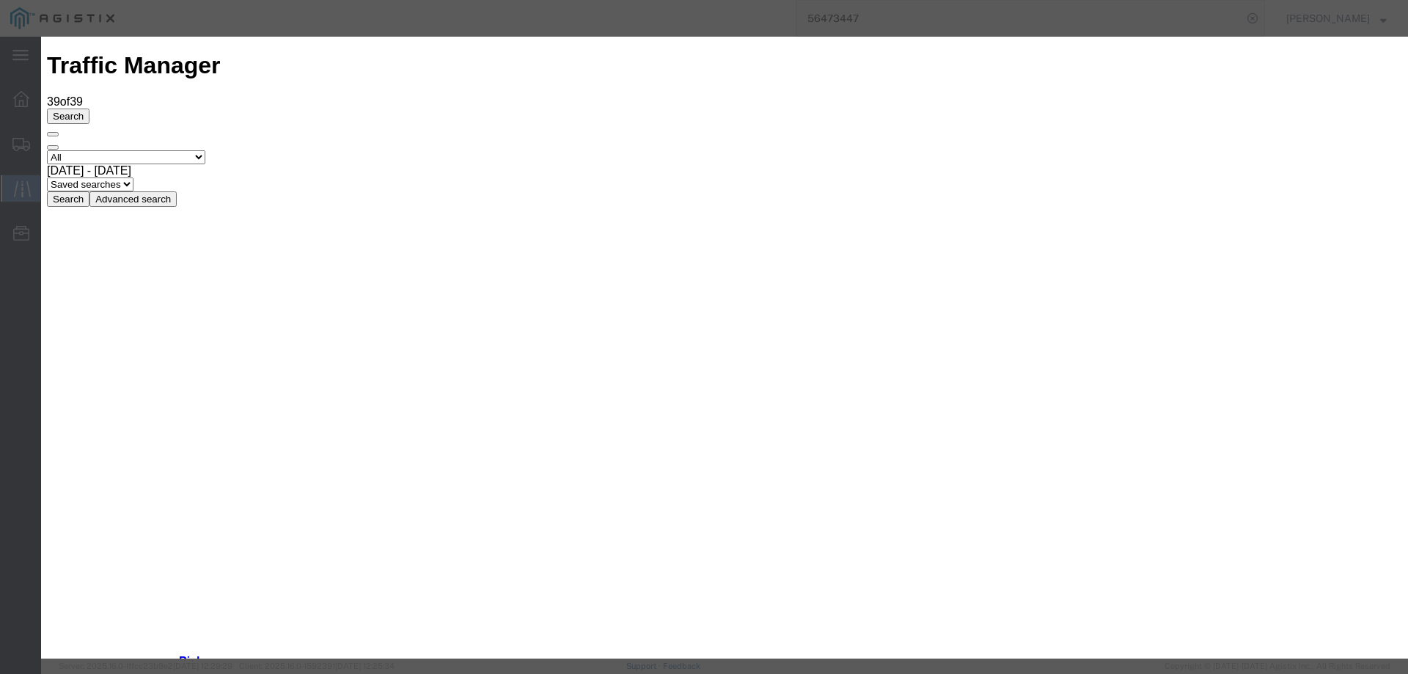
type input "[DATE]"
type input "10:00 AM"
drag, startPoint x: 457, startPoint y: 217, endPoint x: 445, endPoint y: 243, distance: 28.2
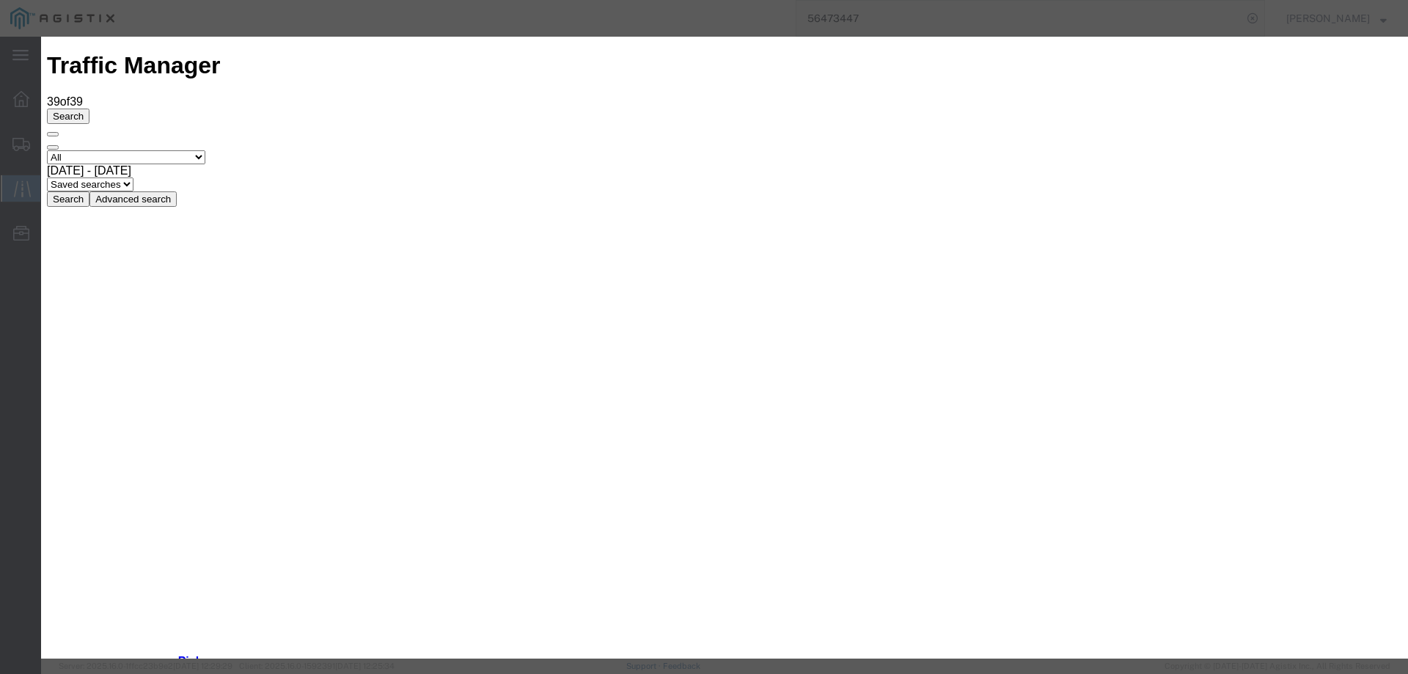
select select "INTRANST"
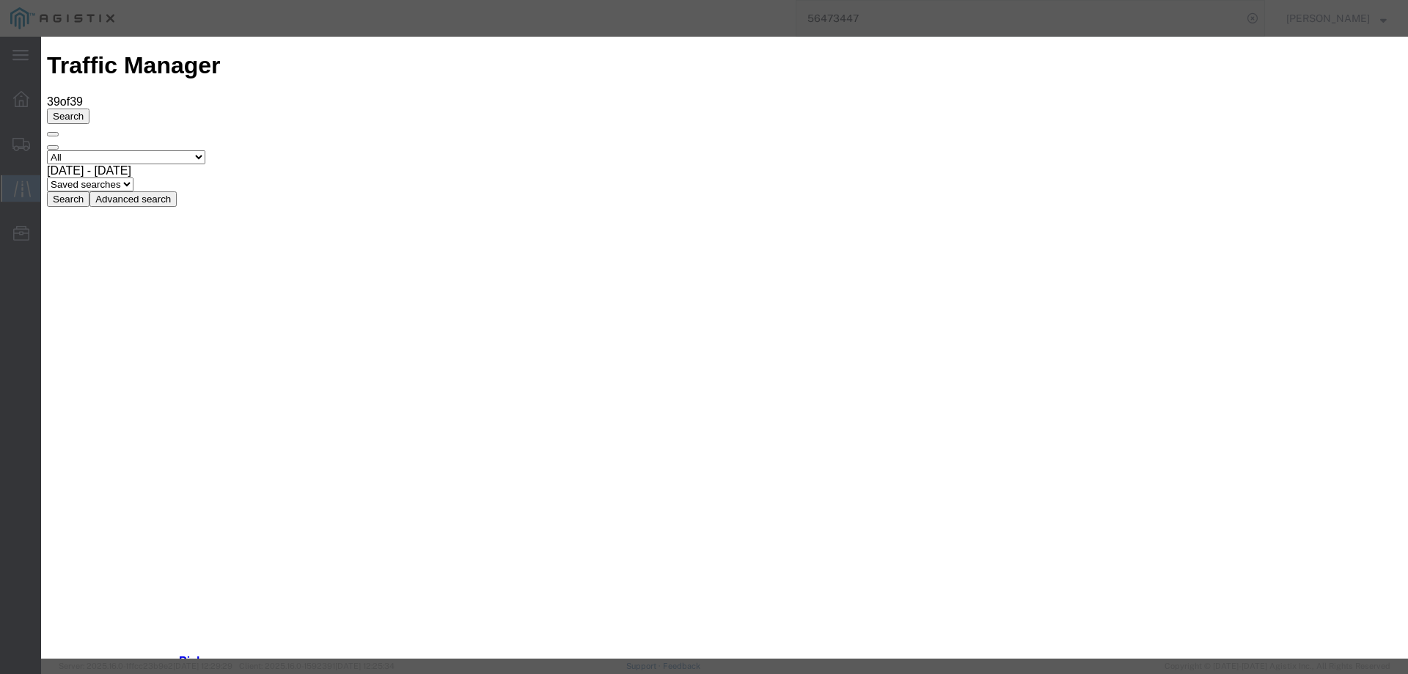
type input "[DATE]"
type input "10:00 AM"
select select "ARVDLVLOC"
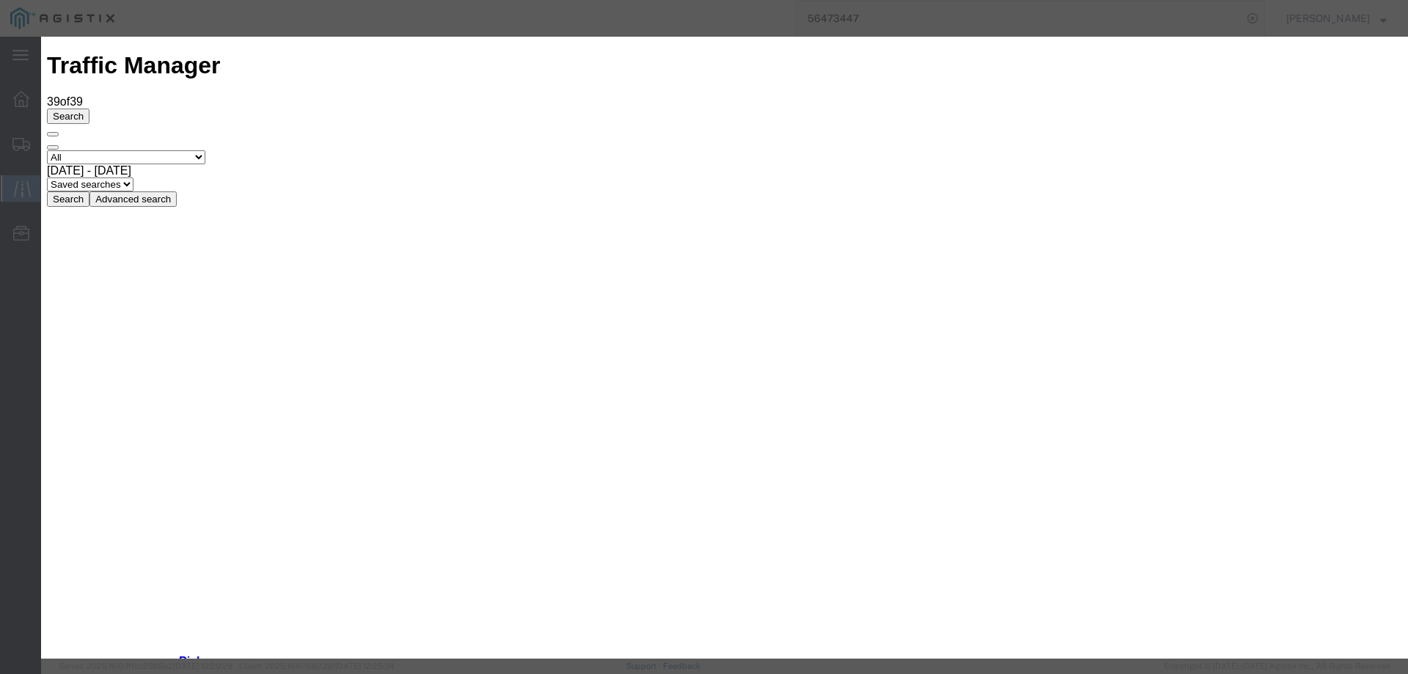
type input "[DATE]"
type input "10:00 AM"
select select "DELIVRED"
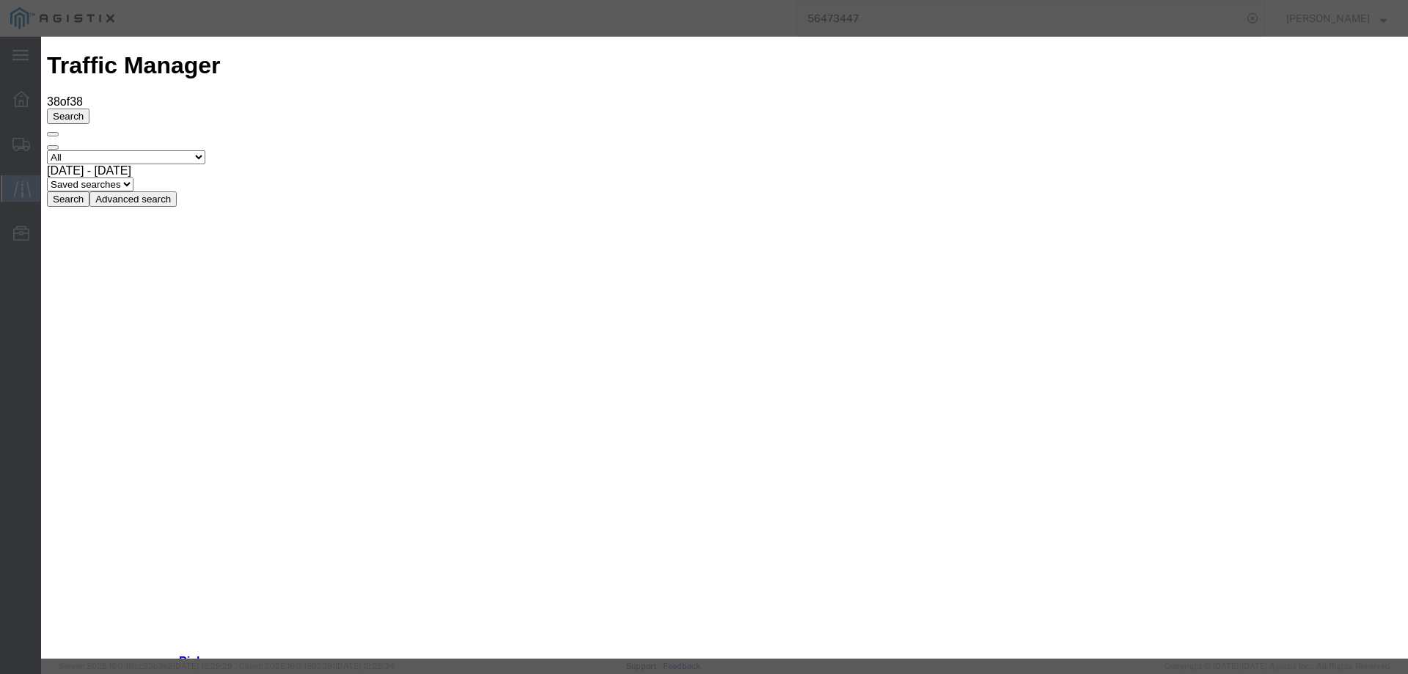
type input "[DATE]"
type input "10:00 AM"
select select "INTRANST"
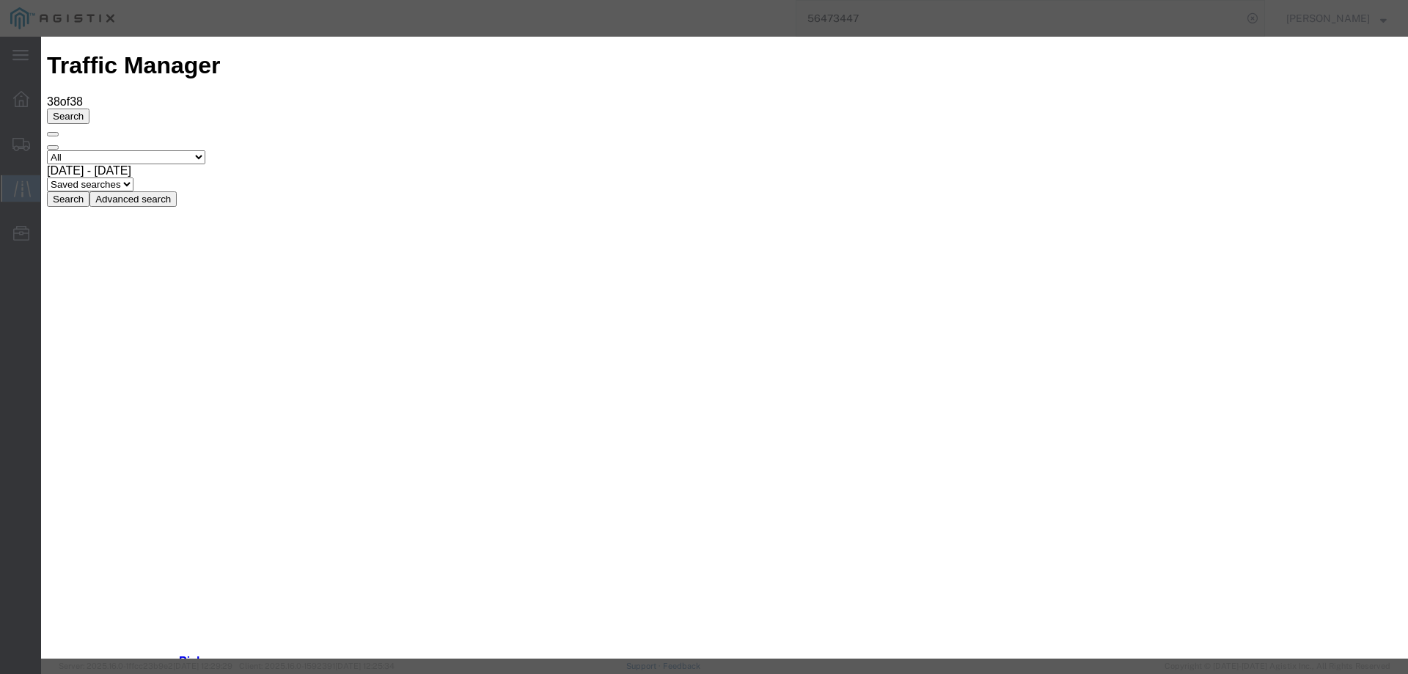
type input "[DATE]"
type input "10:00 AM"
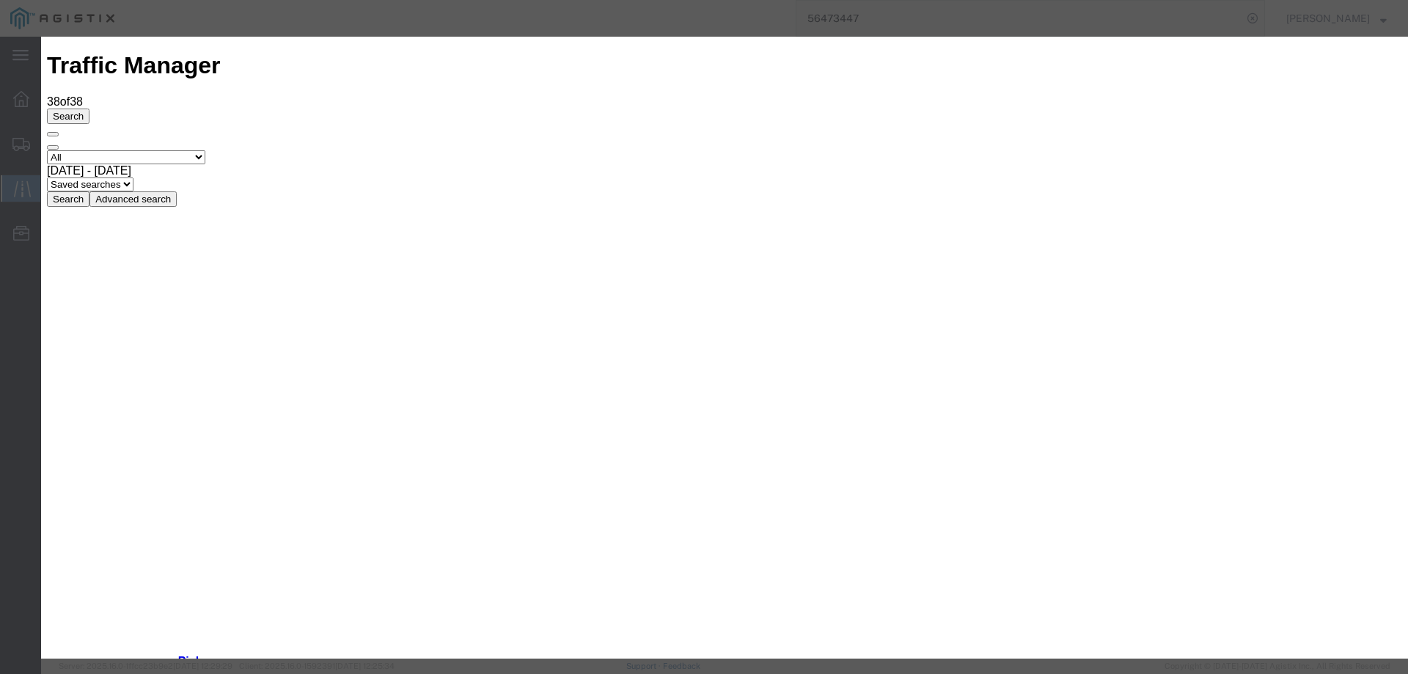
type input "[DATE]"
drag, startPoint x: 485, startPoint y: 211, endPoint x: 485, endPoint y: 219, distance: 8.1
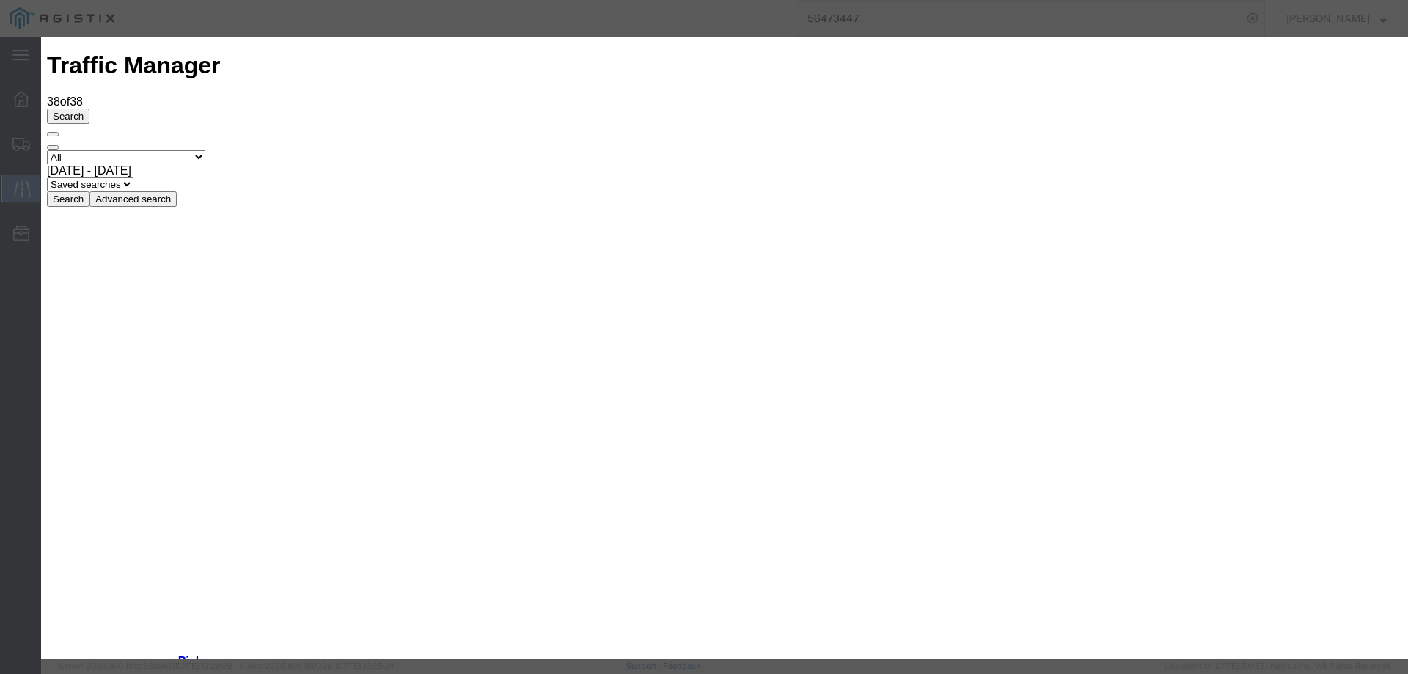
select select "INTRANST"
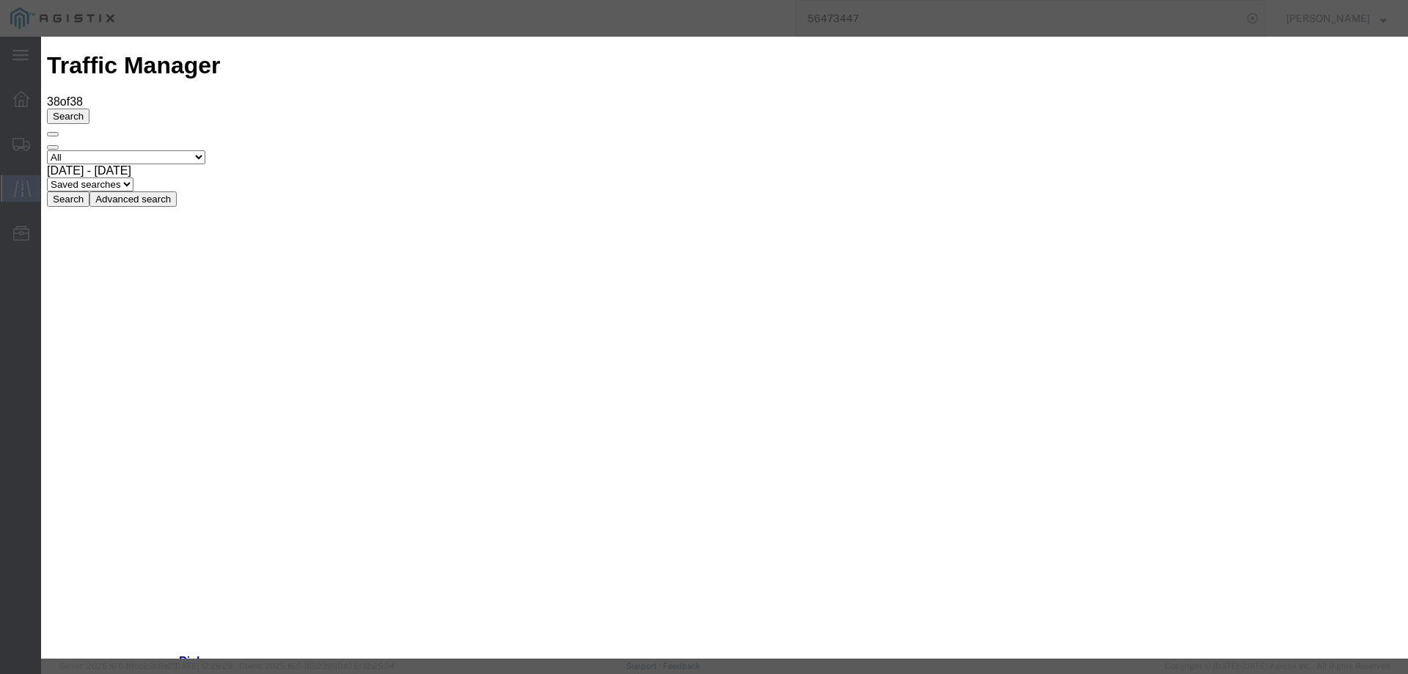
type input "[DATE]"
type input "10:00 AM"
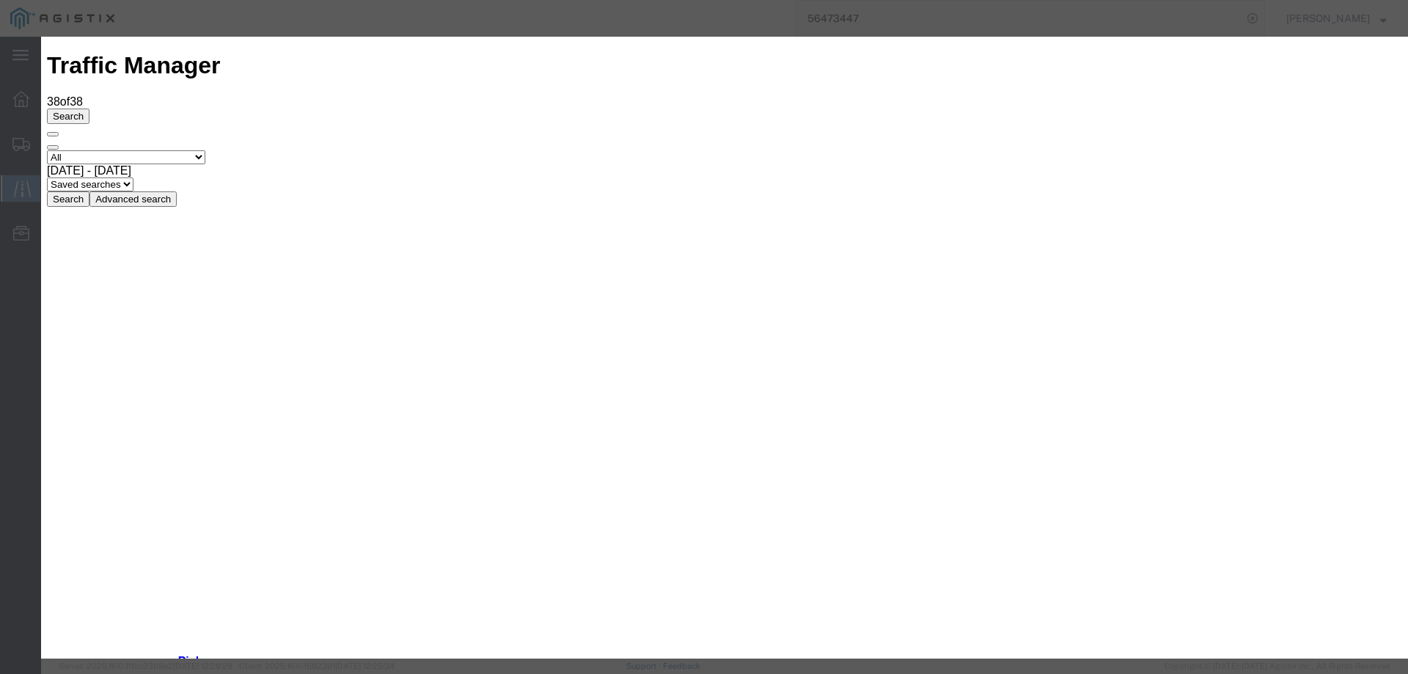
type input "[DATE]"
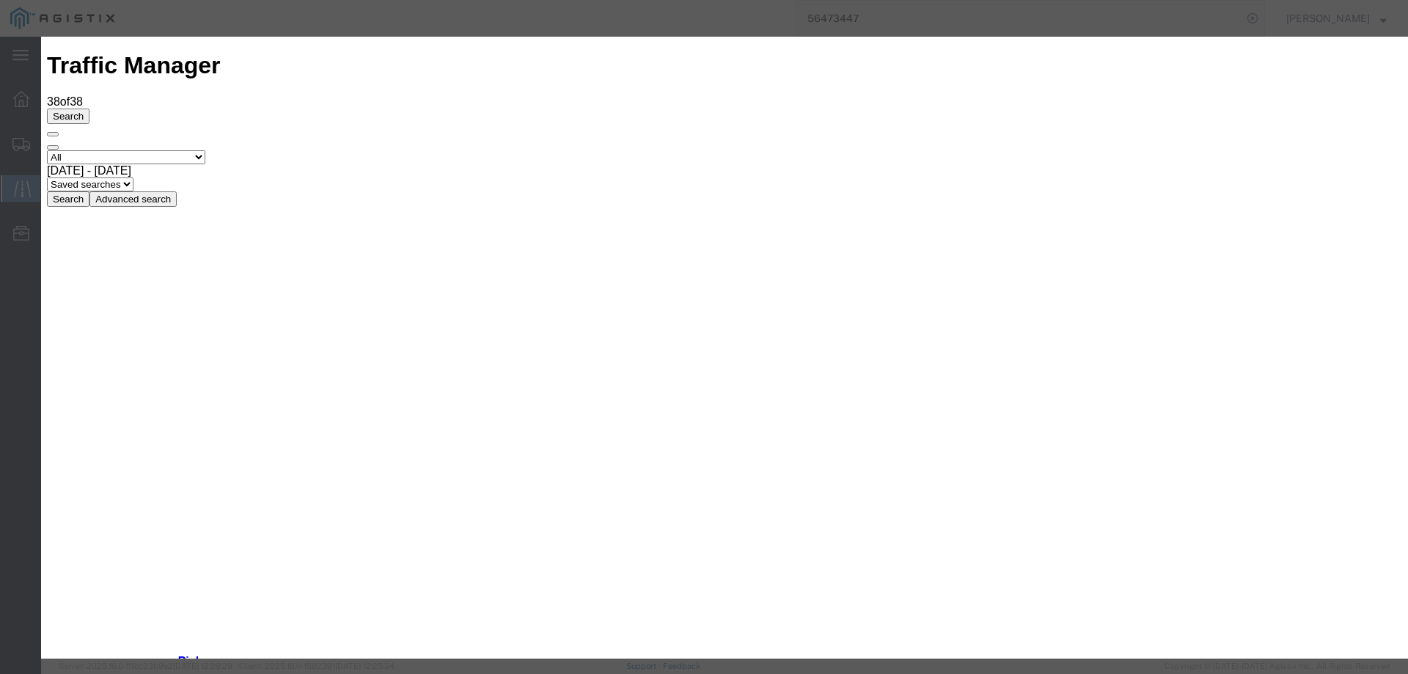
drag, startPoint x: 480, startPoint y: 207, endPoint x: 480, endPoint y: 219, distance: 11.7
select select "INTRANST"
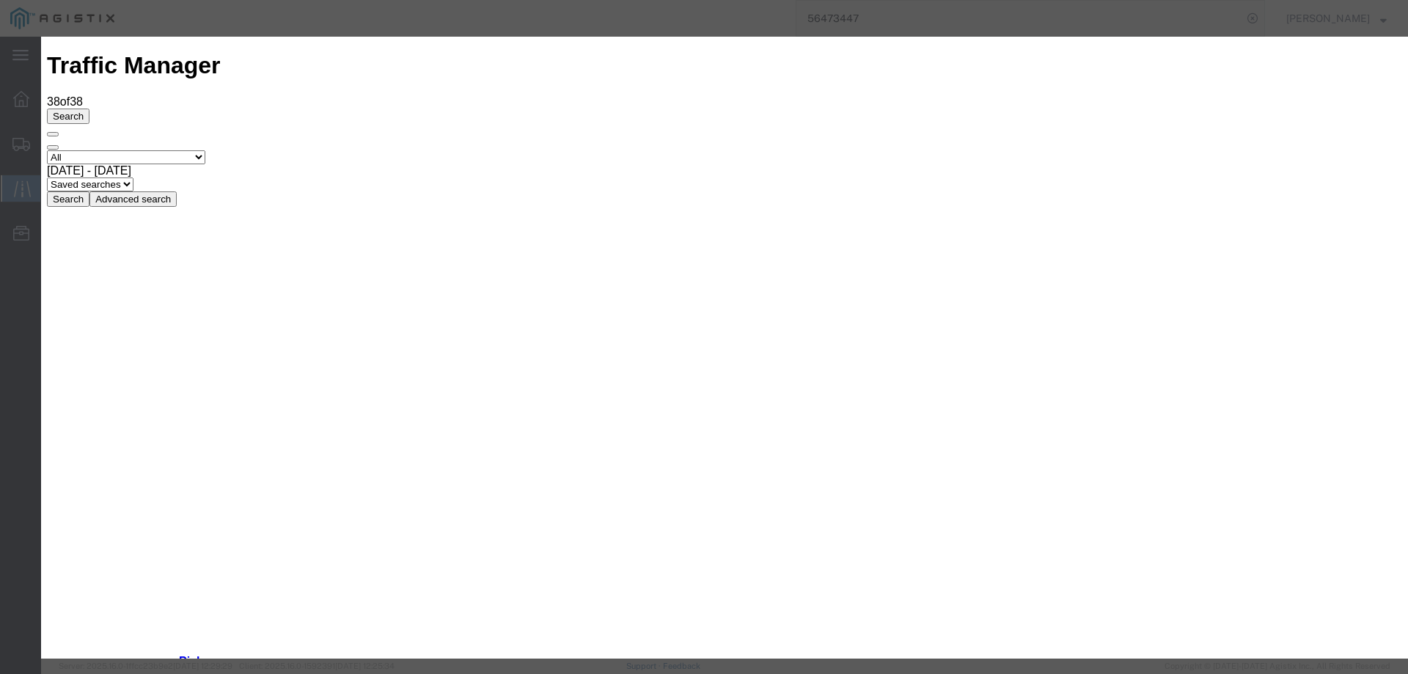
type input "[DATE]"
type input "10:00 AM"
drag, startPoint x: 474, startPoint y: 206, endPoint x: 474, endPoint y: 219, distance: 13.2
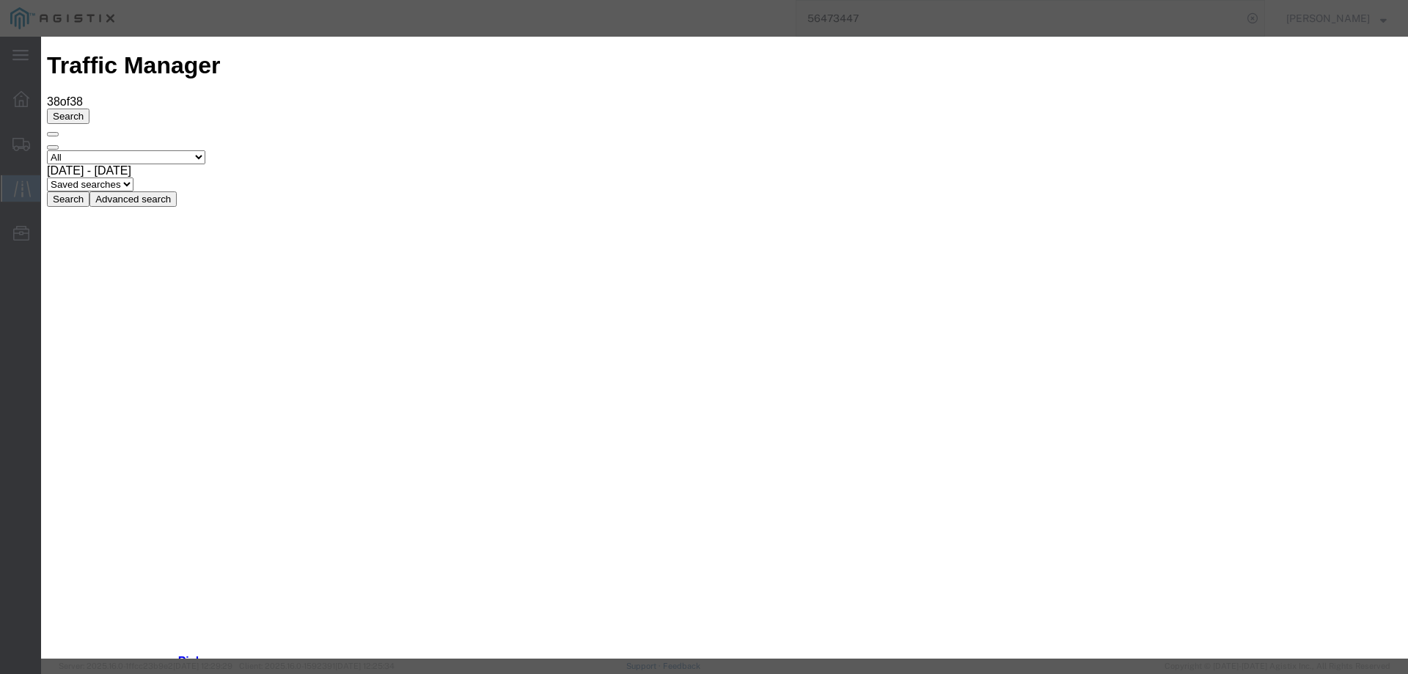
select select "INTRANST"
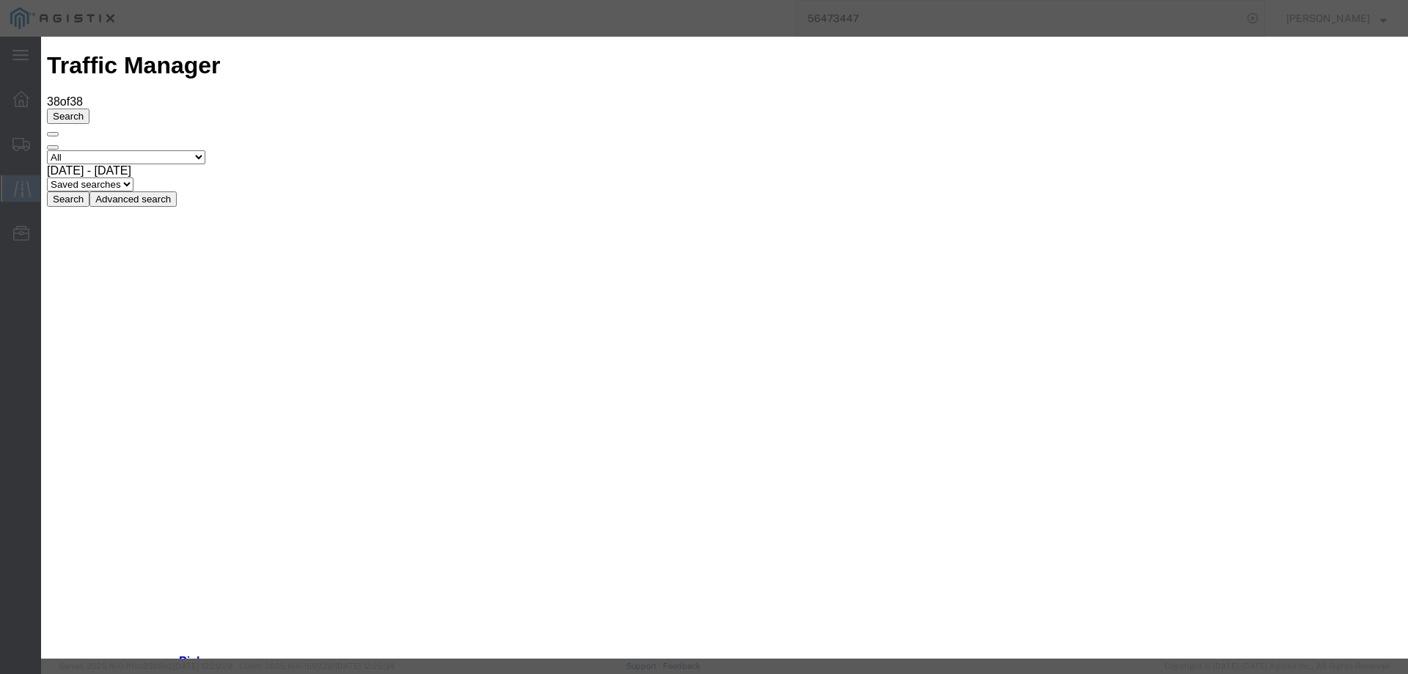
type input "[DATE]"
type input "10:00 AM"
drag, startPoint x: 494, startPoint y: 210, endPoint x: 491, endPoint y: 222, distance: 12.7
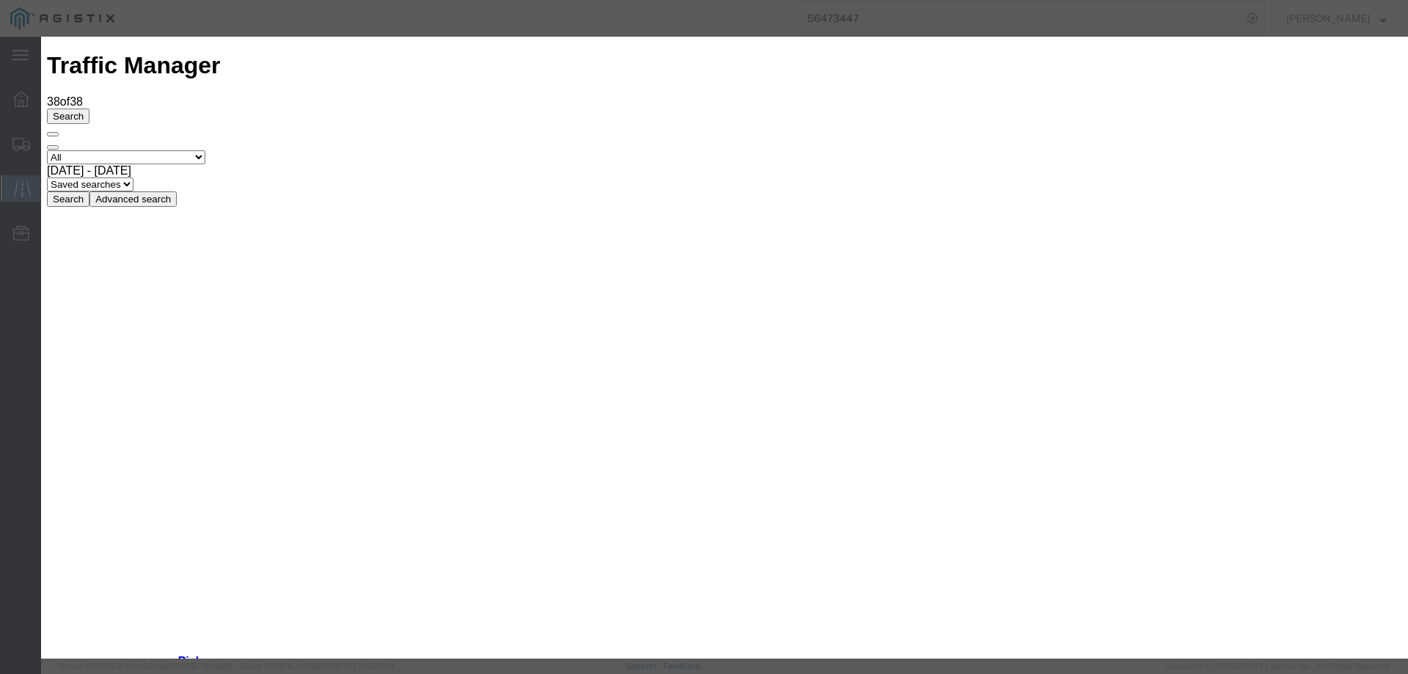
select select "DELIVRED"
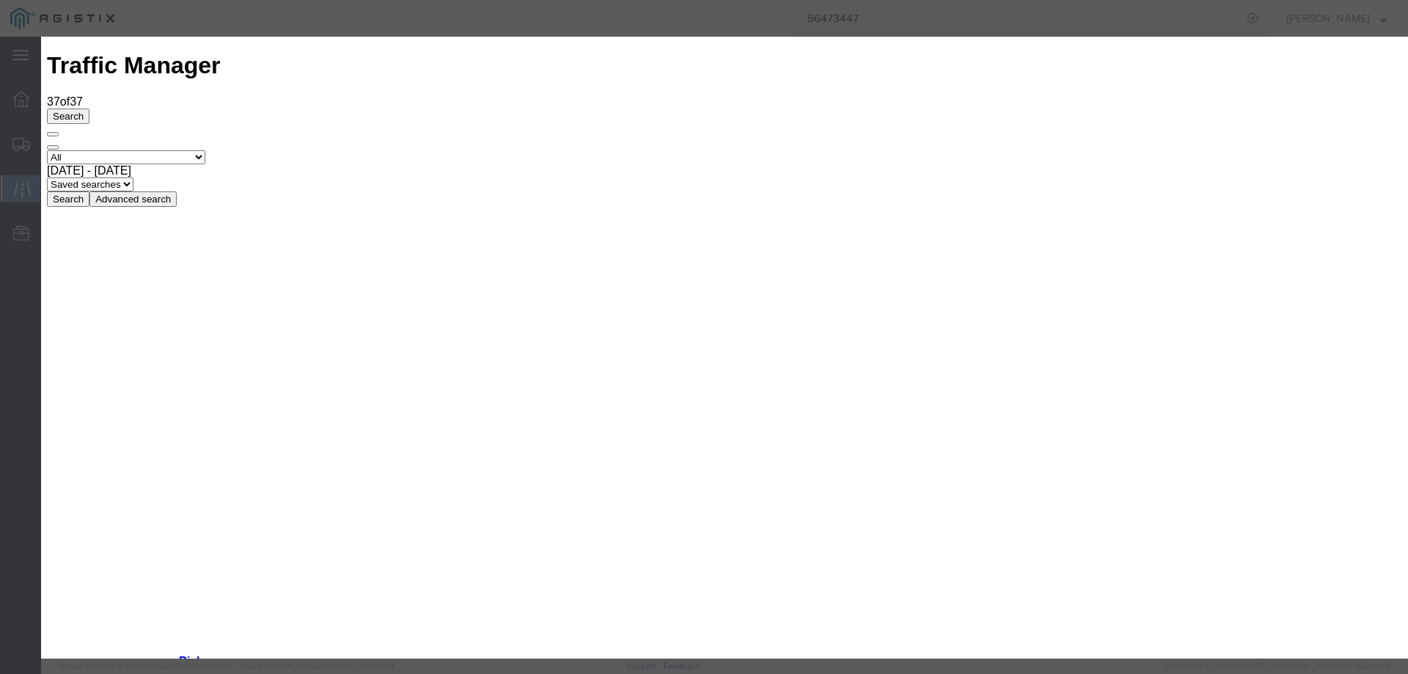
type input "[DATE]"
type input "10:00 AM"
select select "INTRANST"
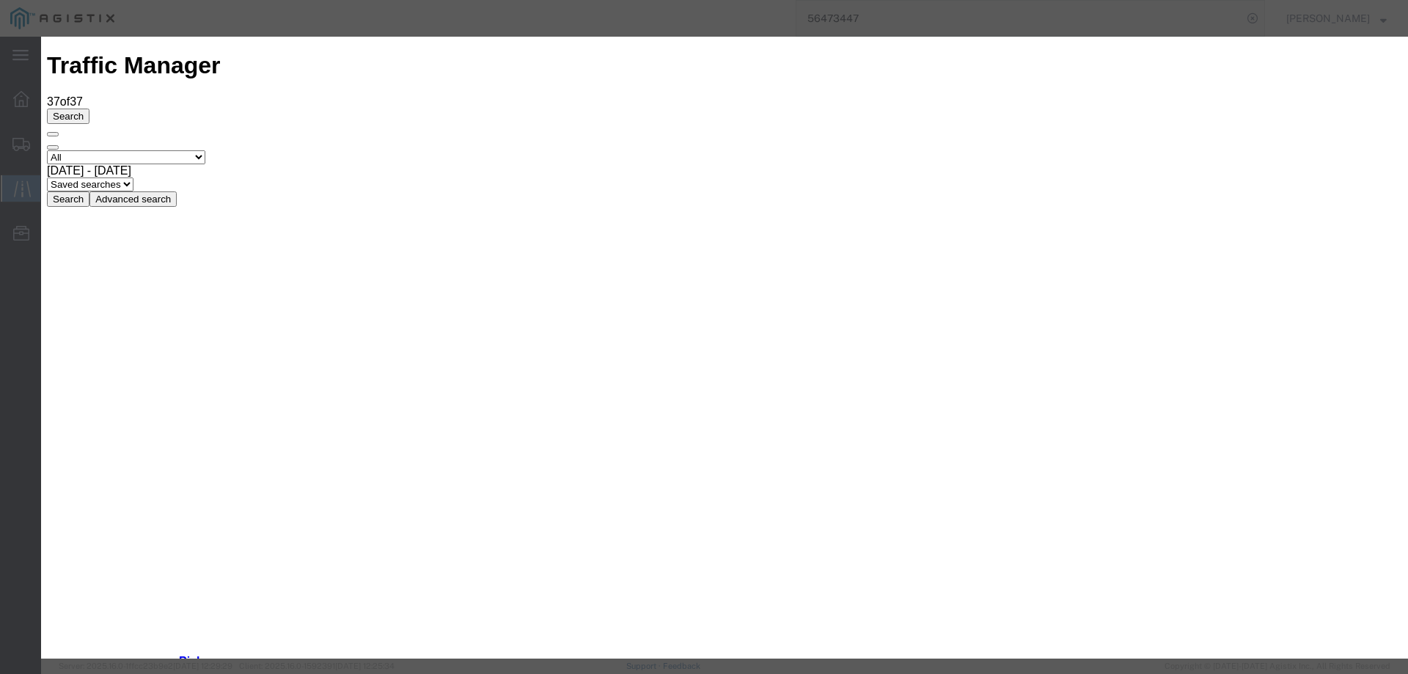
type input "[DATE]"
type input "10:00 AM"
select select "INTRANST"
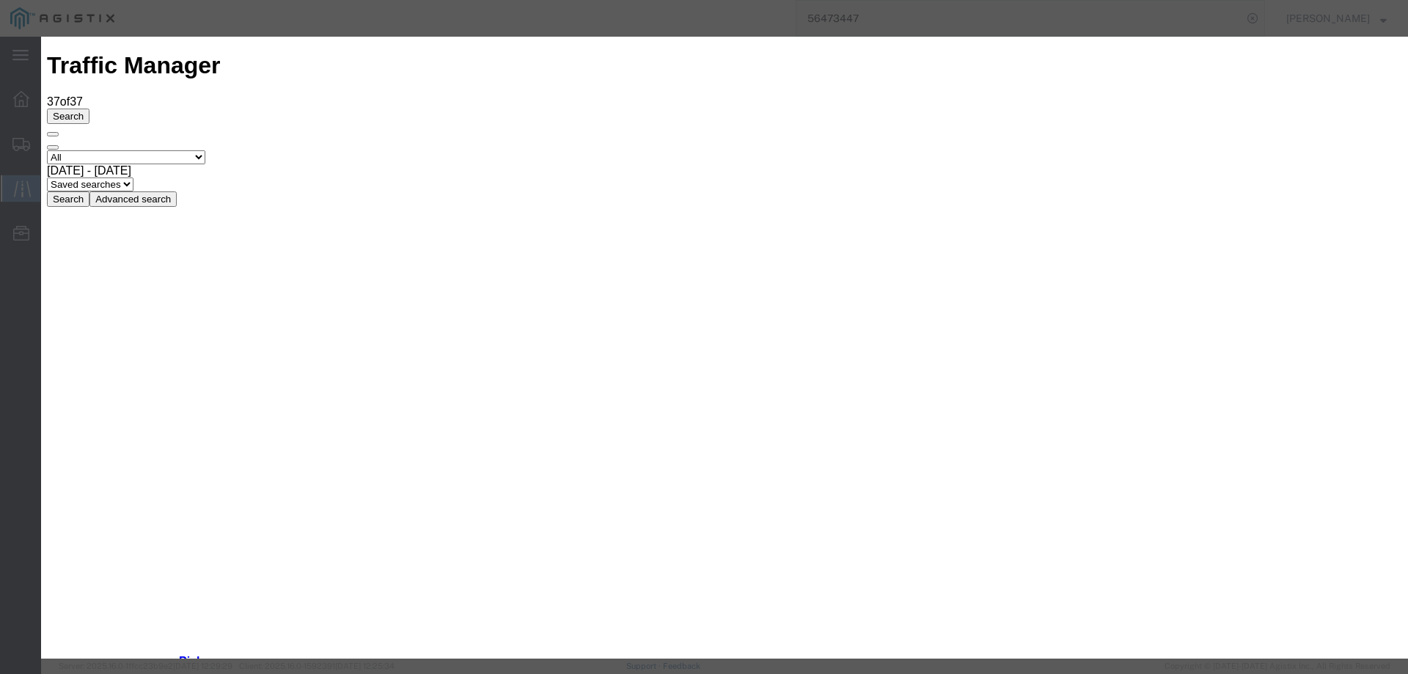
type input "[DATE]"
type input "10:00 AM"
select select "DELIVRED"
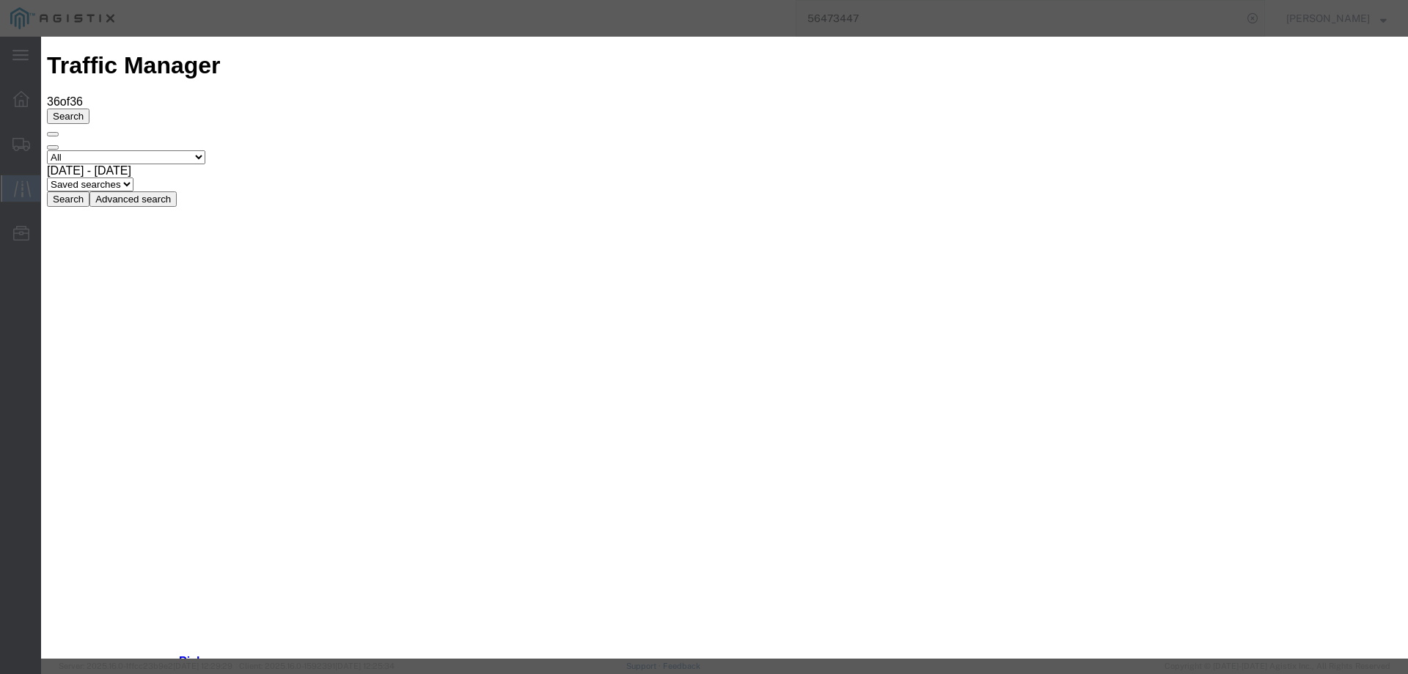
type input "[DATE]"
type input "10:00 AM"
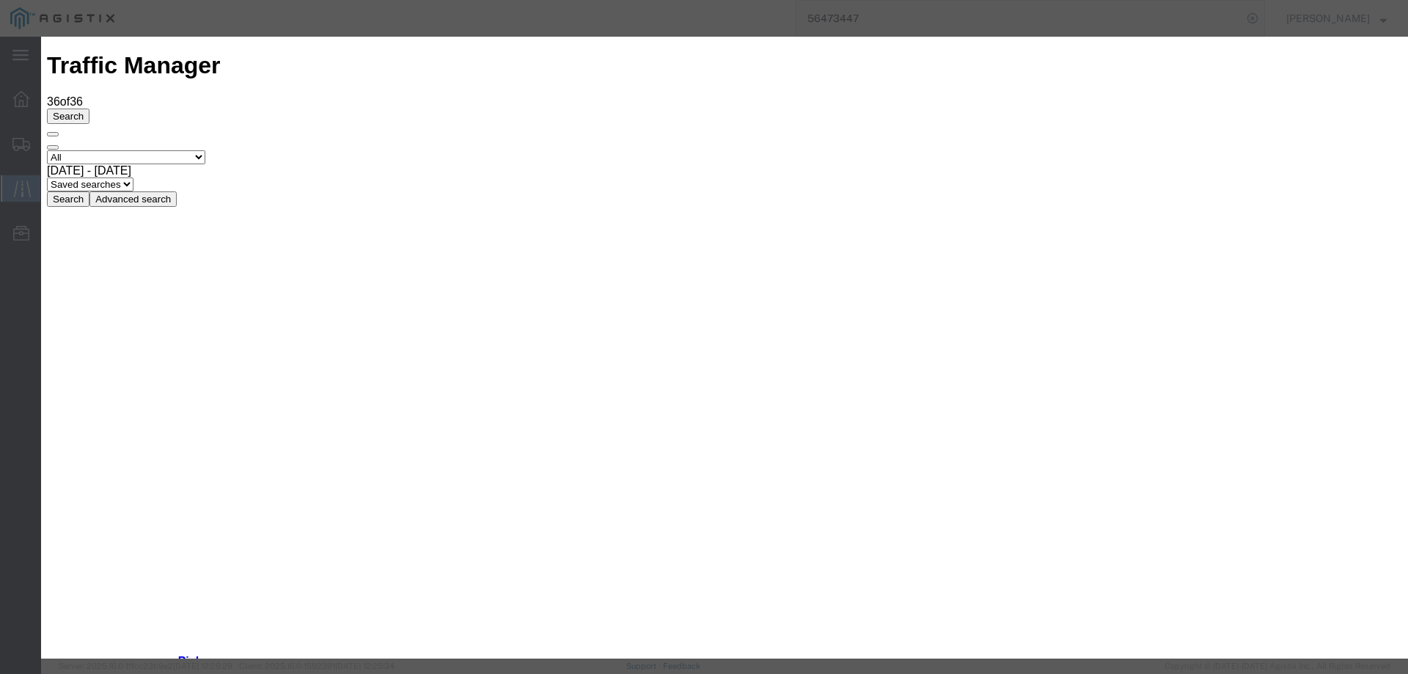
select select "INTRANST"
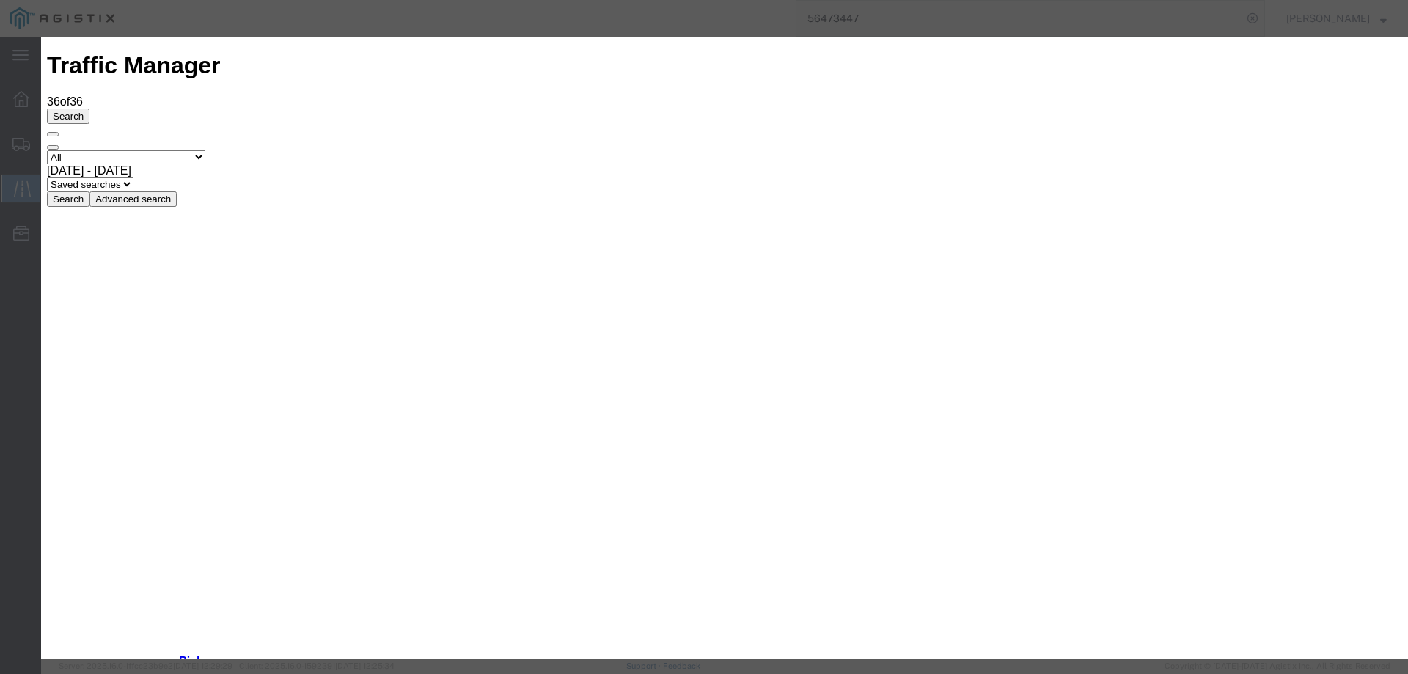
type input "[DATE]"
type input "10:00 AM"
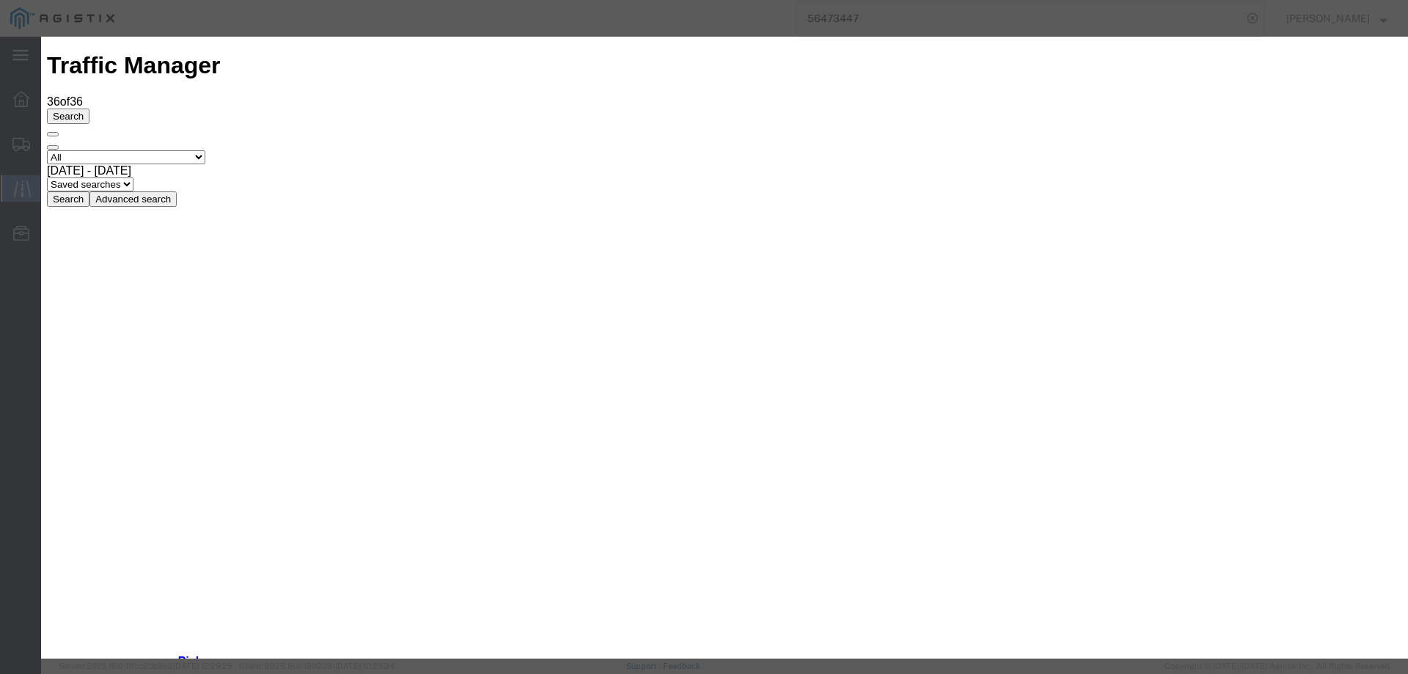
select select "INTRANST"
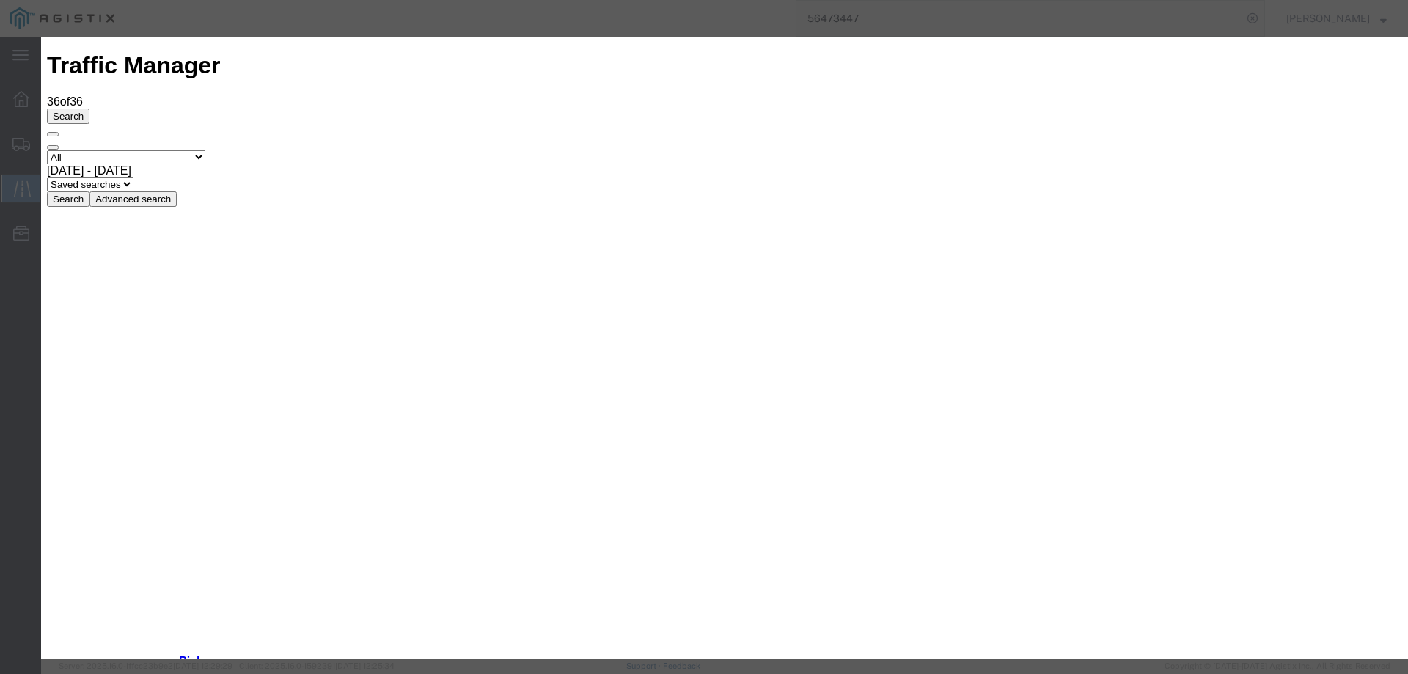
type input "[DATE]"
type input "10:00 AM"
select select "INTRANST"
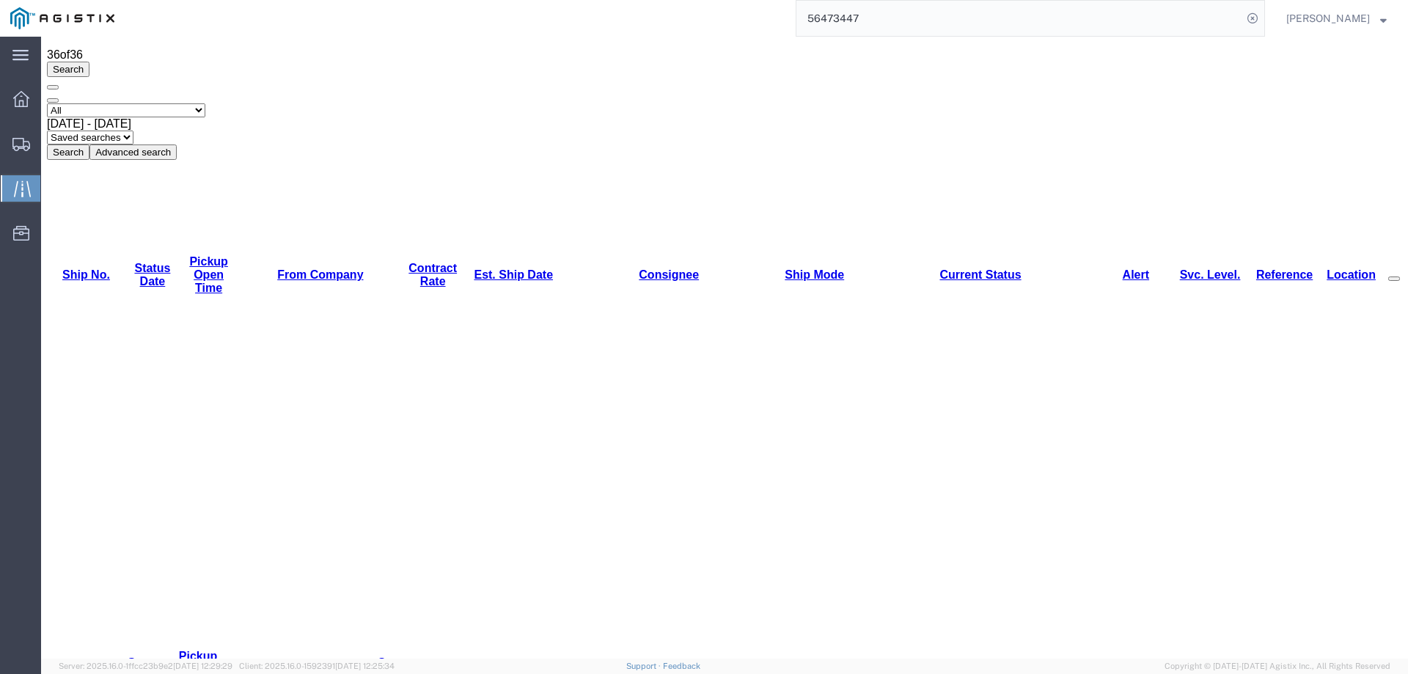
scroll to position [293, 0]
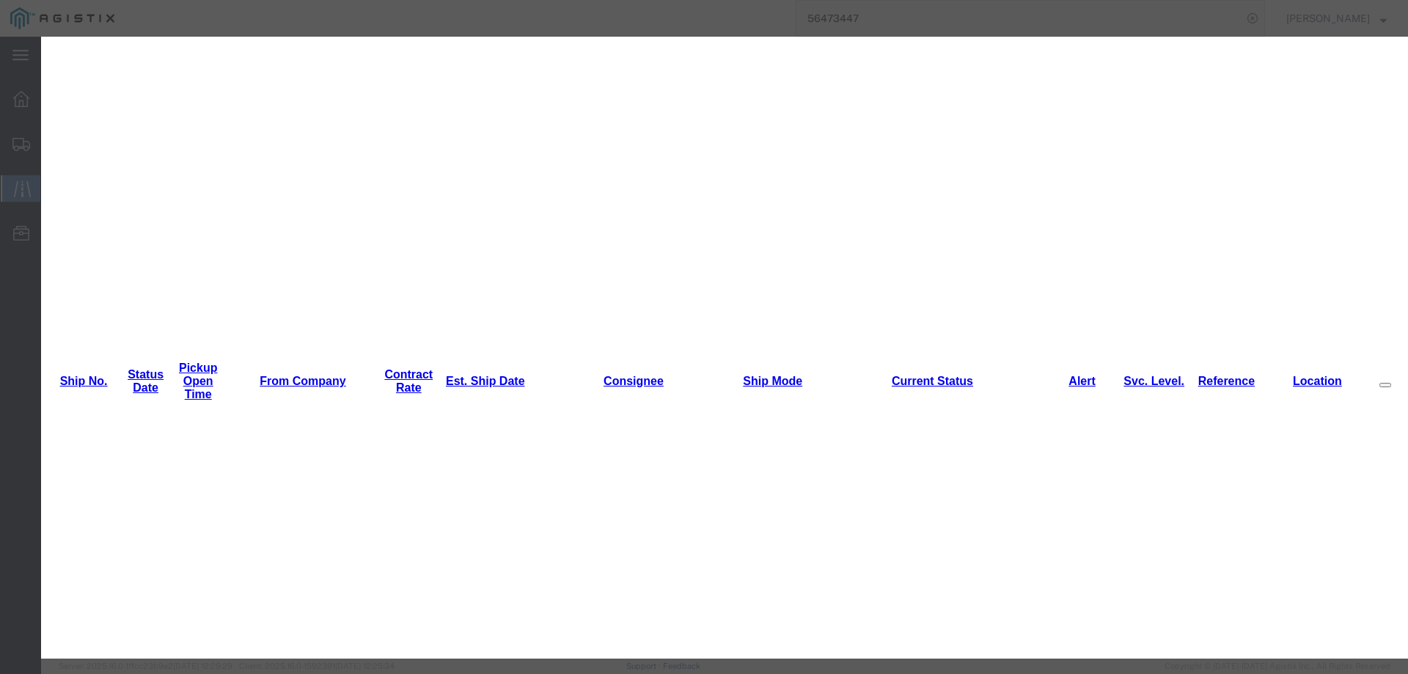
type input "[DATE]"
type input "10:00 AM"
drag, startPoint x: 511, startPoint y: 212, endPoint x: 511, endPoint y: 221, distance: 8.8
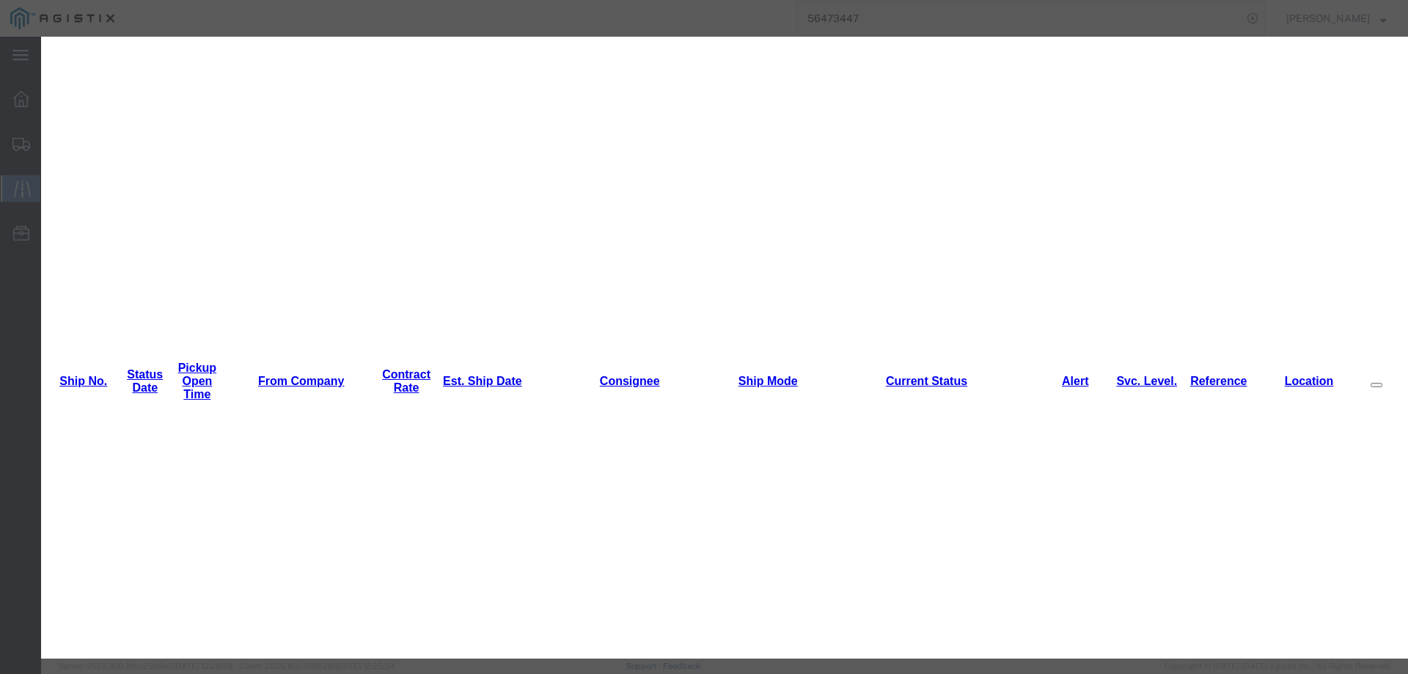
select select "INTRANST"
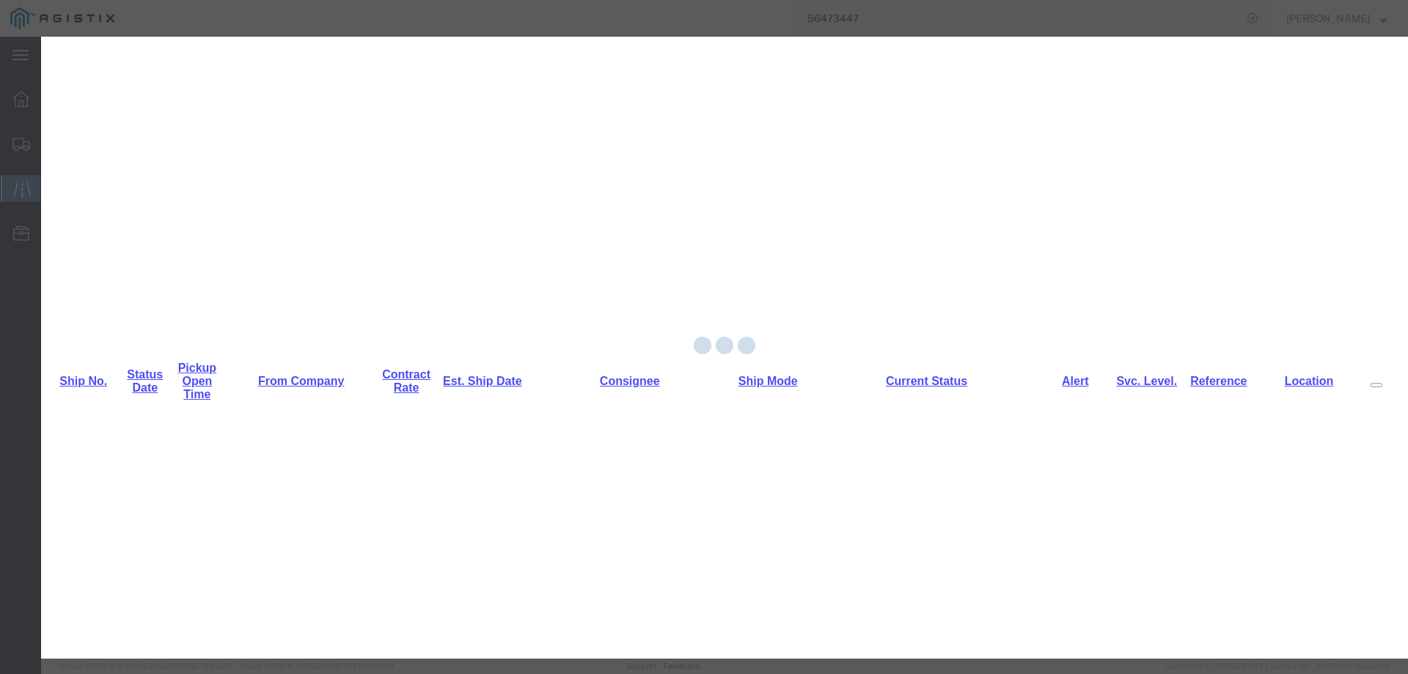
scroll to position [0, 0]
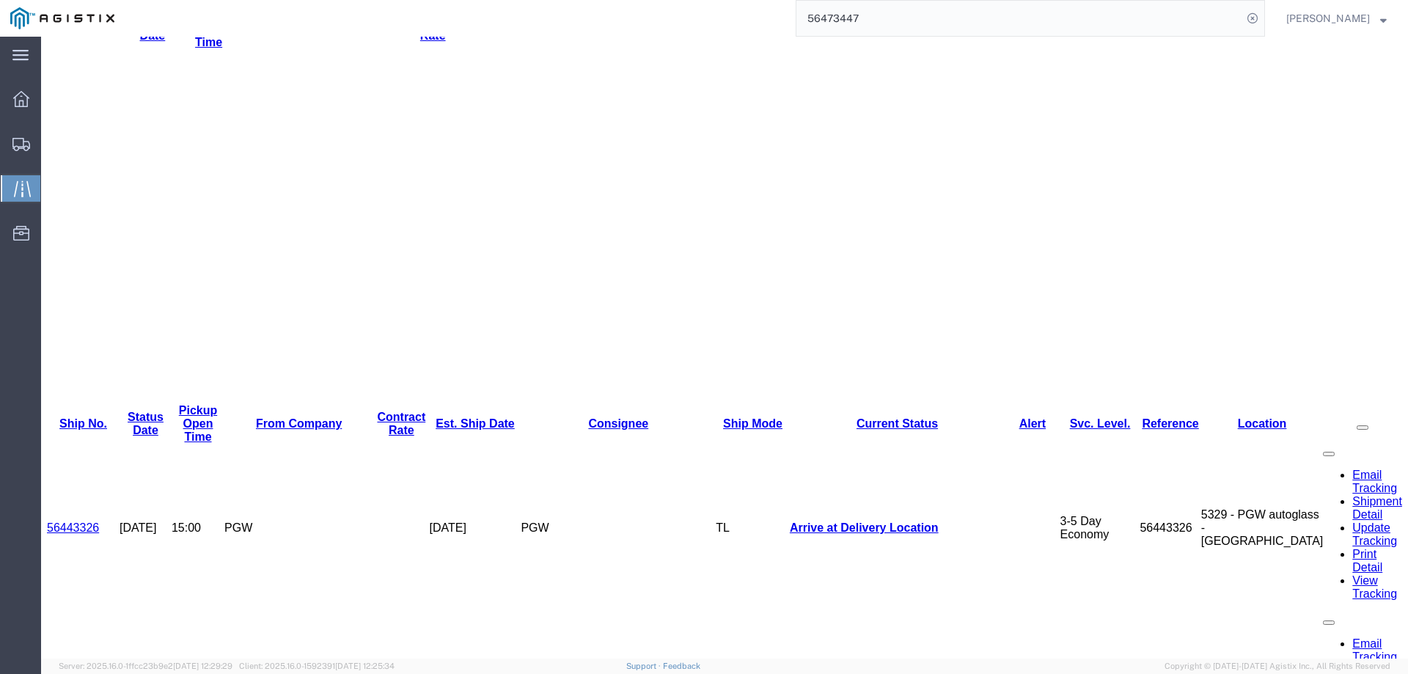
scroll to position [293, 0]
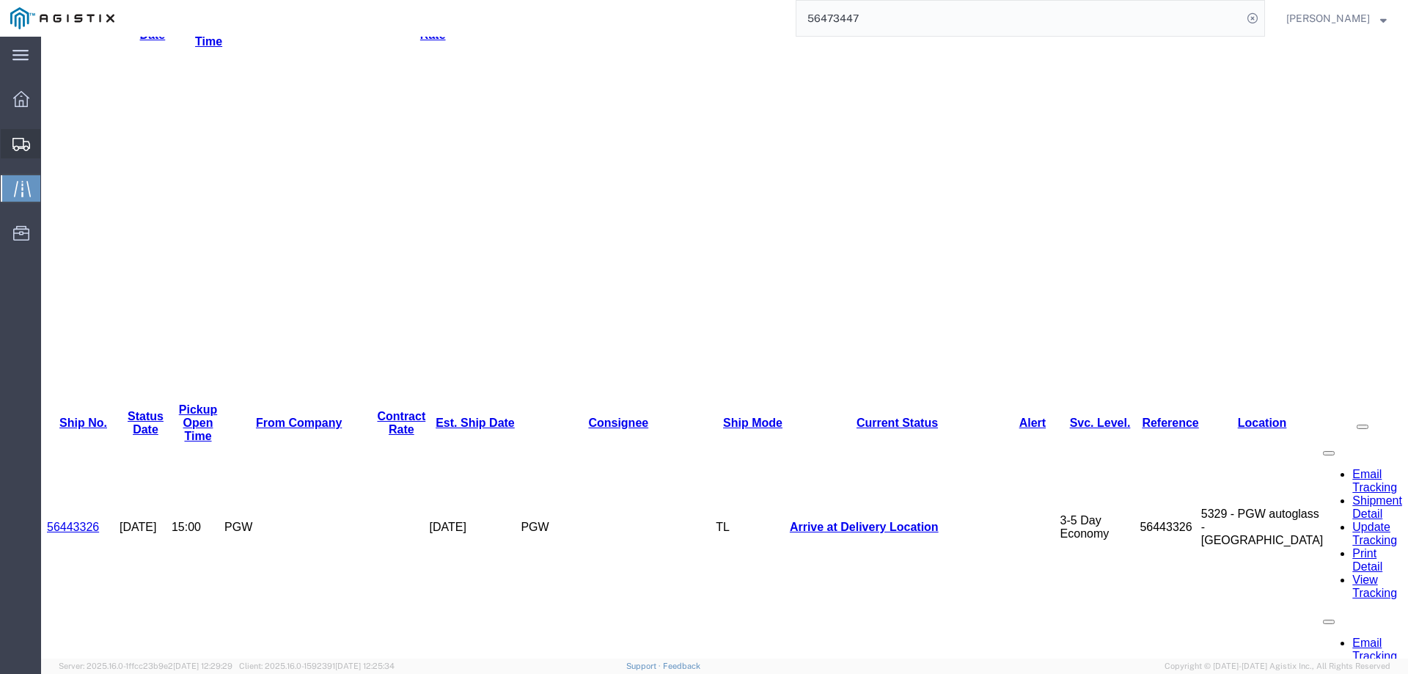
click at [23, 139] on icon at bounding box center [21, 144] width 18 height 13
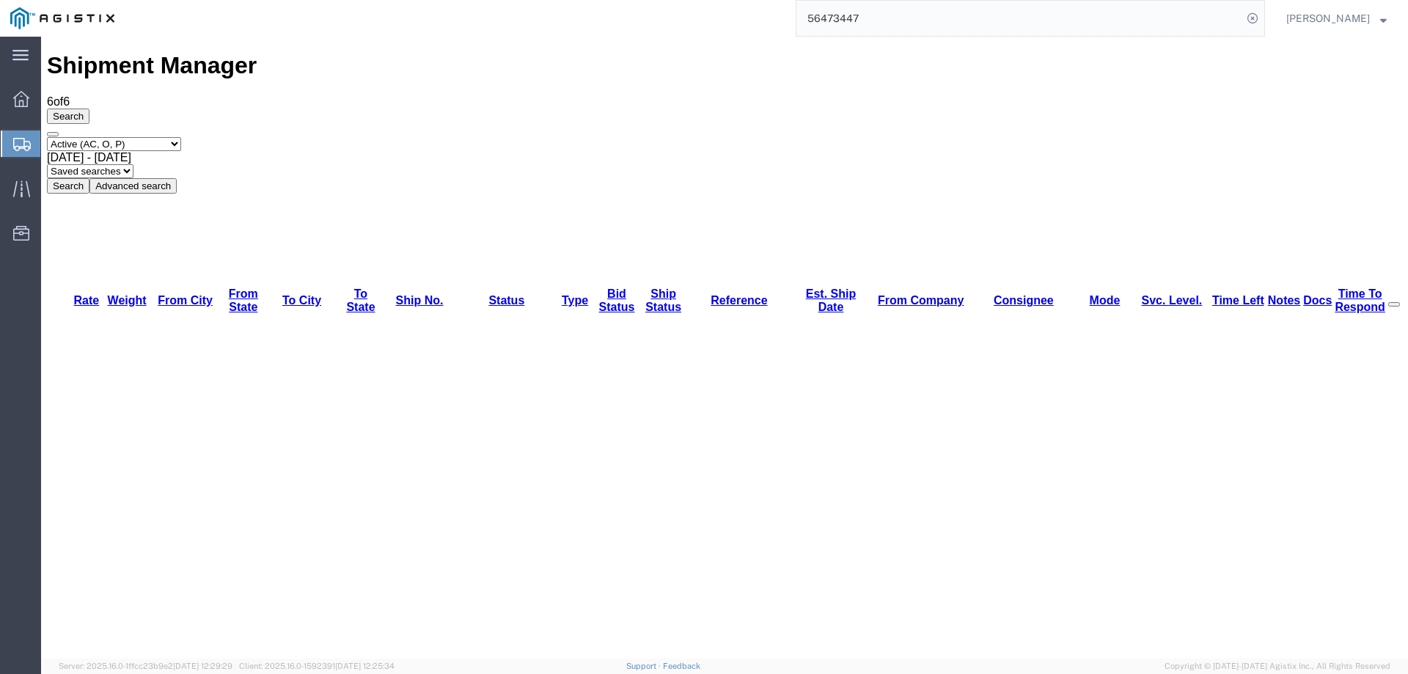
click at [28, 143] on icon at bounding box center [22, 144] width 18 height 13
click at [15, 133] on div at bounding box center [21, 144] width 41 height 26
click at [14, 138] on icon at bounding box center [22, 144] width 18 height 13
click at [10, 146] on div at bounding box center [21, 144] width 41 height 26
click at [13, 138] on icon at bounding box center [22, 144] width 18 height 13
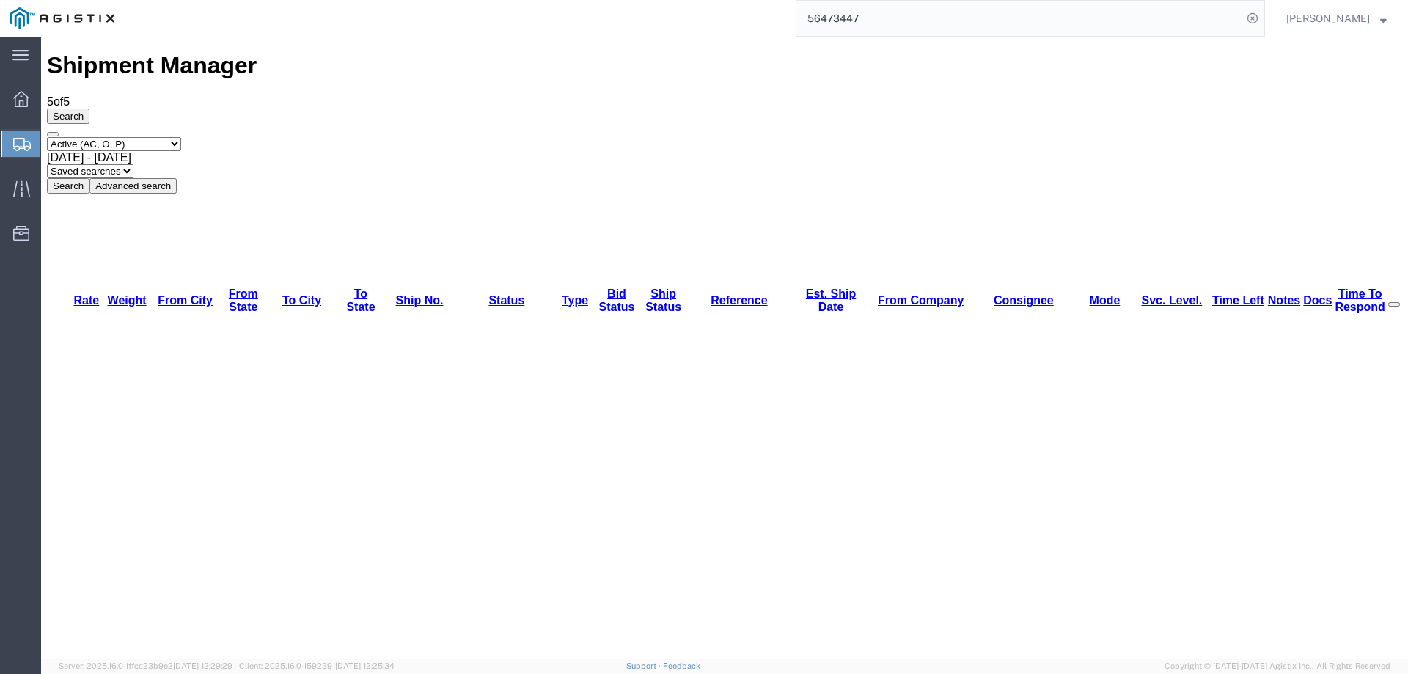
click at [9, 135] on div at bounding box center [21, 144] width 41 height 26
click at [22, 144] on icon at bounding box center [22, 144] width 18 height 13
click at [21, 144] on icon at bounding box center [22, 144] width 18 height 13
click at [14, 145] on icon at bounding box center [22, 144] width 18 height 13
click at [7, 140] on div at bounding box center [21, 144] width 41 height 26
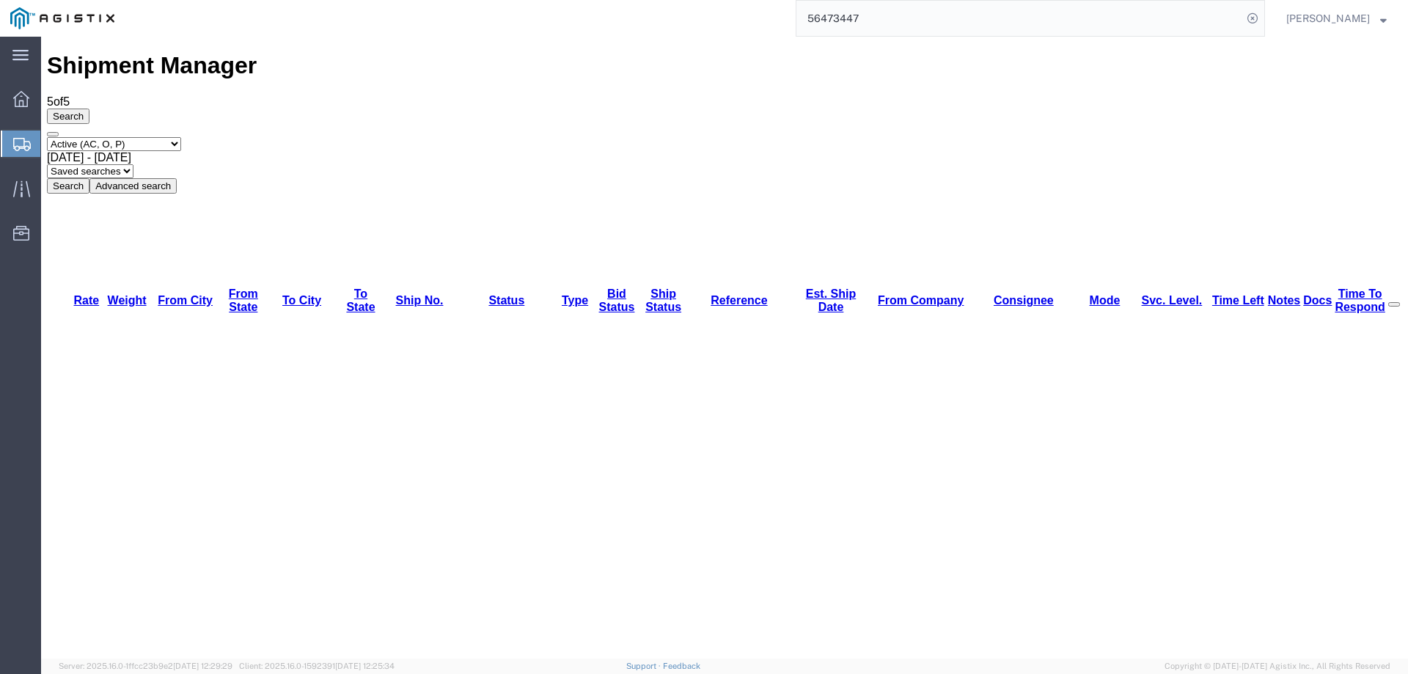
click at [21, 136] on div at bounding box center [21, 144] width 41 height 26
click at [4, 138] on div at bounding box center [21, 144] width 41 height 26
click at [24, 138] on icon at bounding box center [22, 144] width 18 height 13
click at [22, 146] on icon at bounding box center [22, 144] width 18 height 13
click at [13, 138] on icon at bounding box center [22, 144] width 18 height 13
